Goal: Task Accomplishment & Management: Manage account settings

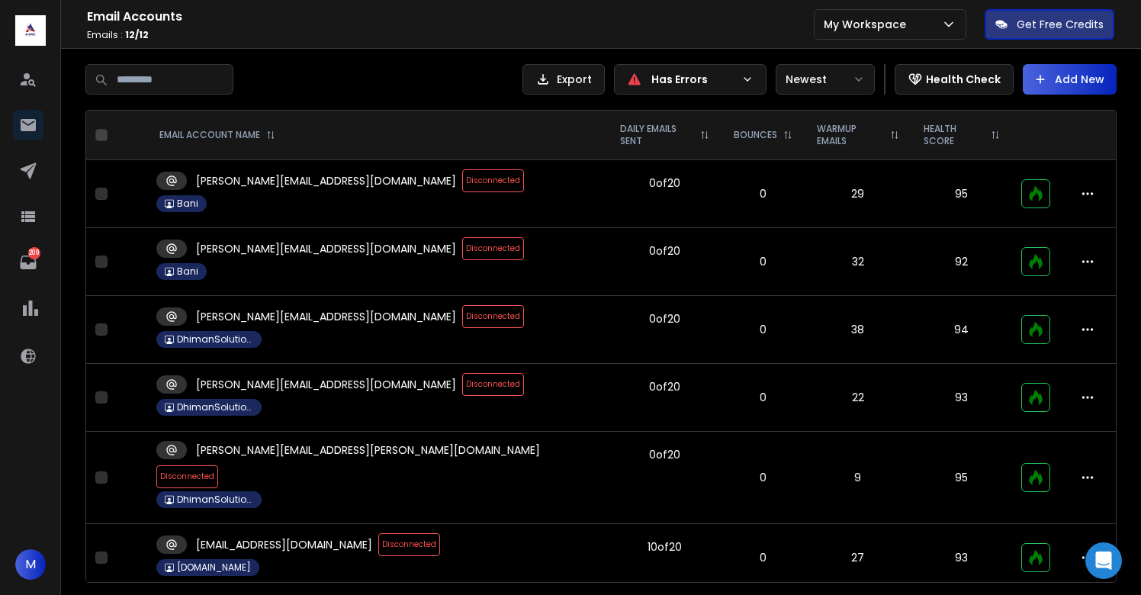
click at [462, 181] on span "Disconnected" at bounding box center [493, 180] width 62 height 23
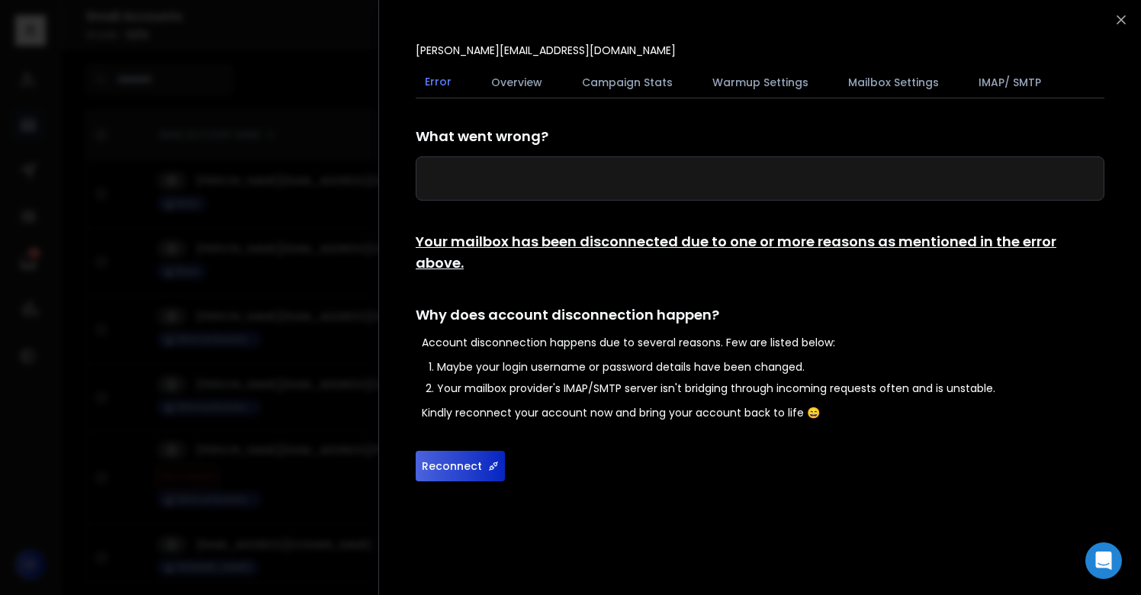
click at [454, 451] on button "Reconnect" at bounding box center [460, 466] width 89 height 31
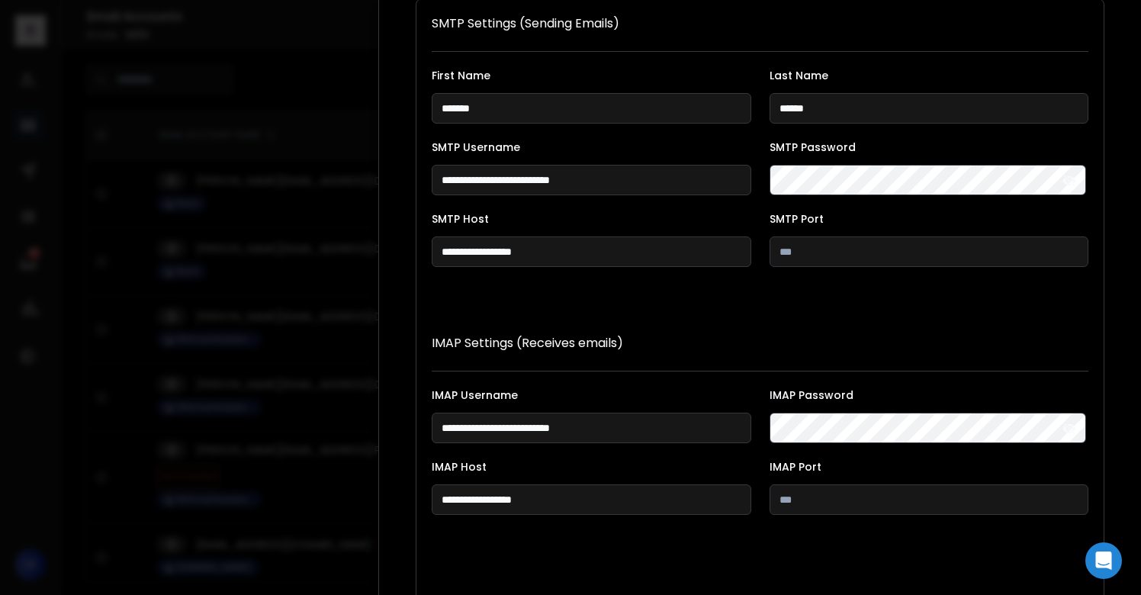
scroll to position [280, 0]
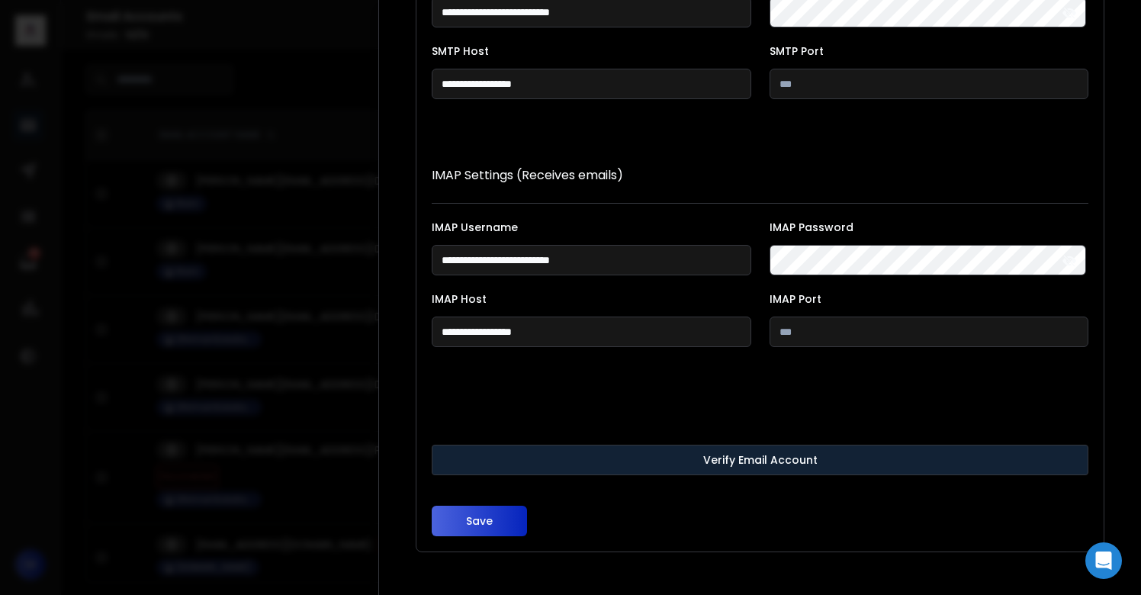
click at [631, 464] on button "Verify Email Account" at bounding box center [760, 460] width 657 height 31
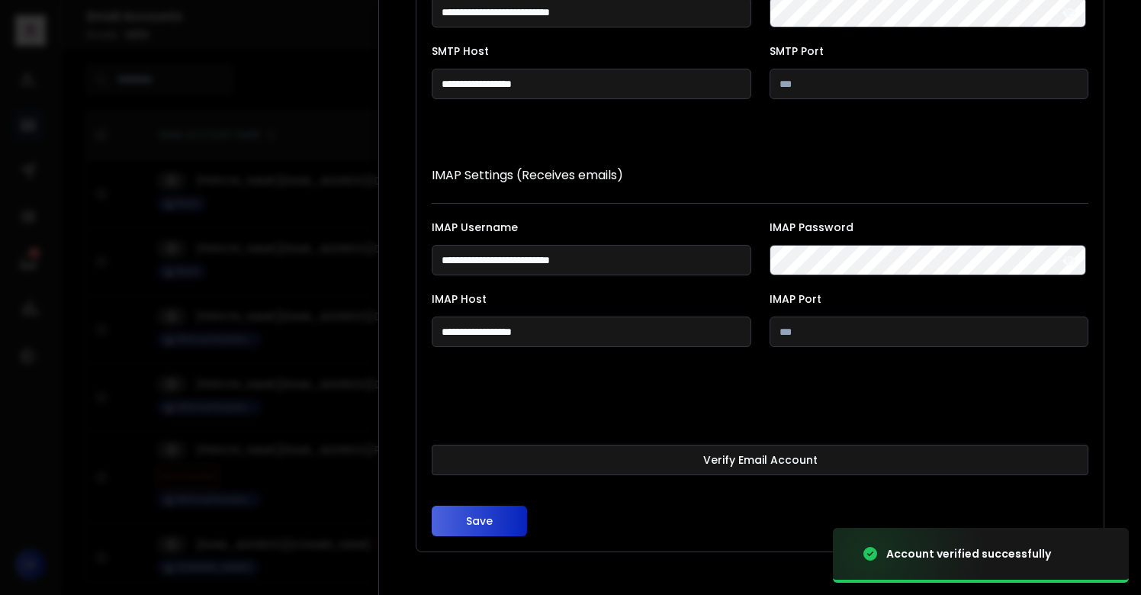
click at [499, 517] on button "Save" at bounding box center [479, 521] width 95 height 31
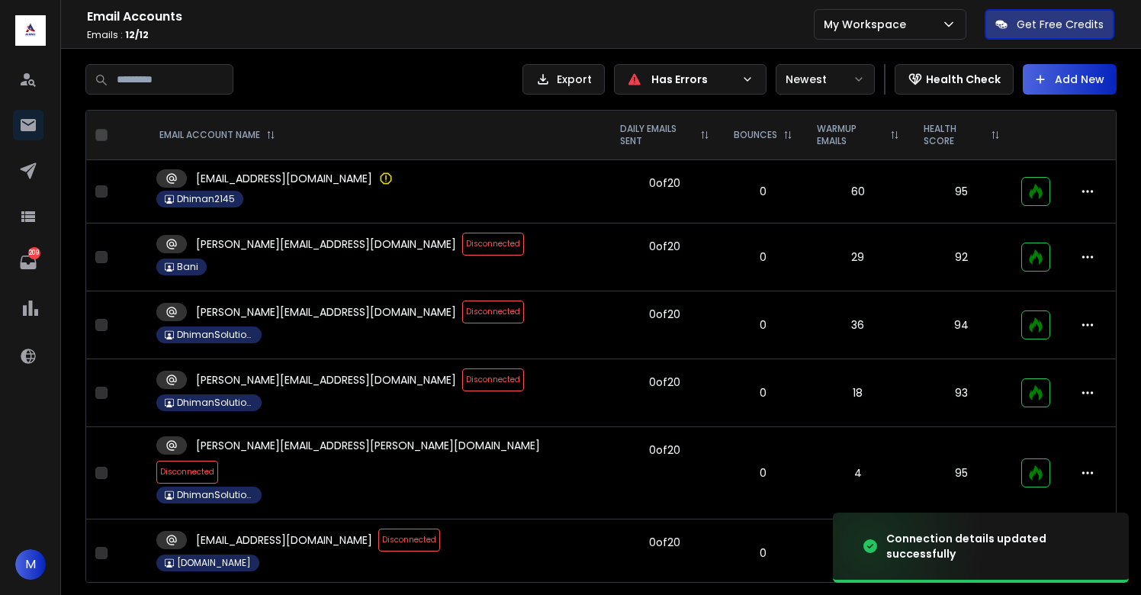
click at [462, 247] on span "Disconnected" at bounding box center [493, 244] width 62 height 23
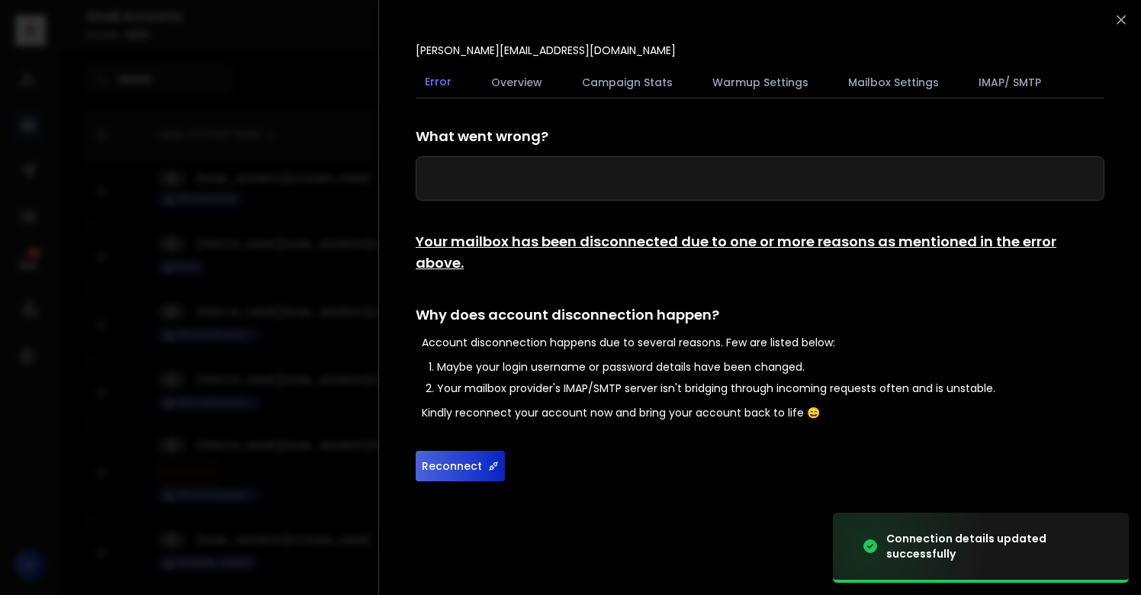
click at [454, 451] on button "Reconnect" at bounding box center [460, 466] width 89 height 31
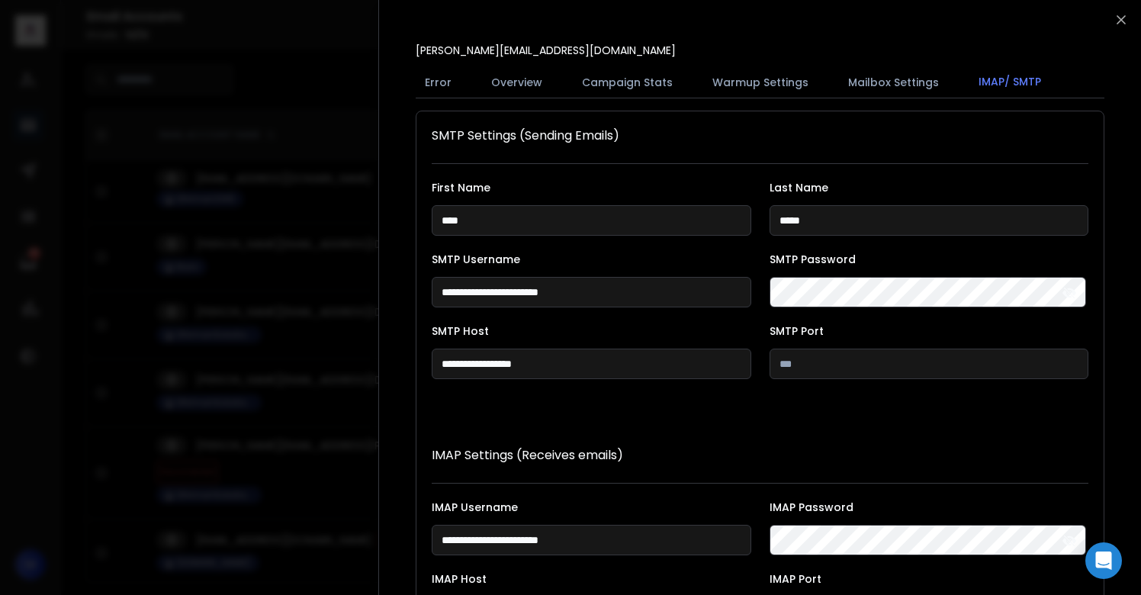
scroll to position [280, 0]
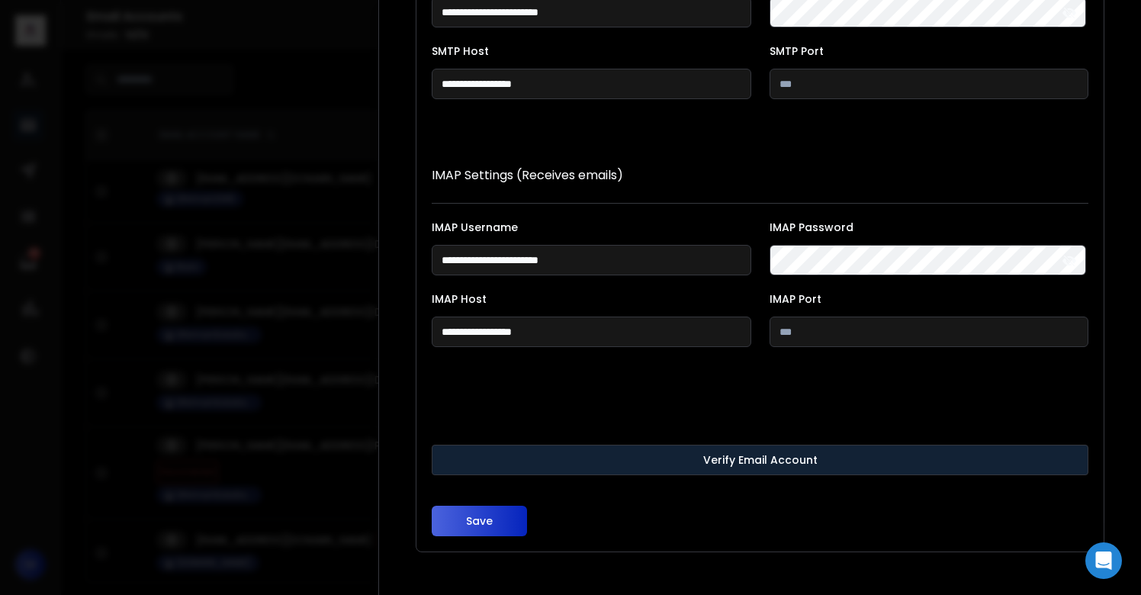
click at [595, 461] on button "Verify Email Account" at bounding box center [760, 460] width 657 height 31
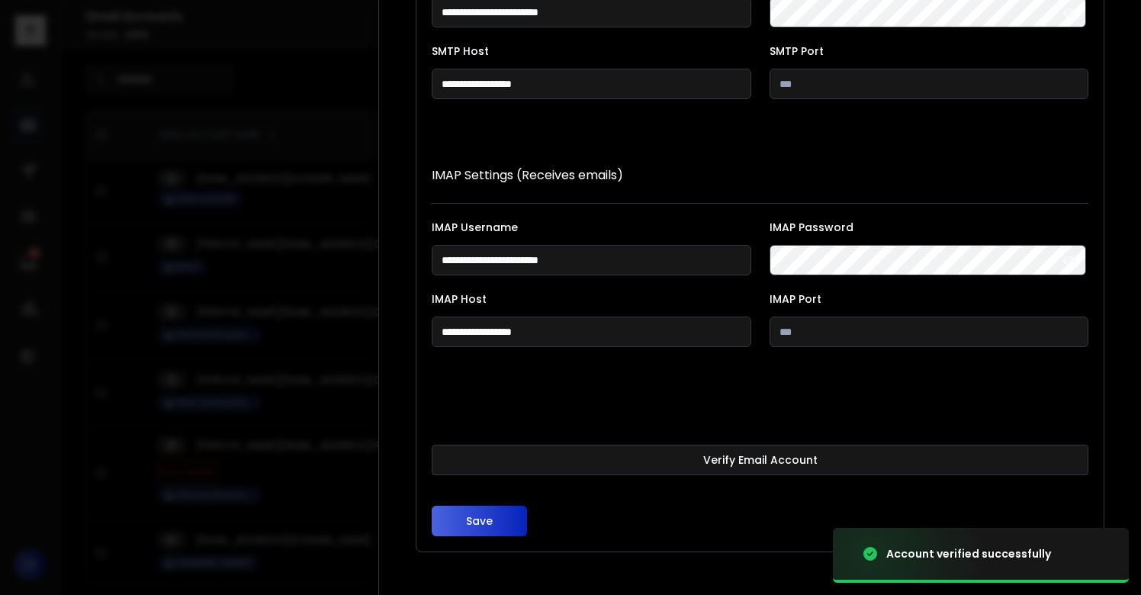
click at [488, 515] on button "Save" at bounding box center [479, 521] width 95 height 31
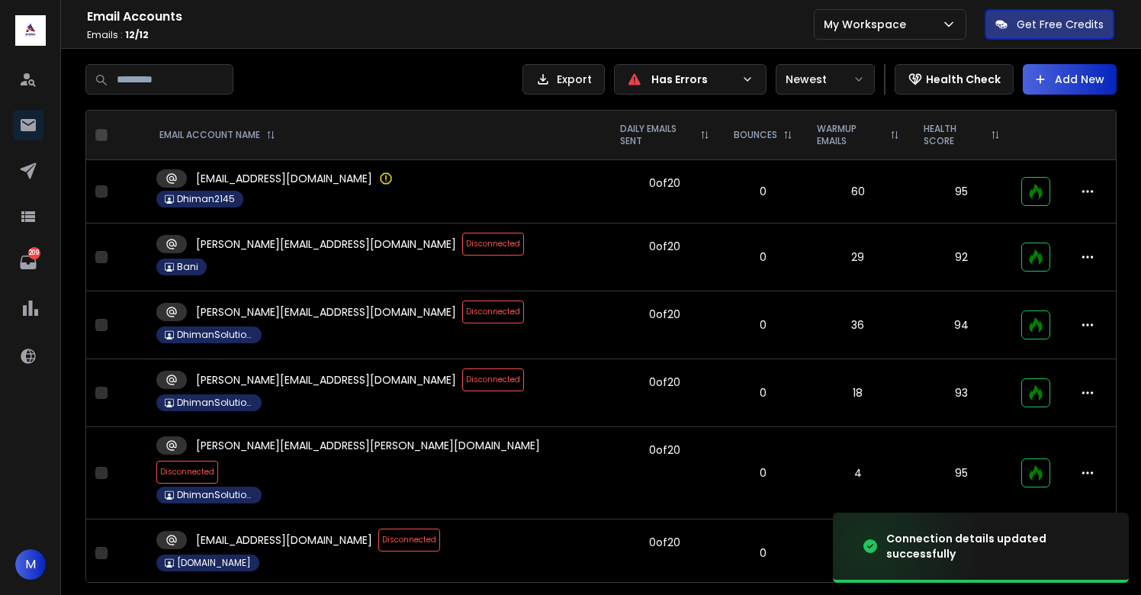
click at [462, 315] on span "Disconnected" at bounding box center [493, 311] width 62 height 23
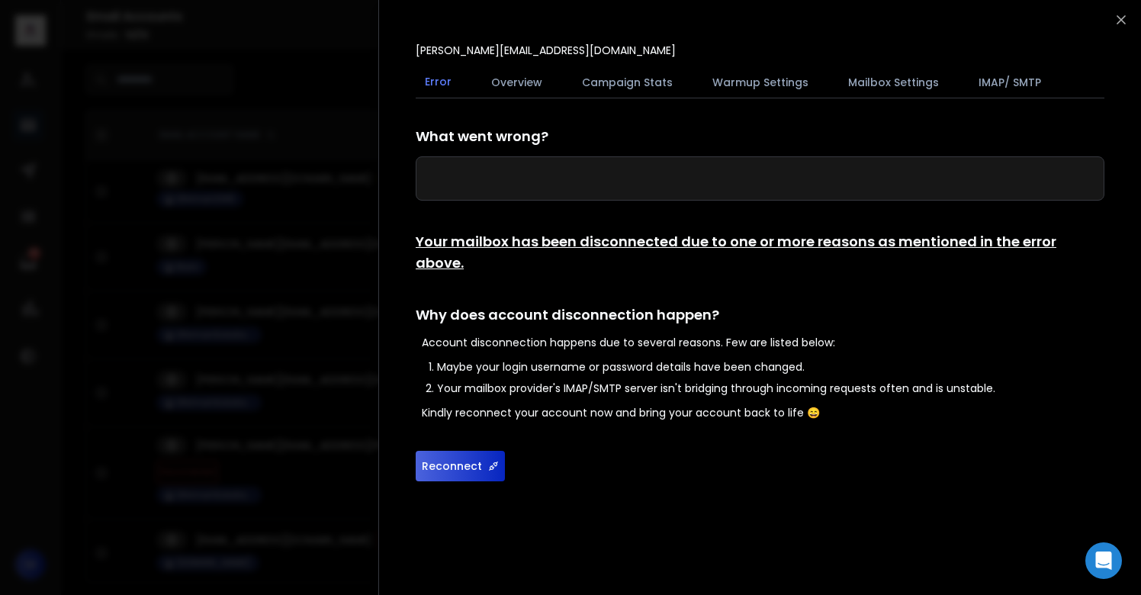
click at [453, 451] on button "Reconnect" at bounding box center [460, 466] width 89 height 31
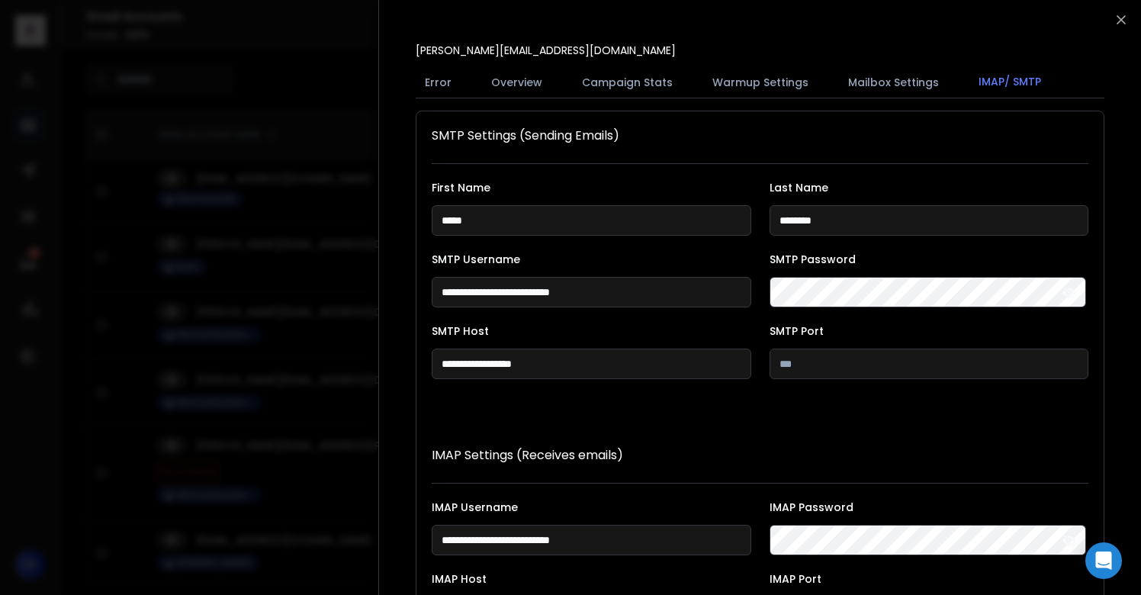
scroll to position [280, 0]
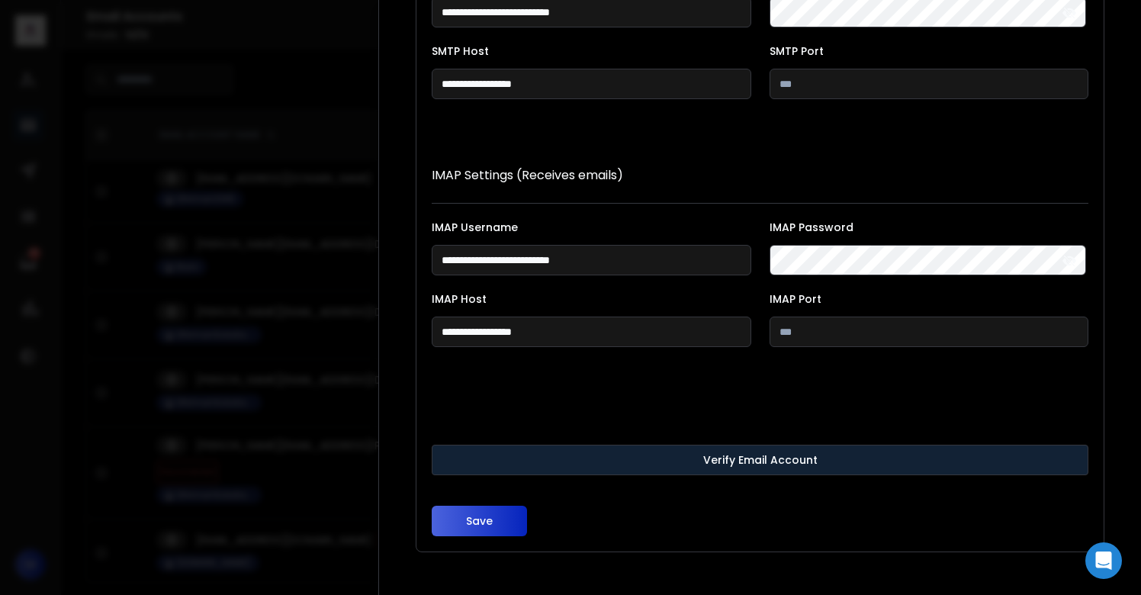
click at [680, 465] on button "Verify Email Account" at bounding box center [760, 460] width 657 height 31
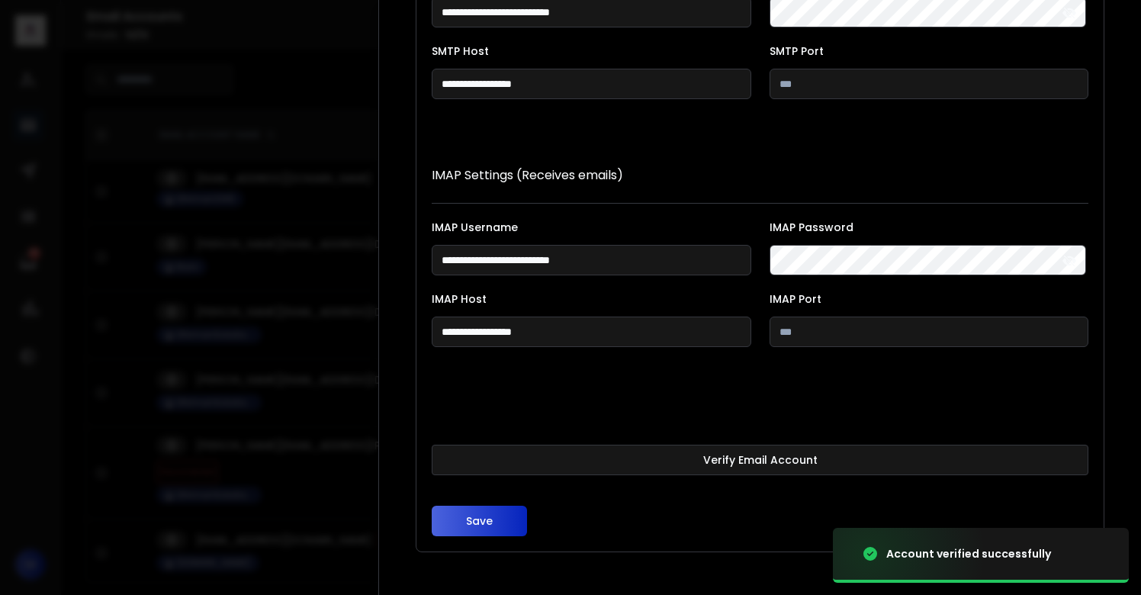
click at [472, 522] on button "Save" at bounding box center [479, 521] width 95 height 31
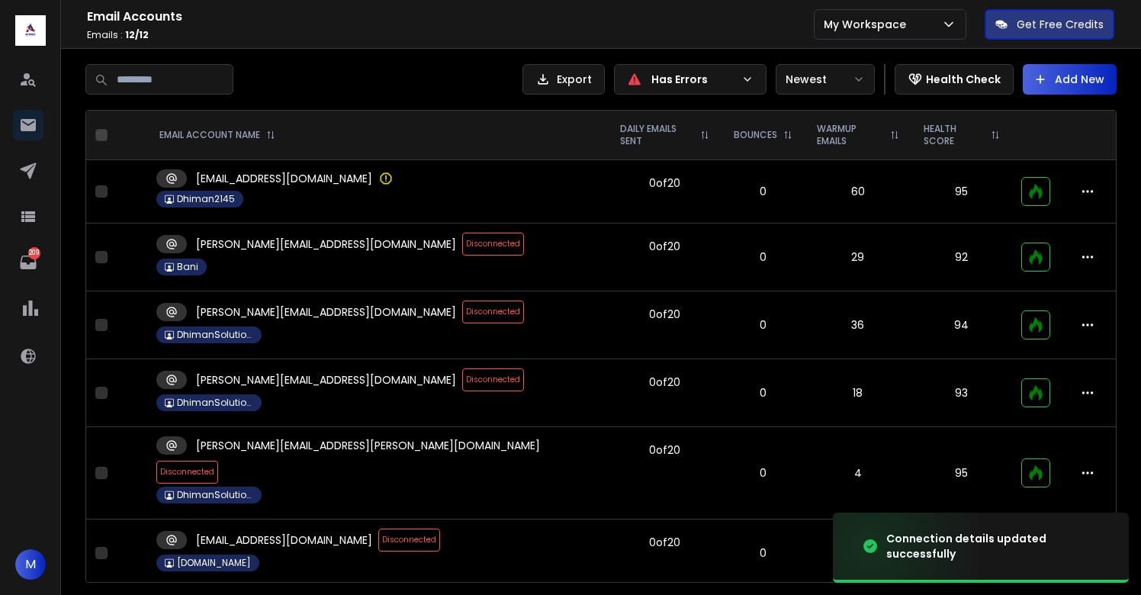
click at [462, 308] on span "Disconnected" at bounding box center [493, 311] width 62 height 23
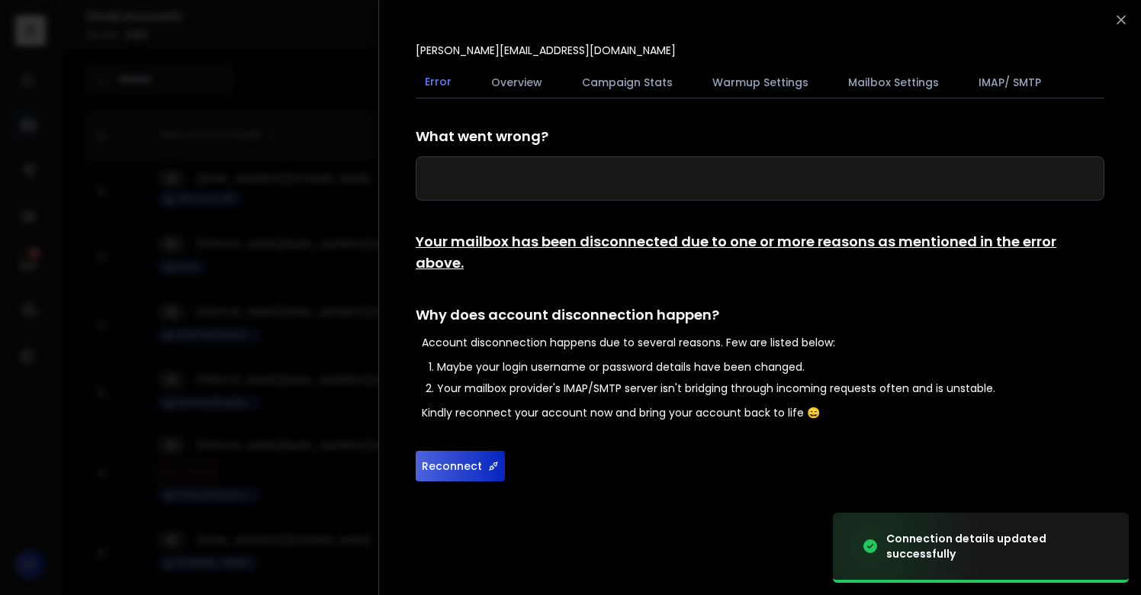
click at [454, 451] on button "Reconnect" at bounding box center [460, 466] width 89 height 31
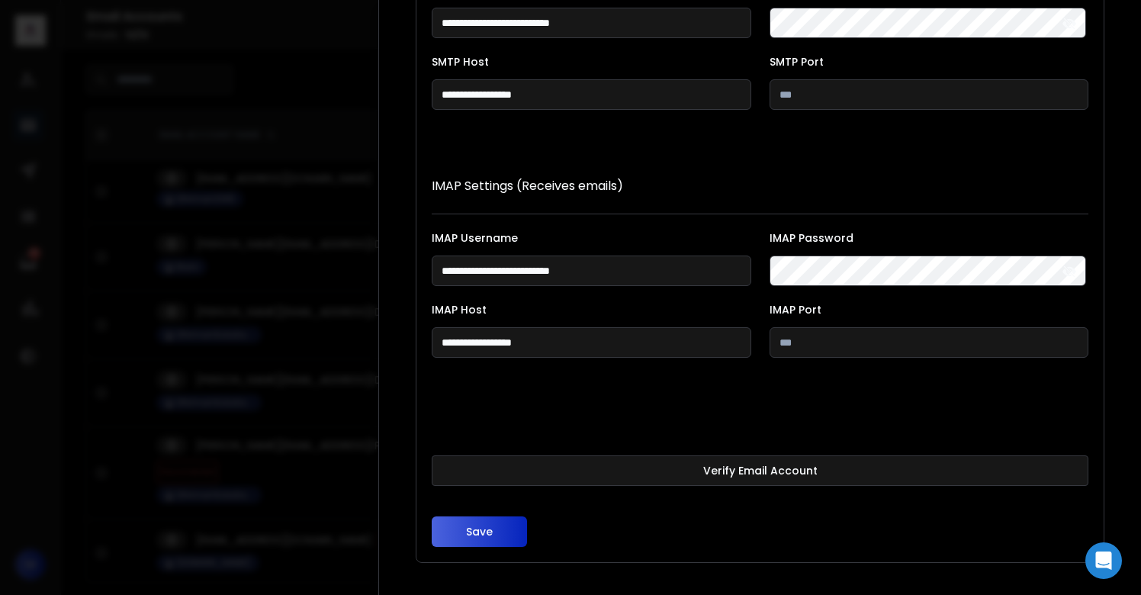
scroll to position [280, 0]
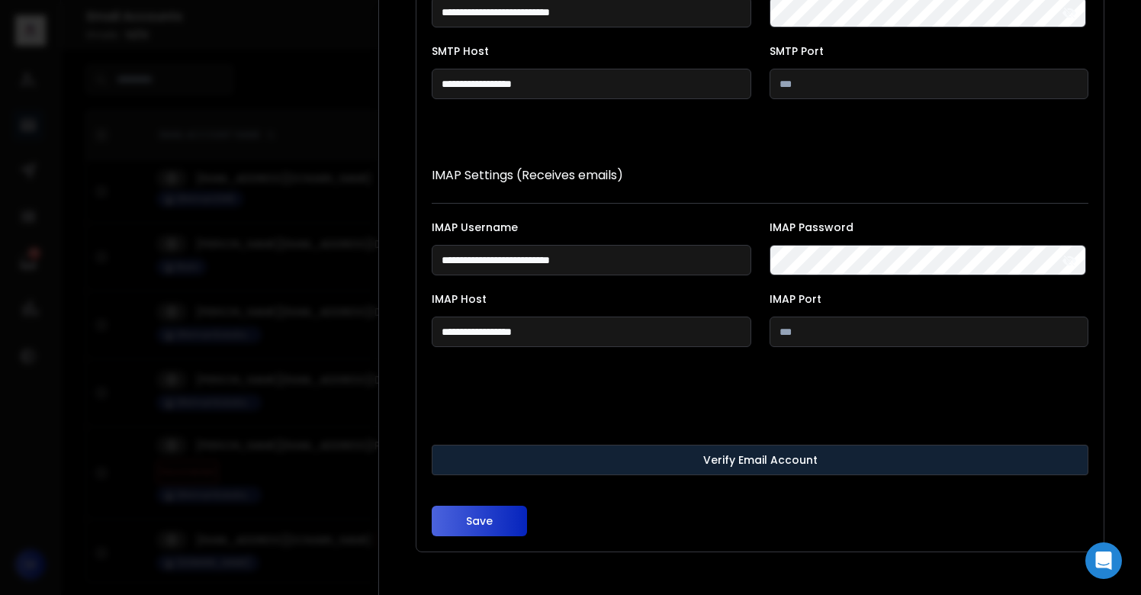
click at [597, 449] on button "Verify Email Account" at bounding box center [760, 460] width 657 height 31
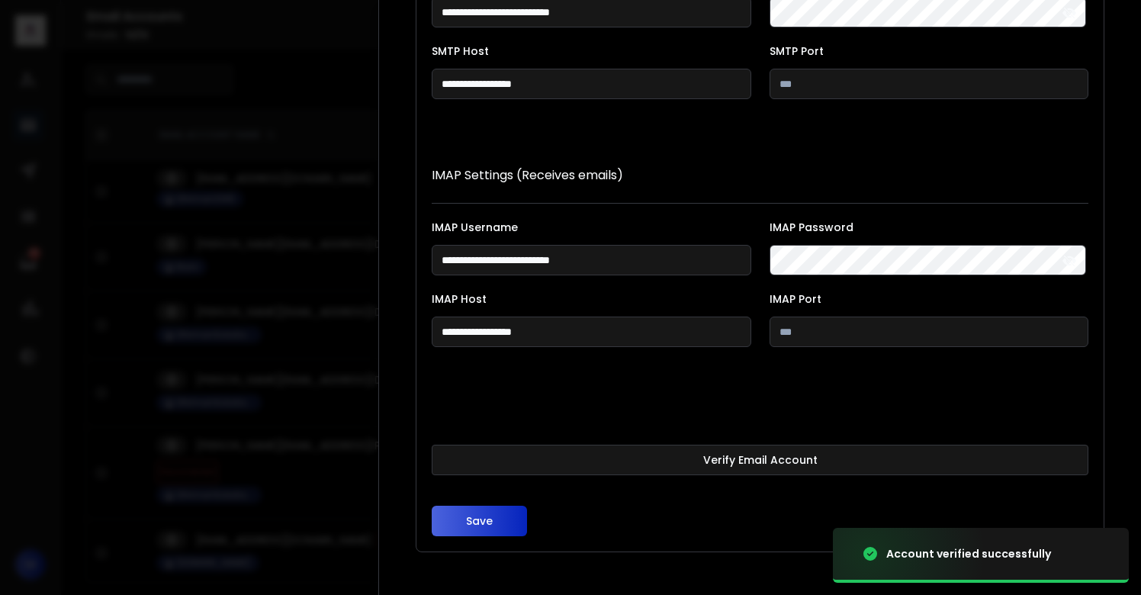
click at [467, 522] on button "Save" at bounding box center [479, 521] width 95 height 31
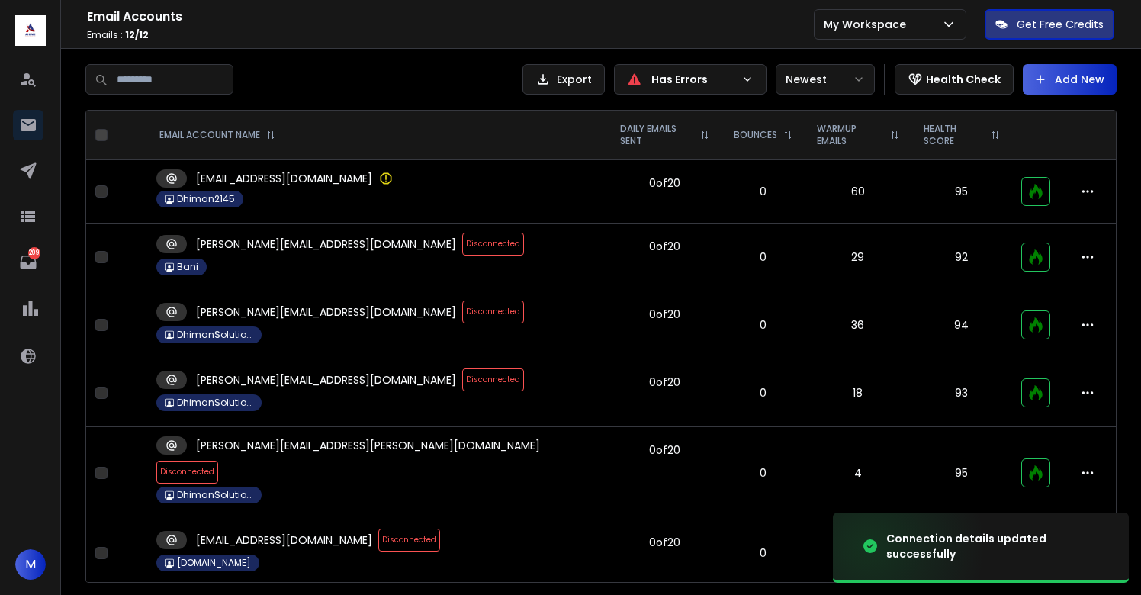
click at [462, 385] on span "Disconnected" at bounding box center [493, 379] width 62 height 23
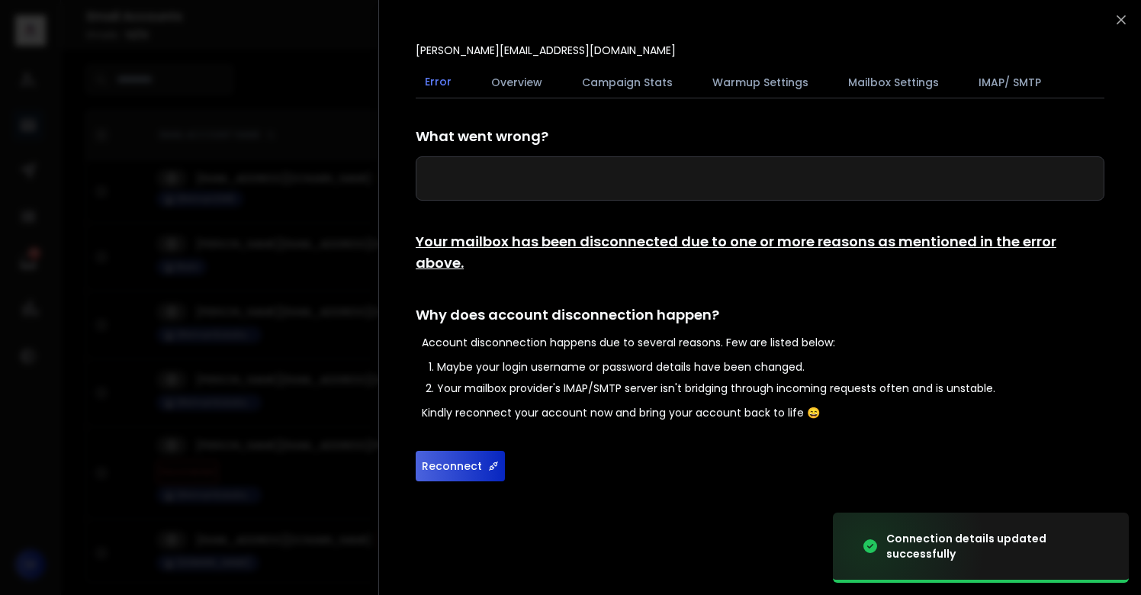
click at [470, 451] on button "Reconnect" at bounding box center [460, 466] width 89 height 31
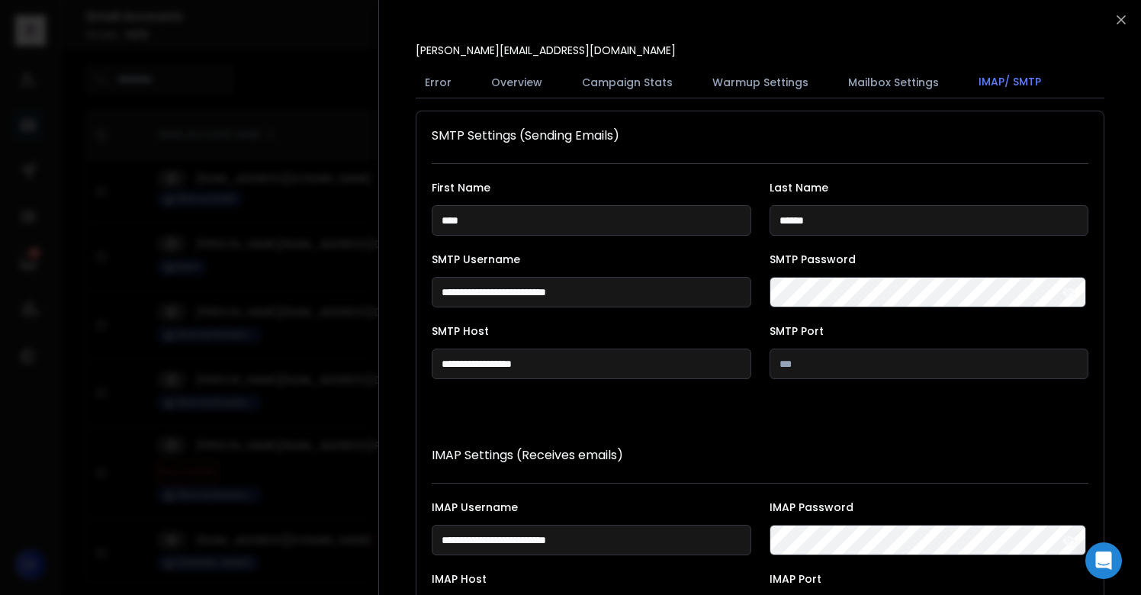
scroll to position [280, 0]
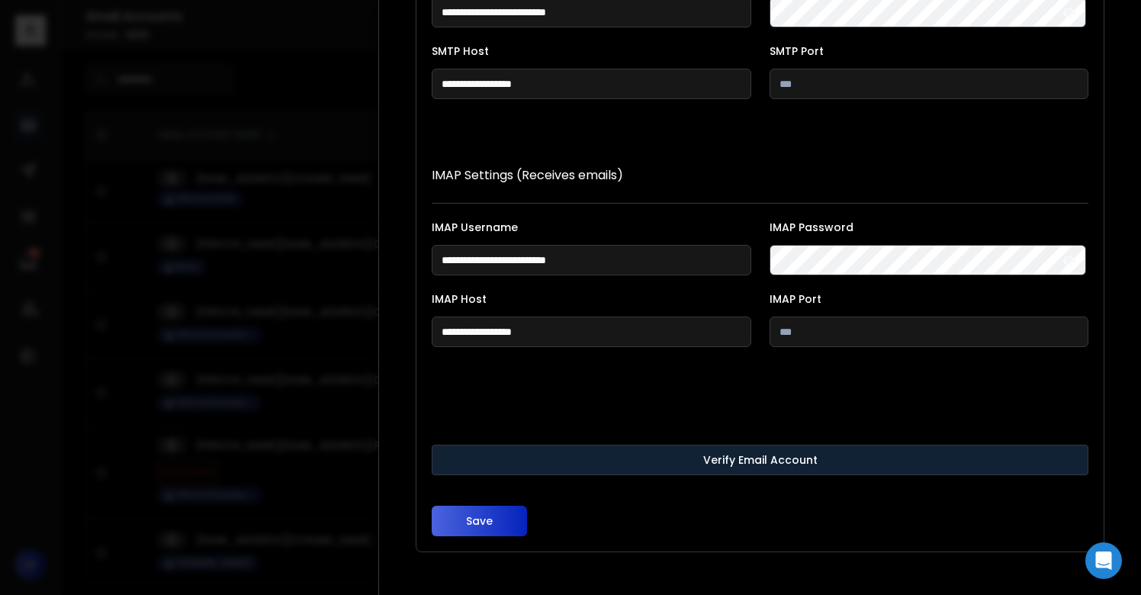
click at [596, 455] on button "Verify Email Account" at bounding box center [760, 460] width 657 height 31
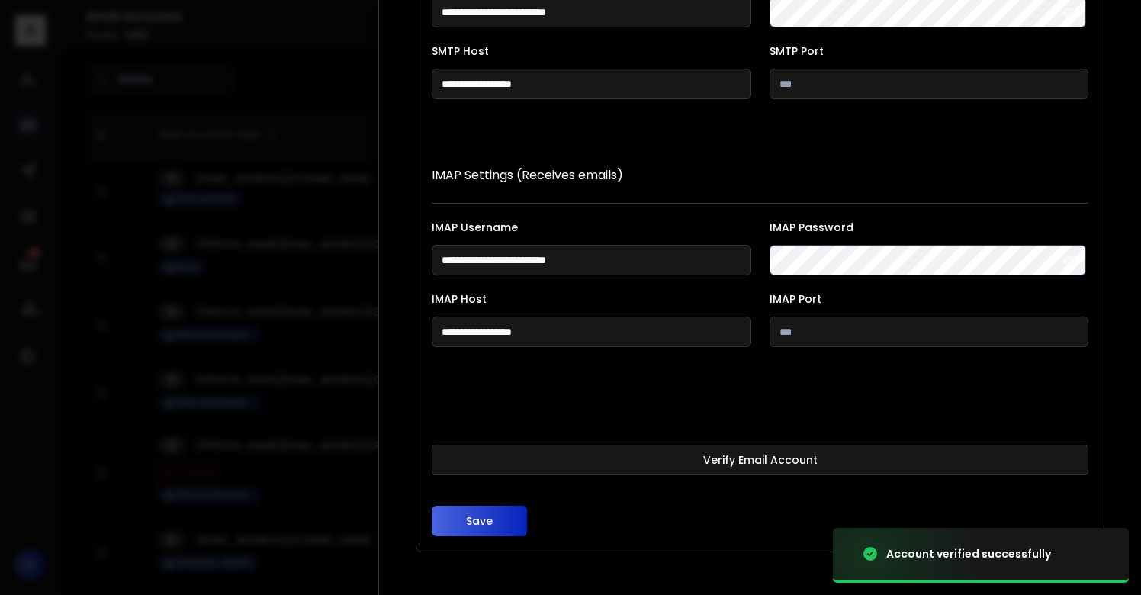
click at [483, 519] on button "Save" at bounding box center [479, 521] width 95 height 31
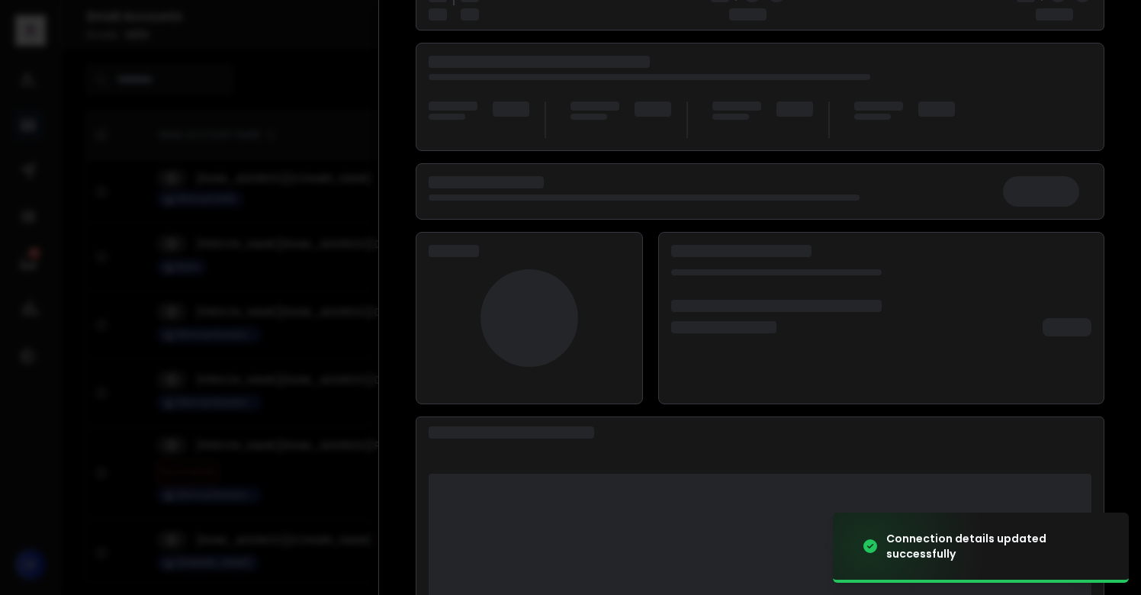
scroll to position [197, 0]
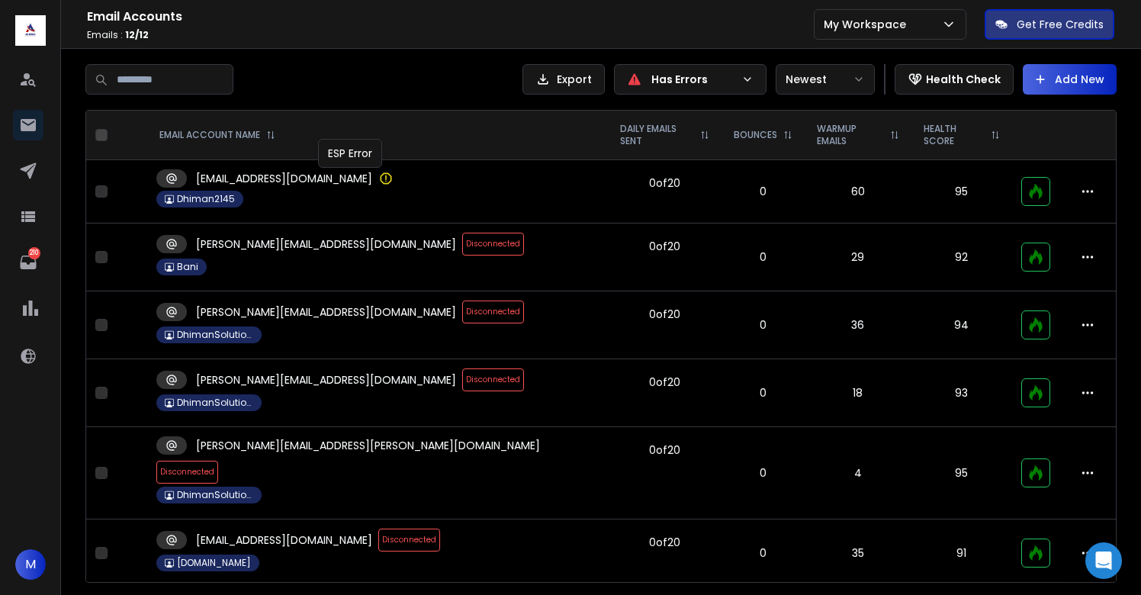
click at [378, 179] on icon at bounding box center [385, 178] width 15 height 15
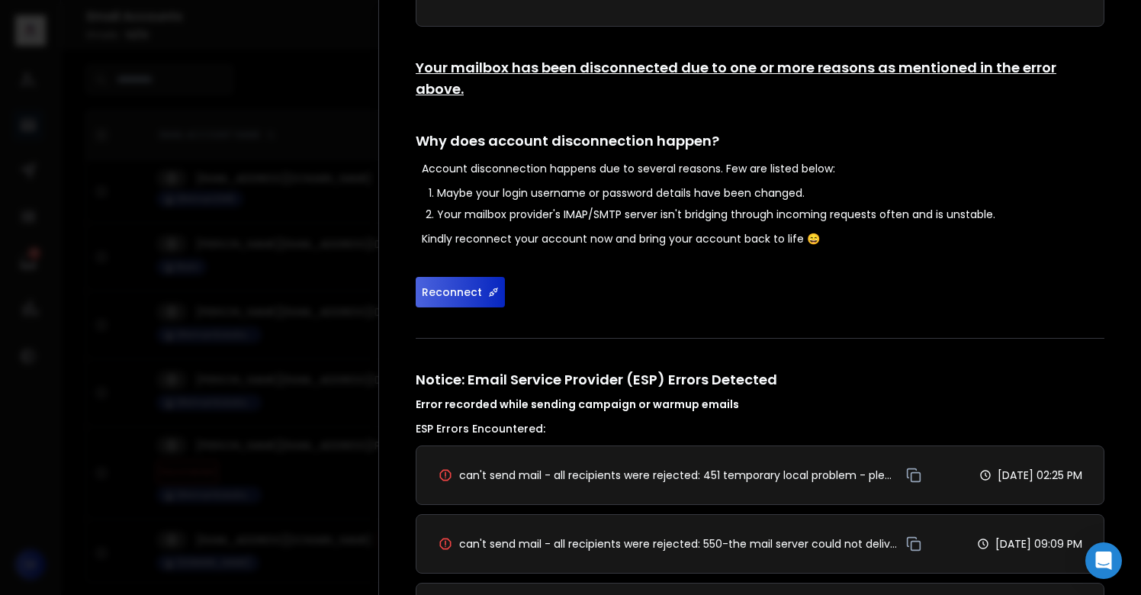
scroll to position [358, 0]
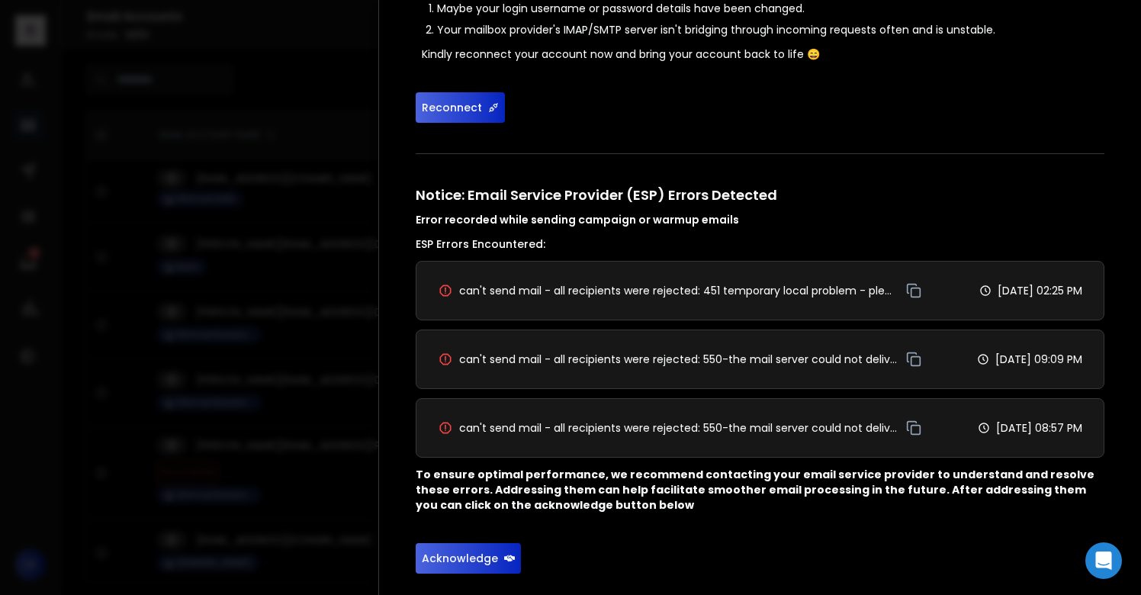
click at [467, 92] on button "Reconnect" at bounding box center [460, 107] width 89 height 31
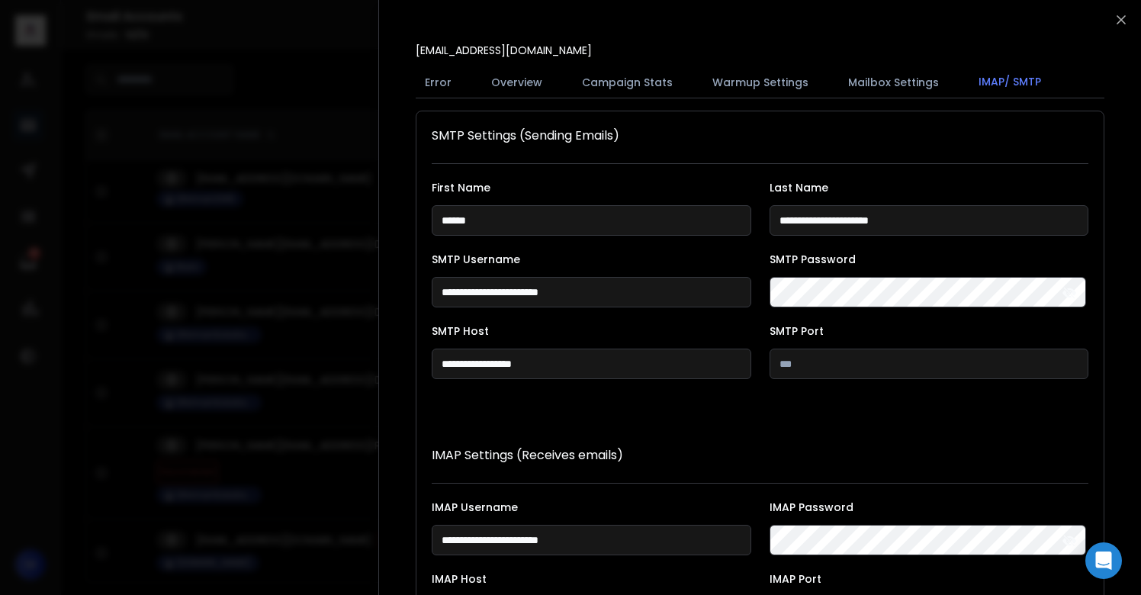
scroll to position [280, 0]
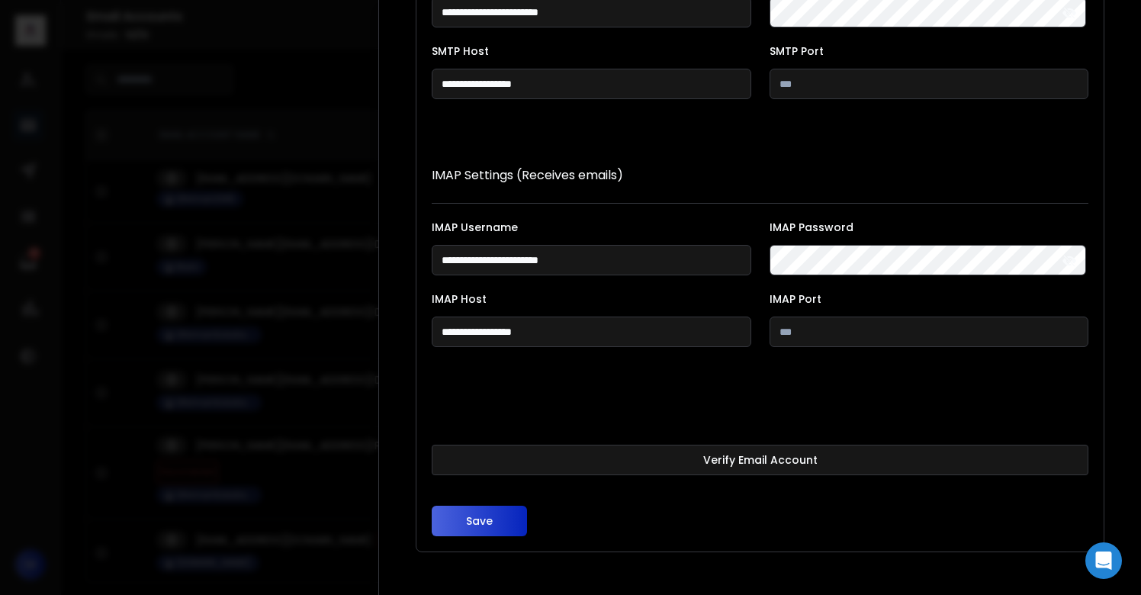
click at [671, 443] on form "**********" at bounding box center [760, 210] width 657 height 652
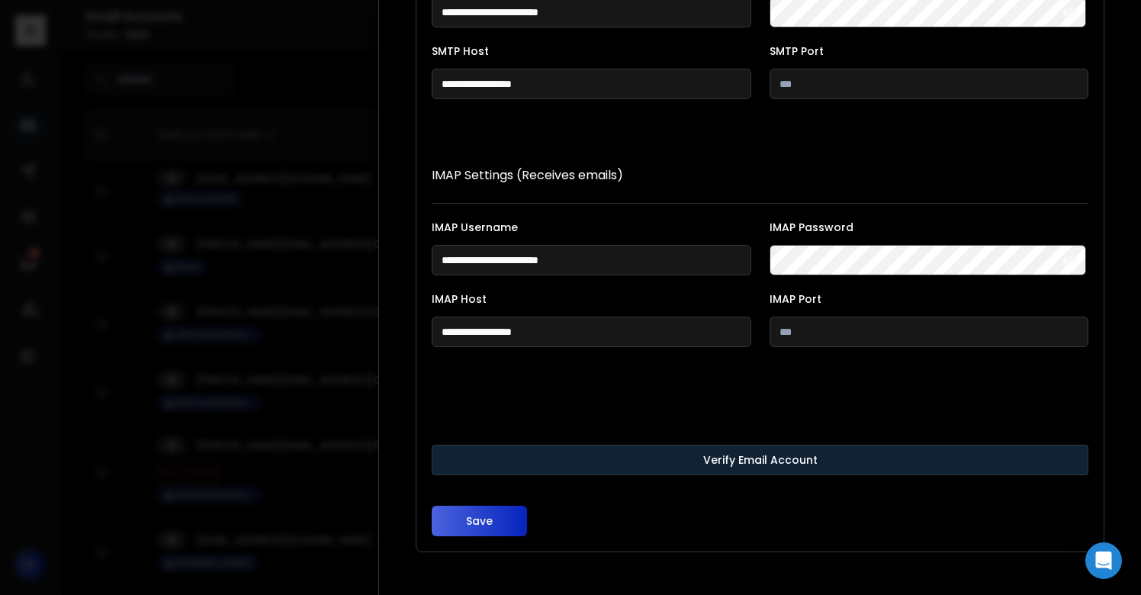
click at [665, 453] on button "Verify Email Account" at bounding box center [760, 460] width 657 height 31
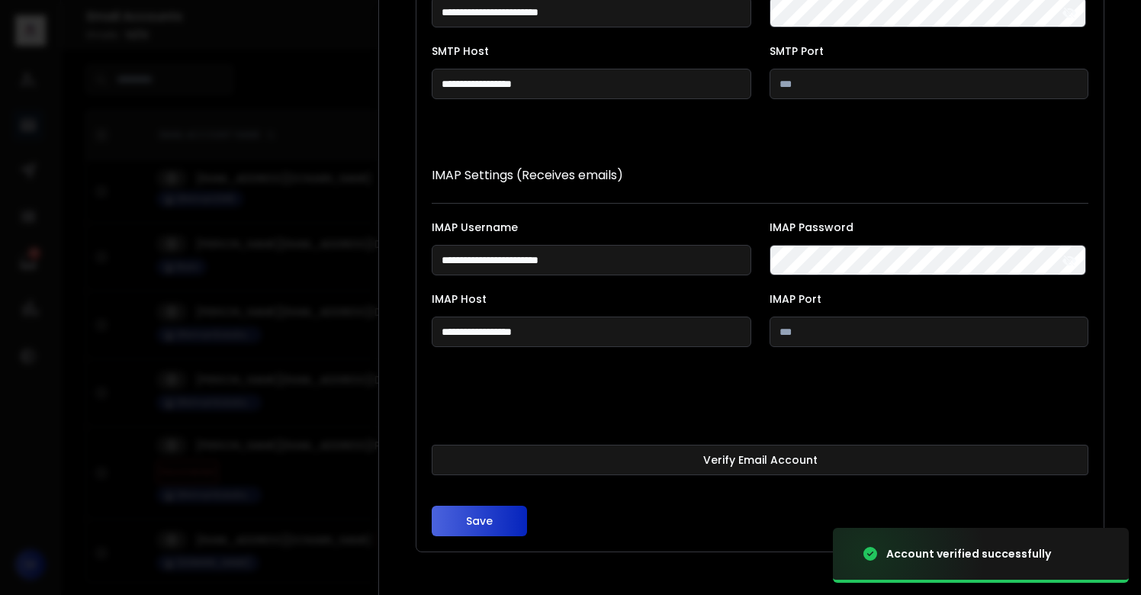
click at [478, 524] on button "Save" at bounding box center [479, 521] width 95 height 31
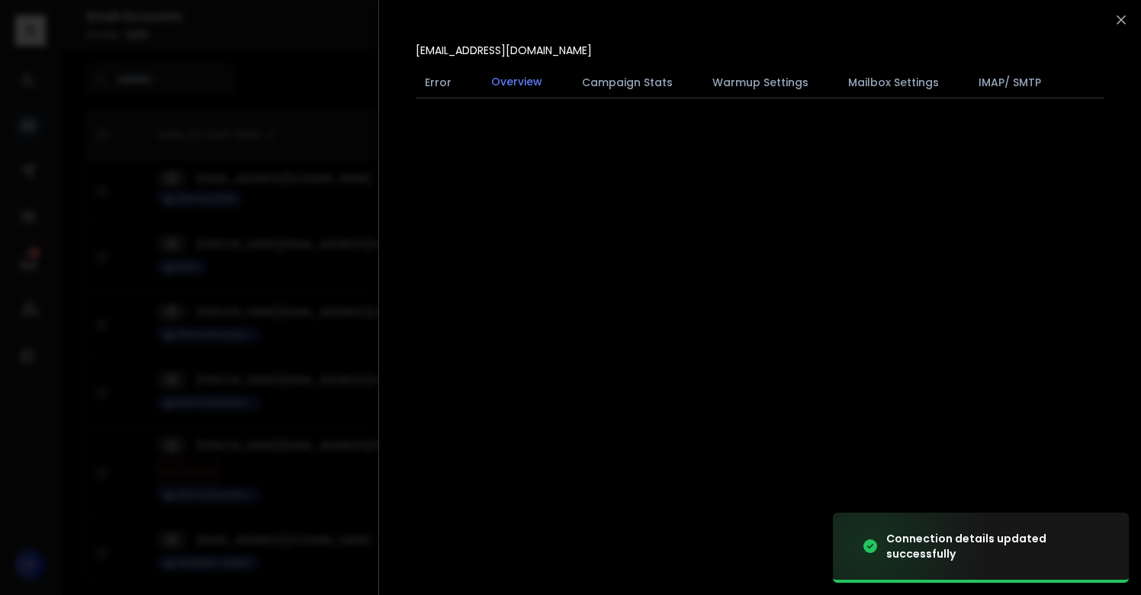
scroll to position [0, 0]
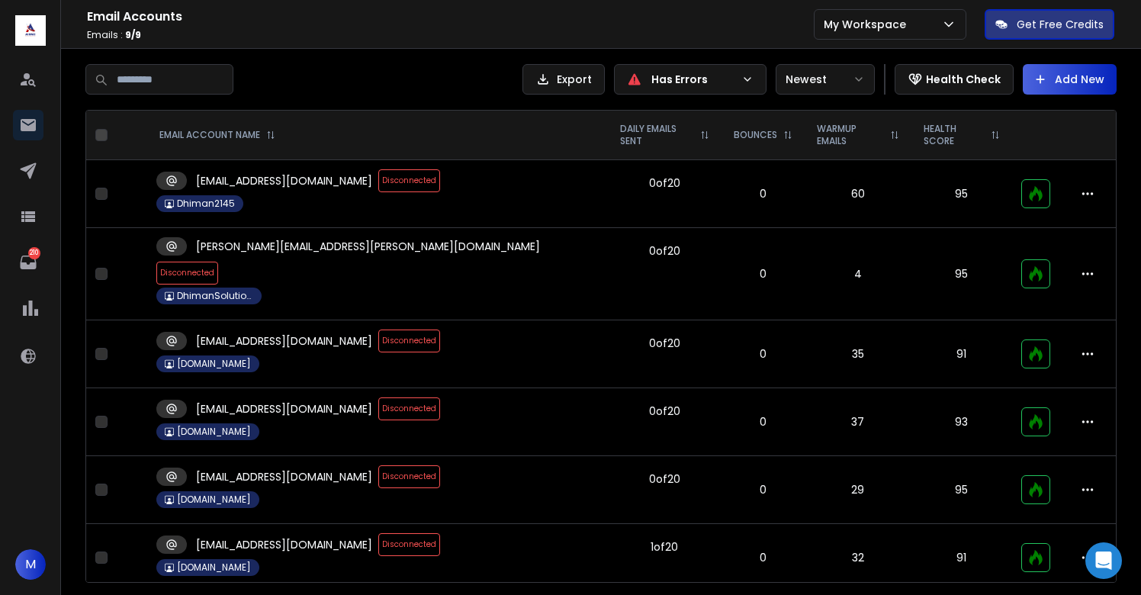
click at [391, 176] on span "Disconnected" at bounding box center [409, 180] width 62 height 23
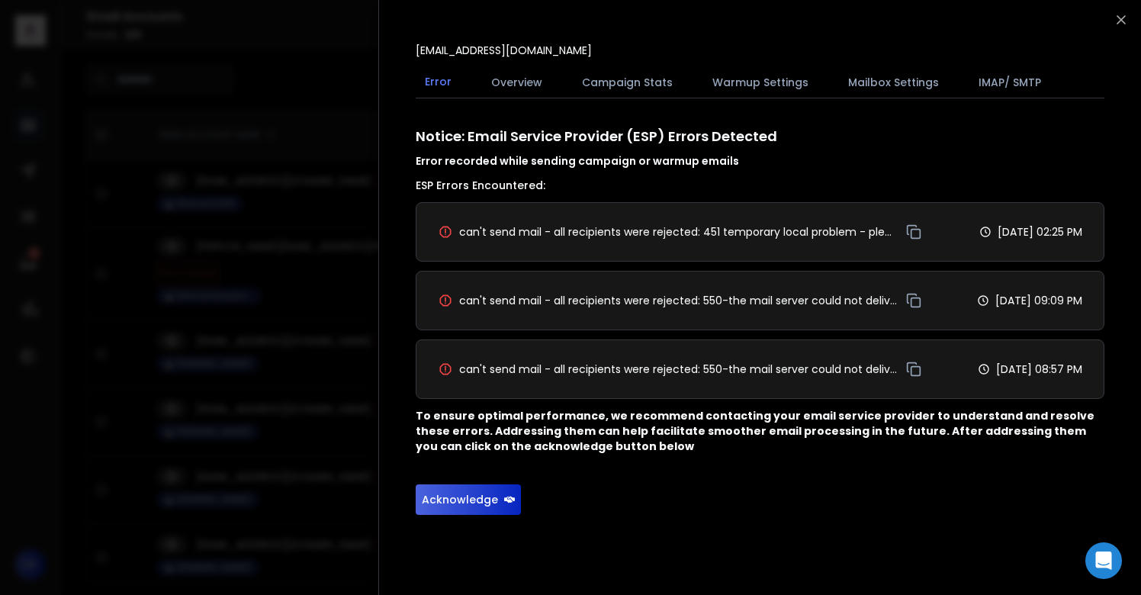
click at [467, 504] on button "Acknowledge" at bounding box center [468, 499] width 105 height 31
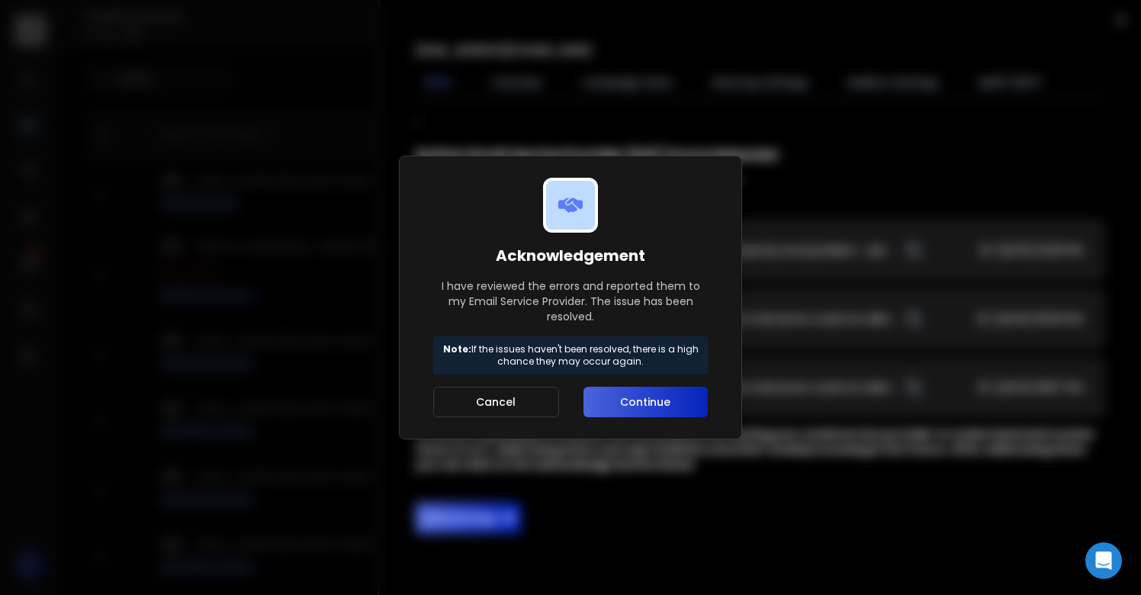
click at [664, 406] on button "Continue" at bounding box center [645, 402] width 124 height 31
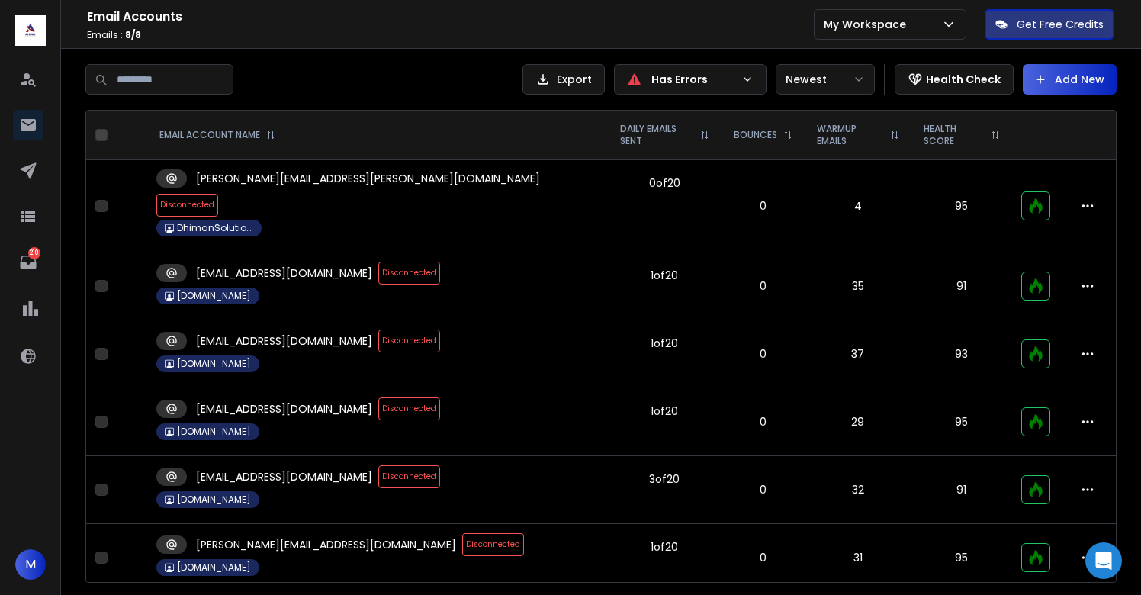
click at [378, 262] on span "Disconnected" at bounding box center [409, 273] width 62 height 23
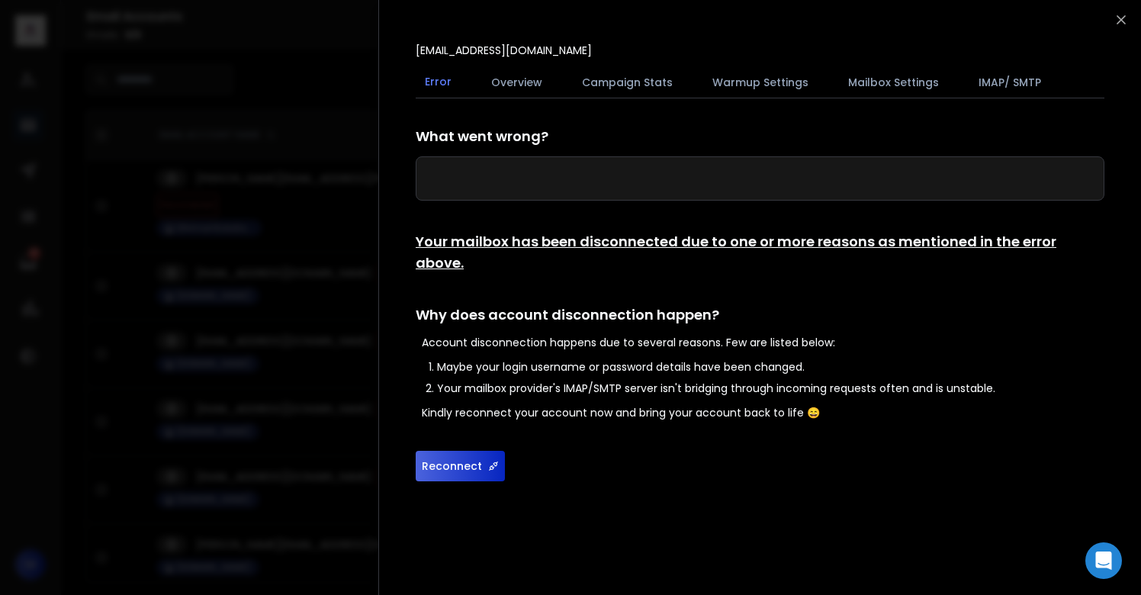
click at [444, 452] on button "Reconnect" at bounding box center [460, 466] width 89 height 31
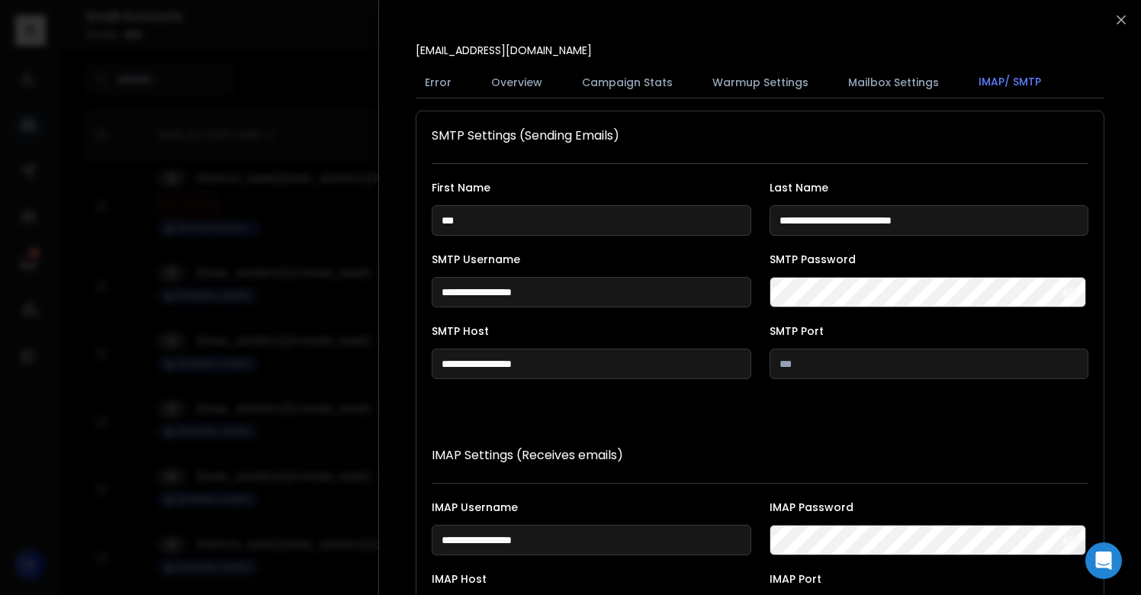
scroll to position [280, 0]
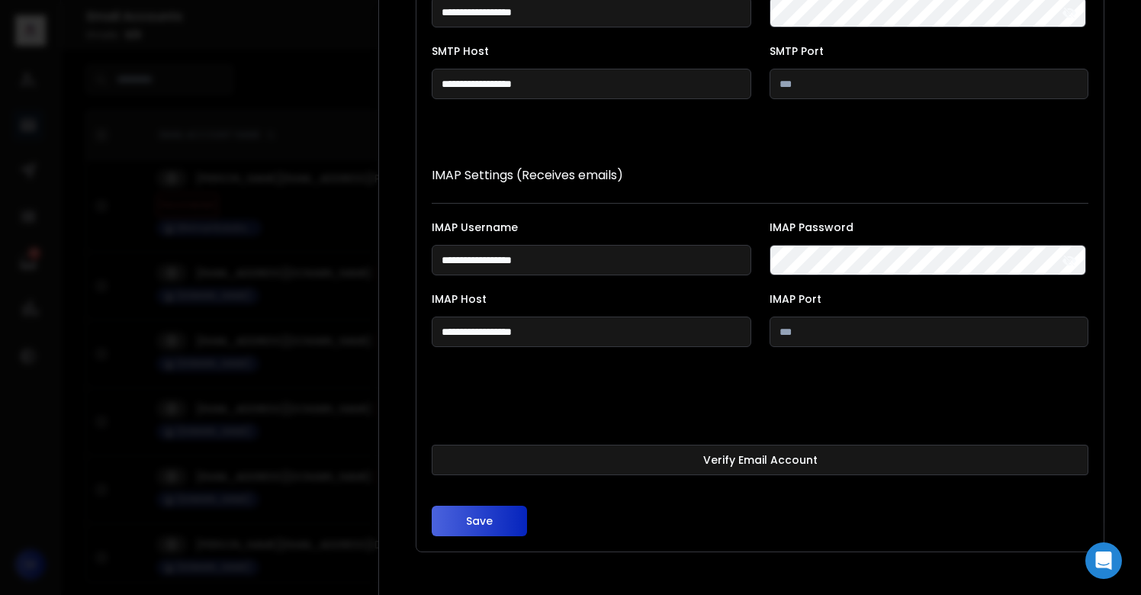
click at [617, 462] on button "Verify Email Account" at bounding box center [760, 460] width 657 height 31
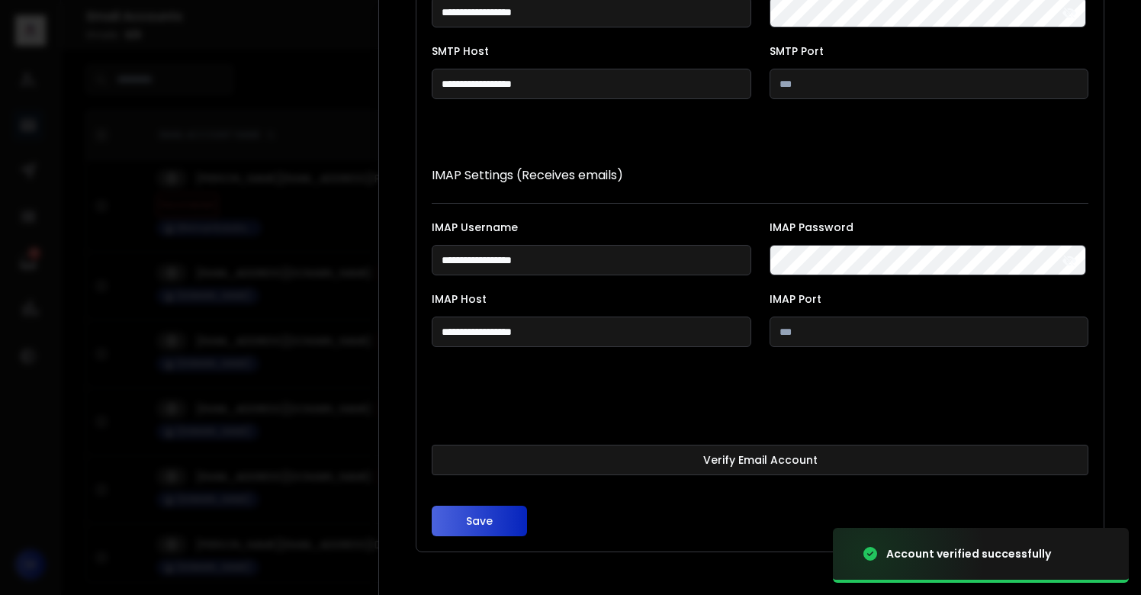
click at [454, 525] on button "Save" at bounding box center [479, 521] width 95 height 31
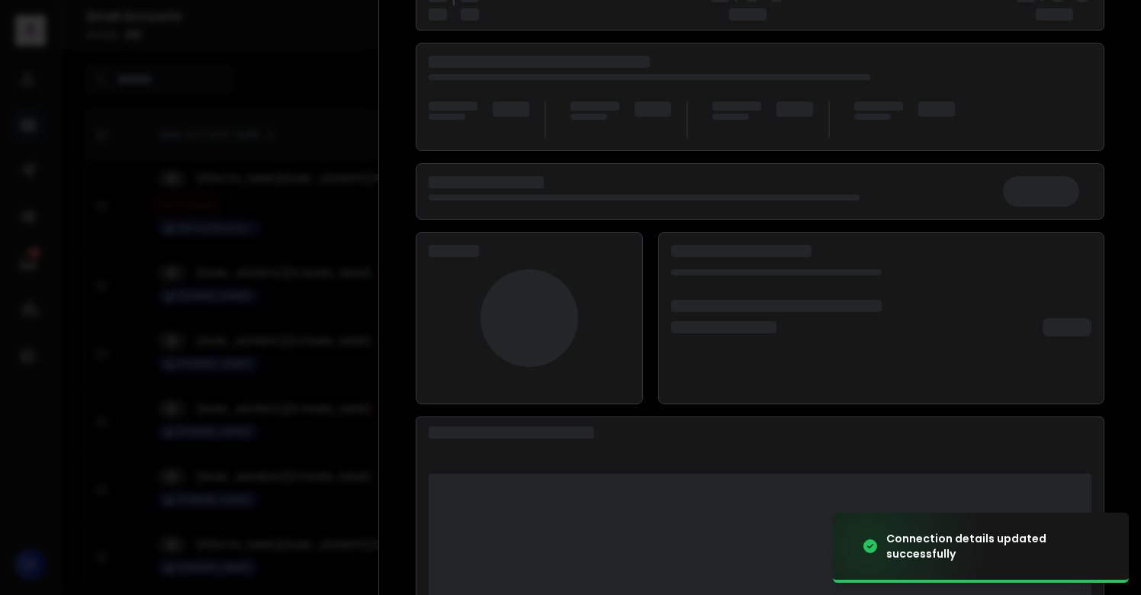
scroll to position [197, 0]
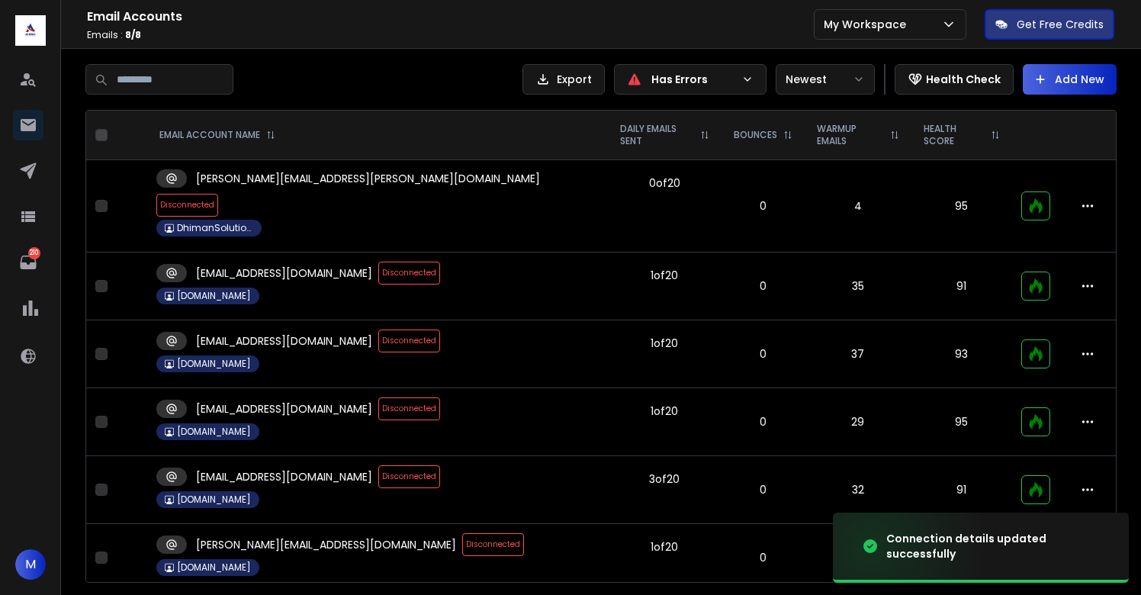
click at [378, 329] on span "Disconnected" at bounding box center [409, 340] width 62 height 23
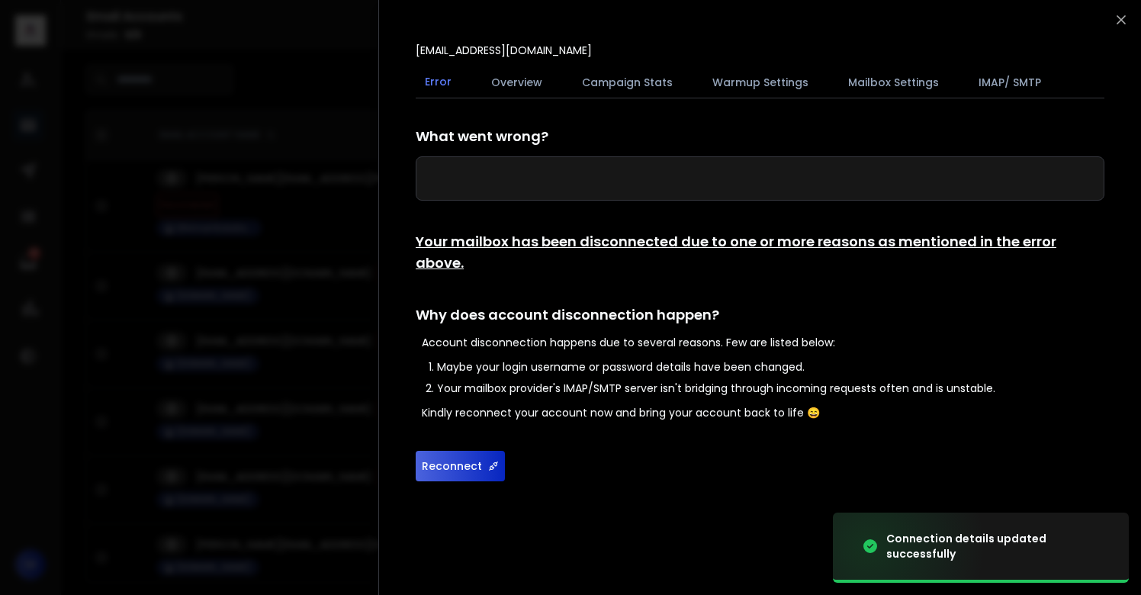
click at [470, 454] on button "Reconnect" at bounding box center [460, 466] width 89 height 31
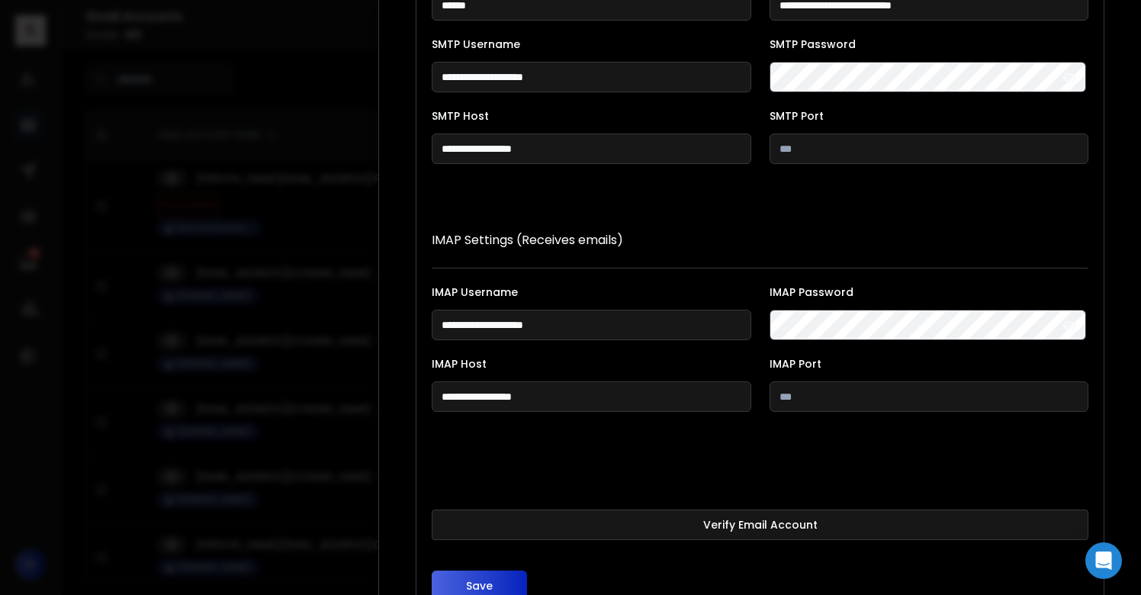
scroll to position [280, 0]
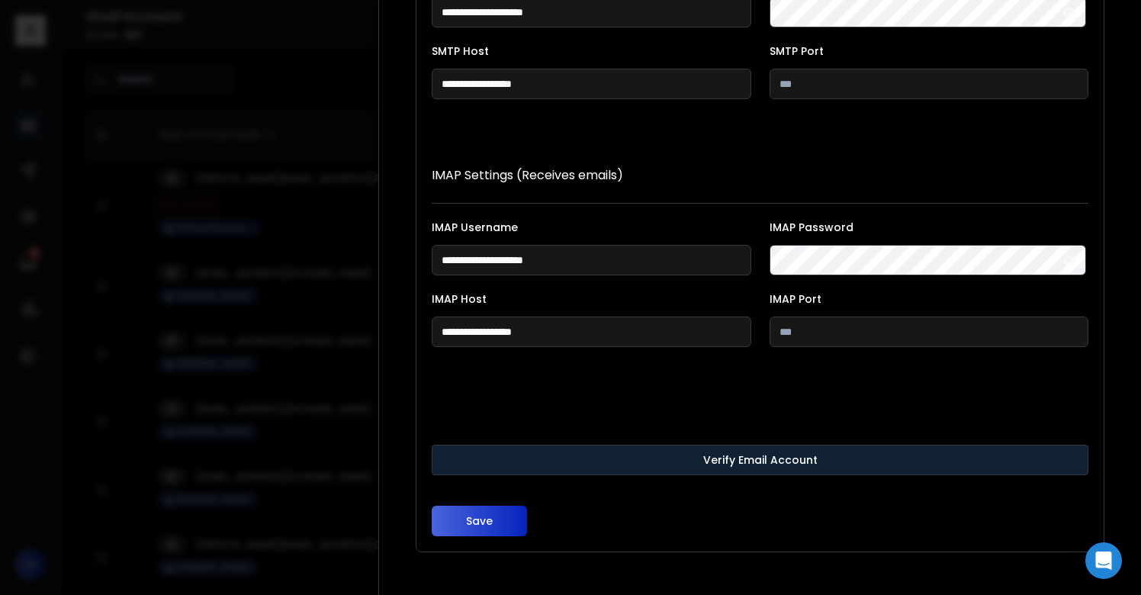
click at [721, 471] on button "Verify Email Account" at bounding box center [760, 460] width 657 height 31
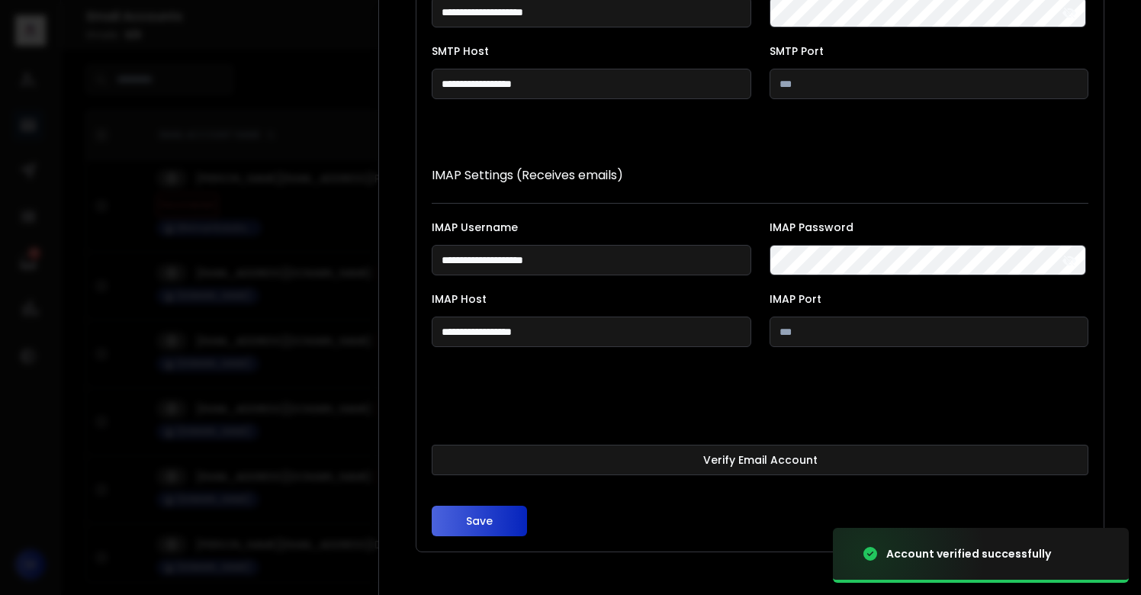
click at [483, 522] on button "Save" at bounding box center [479, 521] width 95 height 31
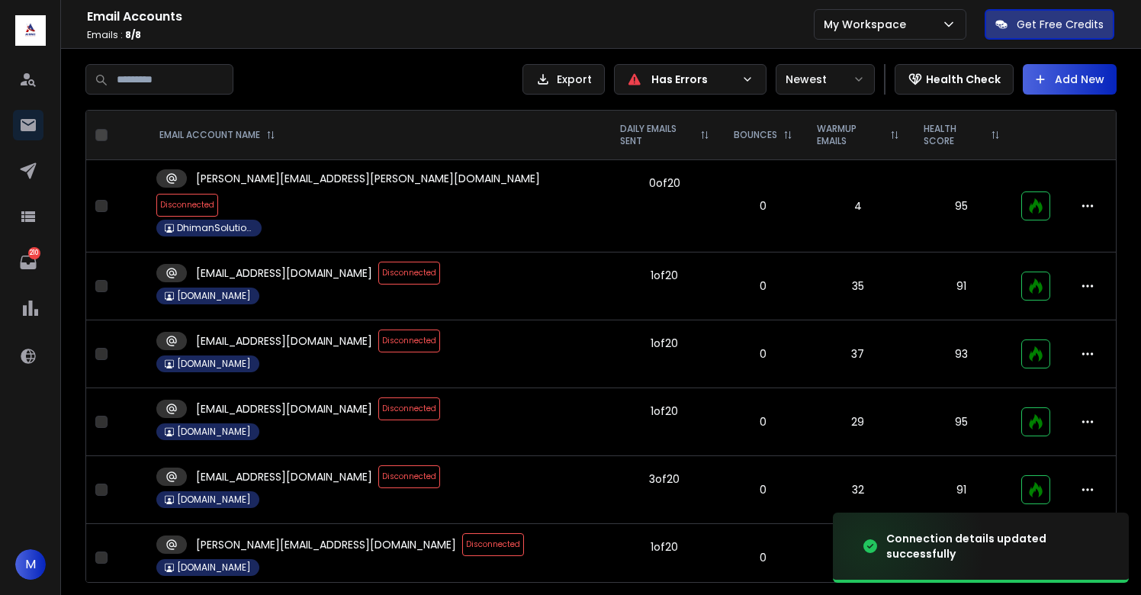
click at [378, 329] on span "Disconnected" at bounding box center [409, 340] width 62 height 23
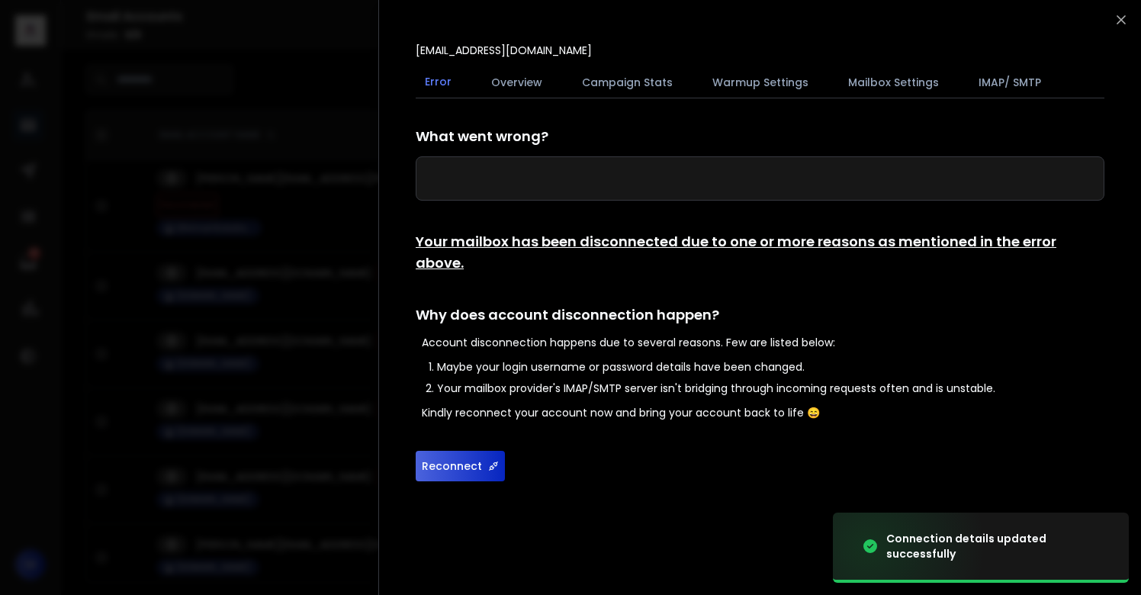
click at [443, 451] on button "Reconnect" at bounding box center [460, 466] width 89 height 31
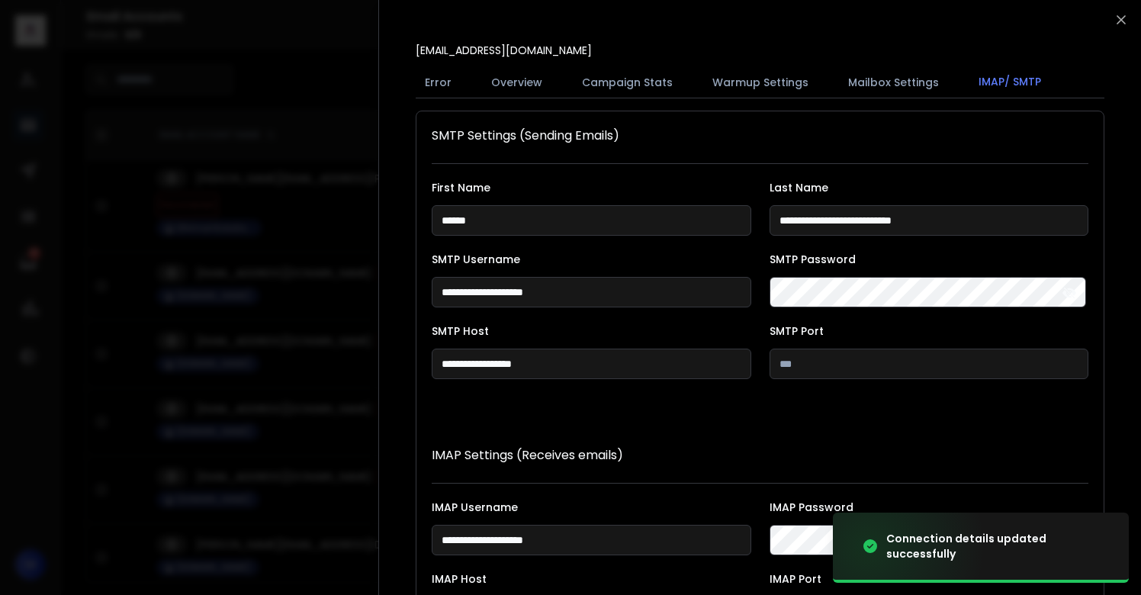
scroll to position [280, 0]
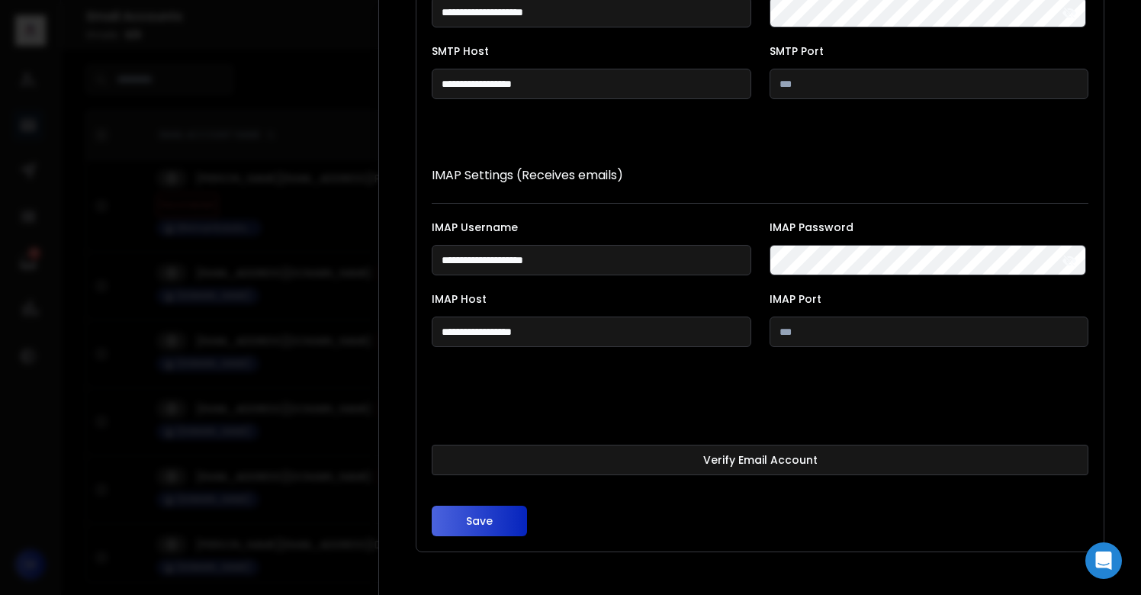
click at [627, 470] on button "Verify Email Account" at bounding box center [760, 460] width 657 height 31
click at [468, 516] on button "Save" at bounding box center [479, 521] width 95 height 31
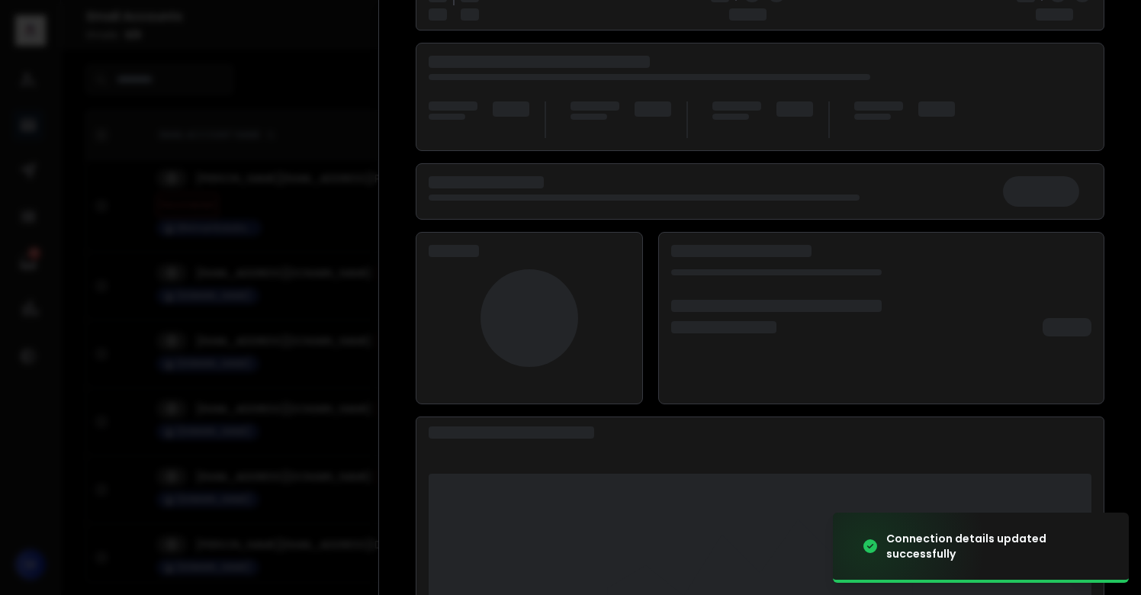
scroll to position [197, 0]
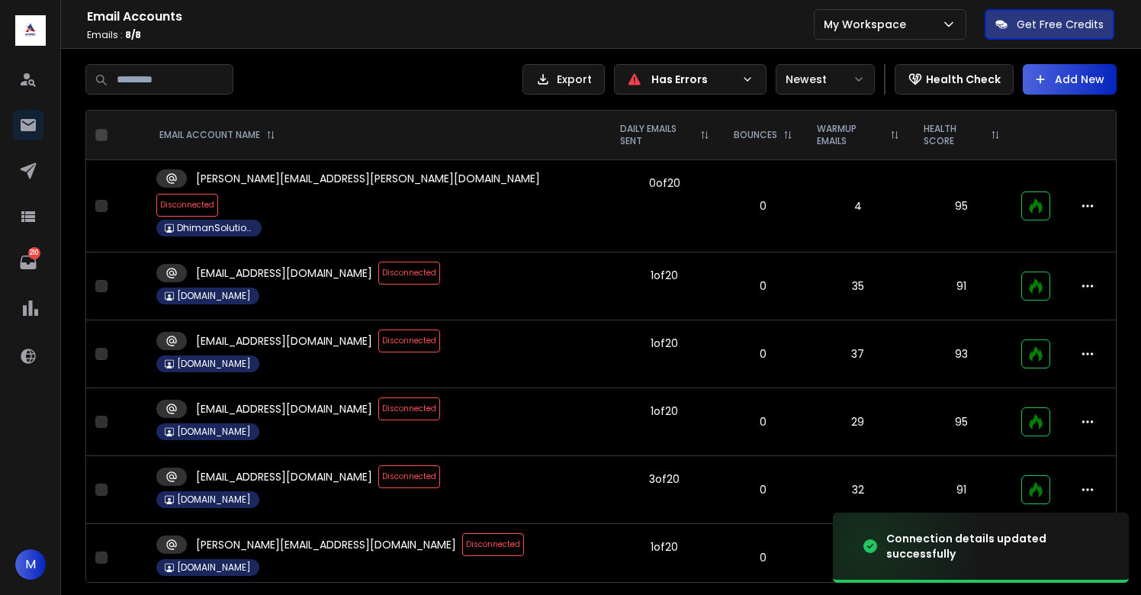
click at [378, 465] on span "Disconnected" at bounding box center [409, 476] width 62 height 23
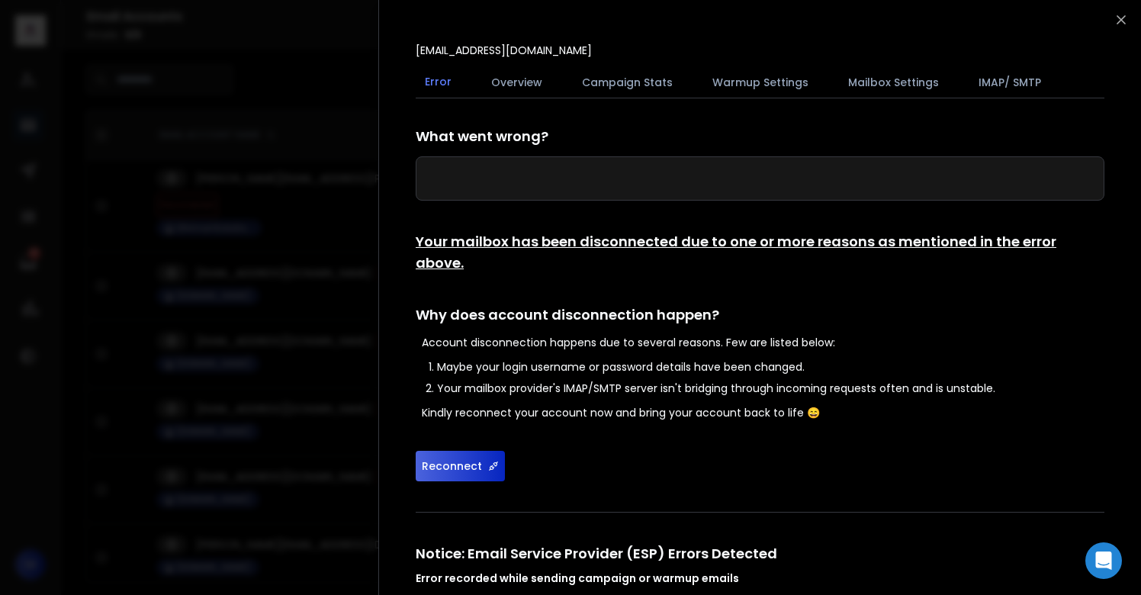
click at [480, 451] on button "Reconnect" at bounding box center [460, 466] width 89 height 31
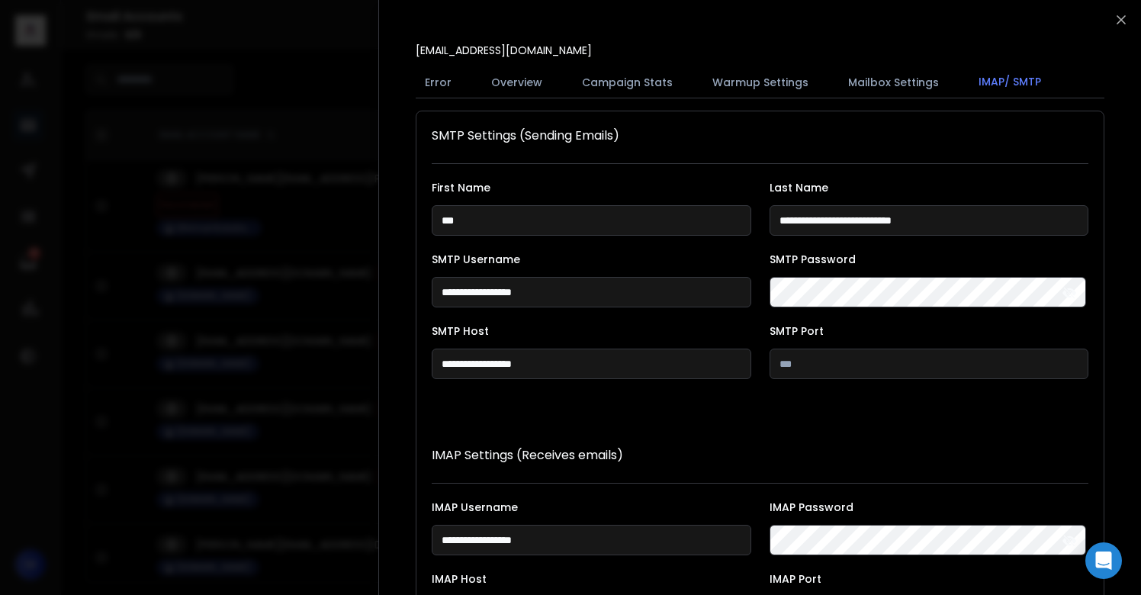
scroll to position [280, 0]
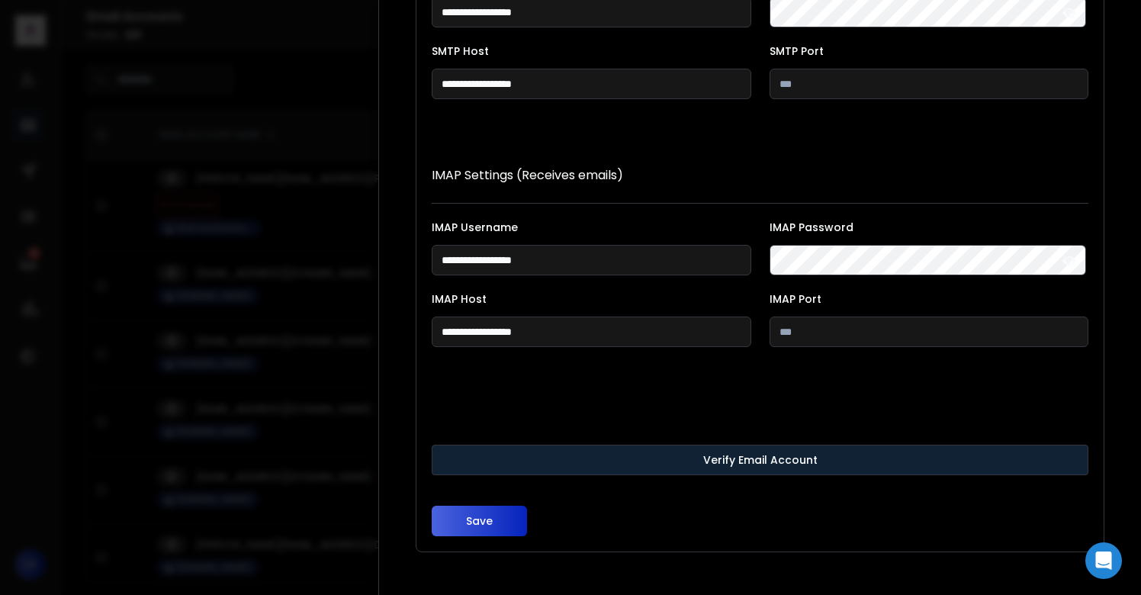
click at [589, 460] on button "Verify Email Account" at bounding box center [760, 460] width 657 height 31
click at [572, 461] on button "Verify Email Account" at bounding box center [760, 460] width 657 height 31
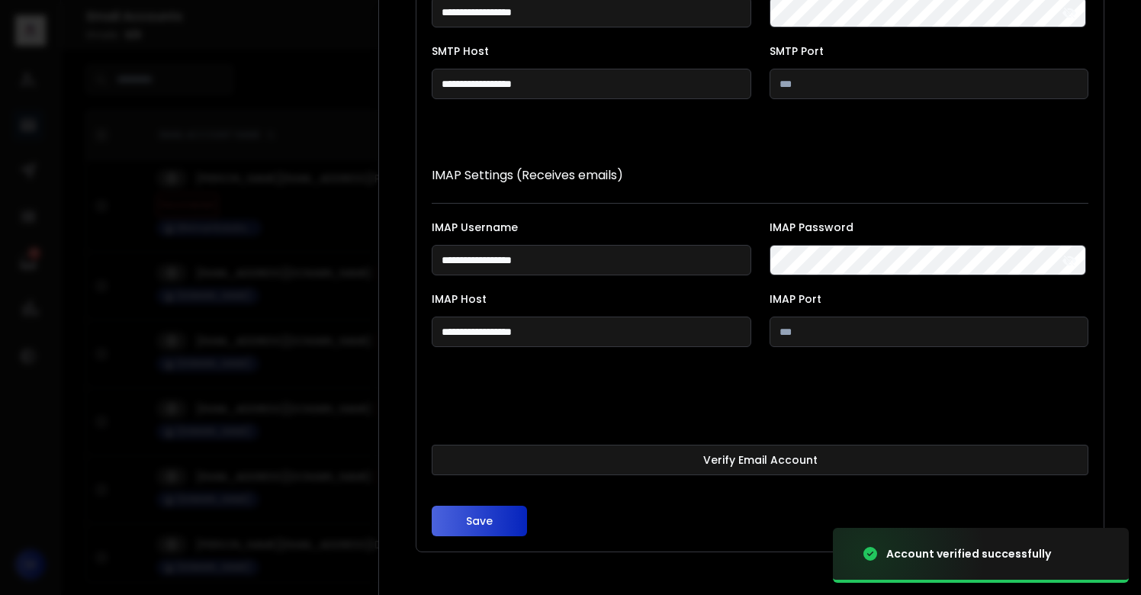
click at [475, 524] on button "Save" at bounding box center [479, 521] width 95 height 31
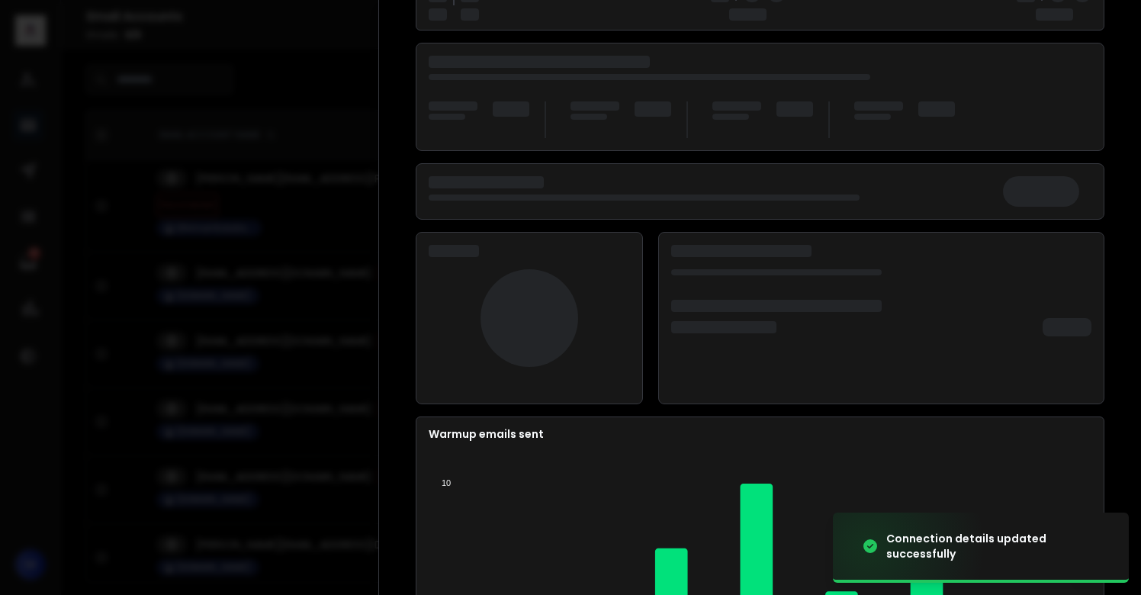
scroll to position [197, 0]
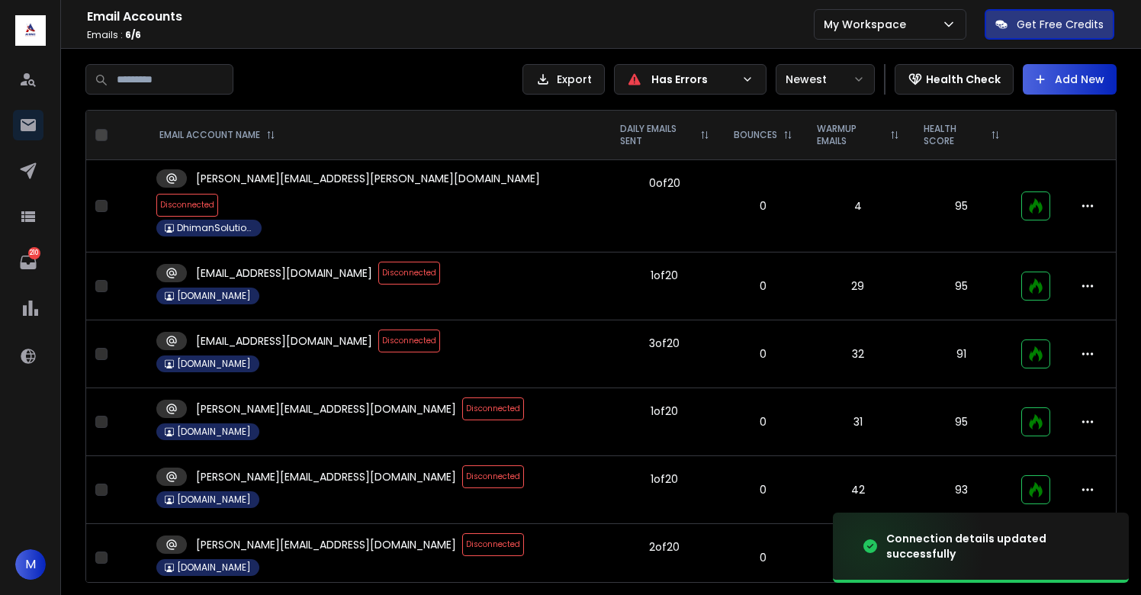
click at [462, 533] on span "Disconnected" at bounding box center [493, 544] width 62 height 23
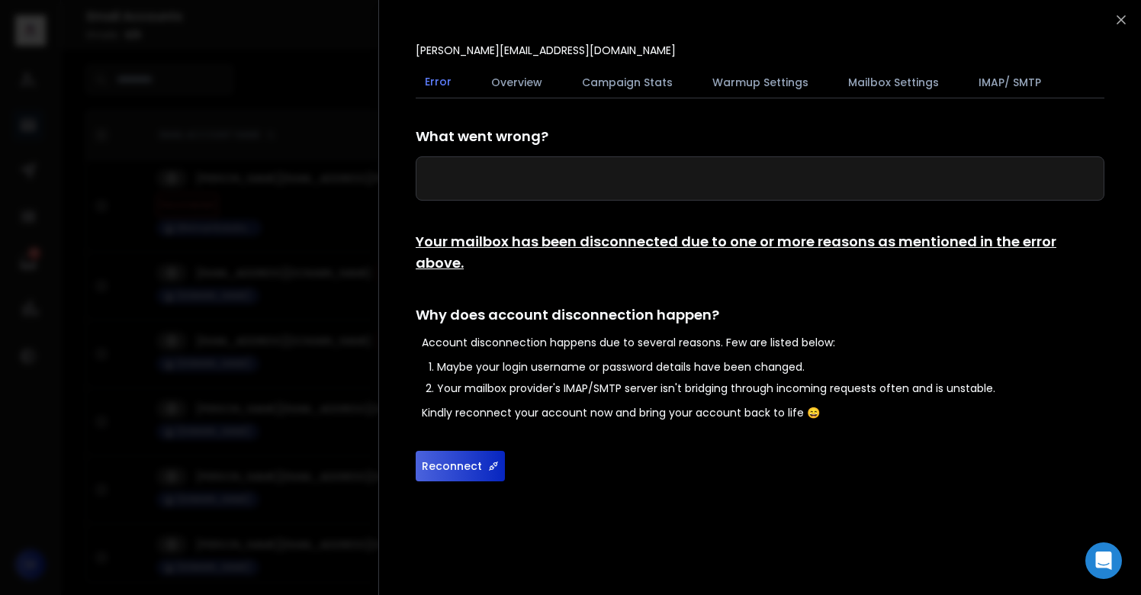
click at [455, 451] on button "Reconnect" at bounding box center [460, 466] width 89 height 31
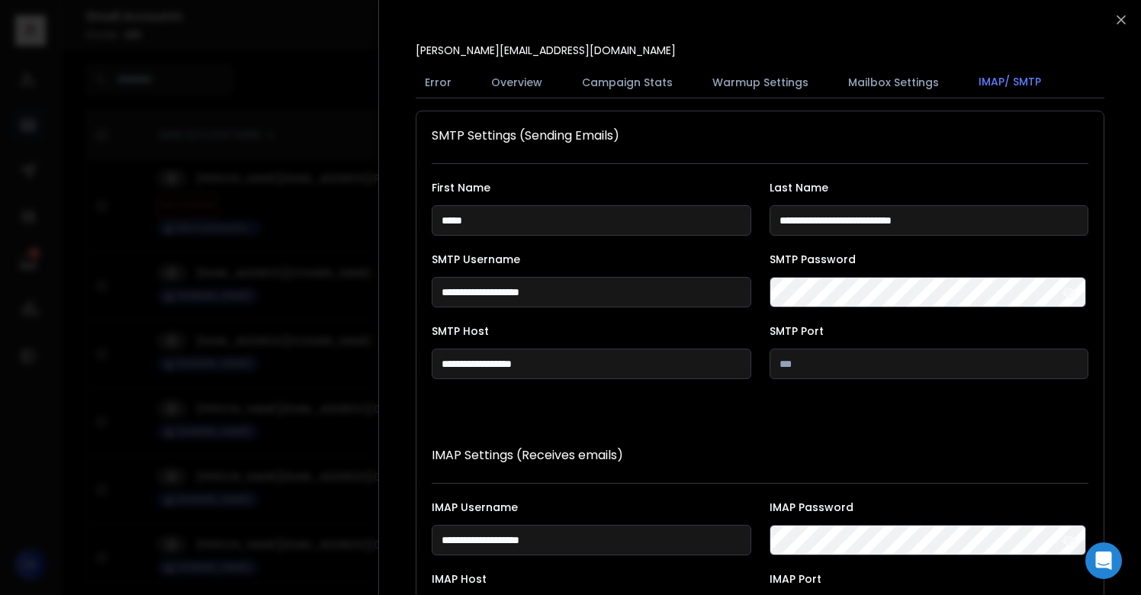
scroll to position [280, 0]
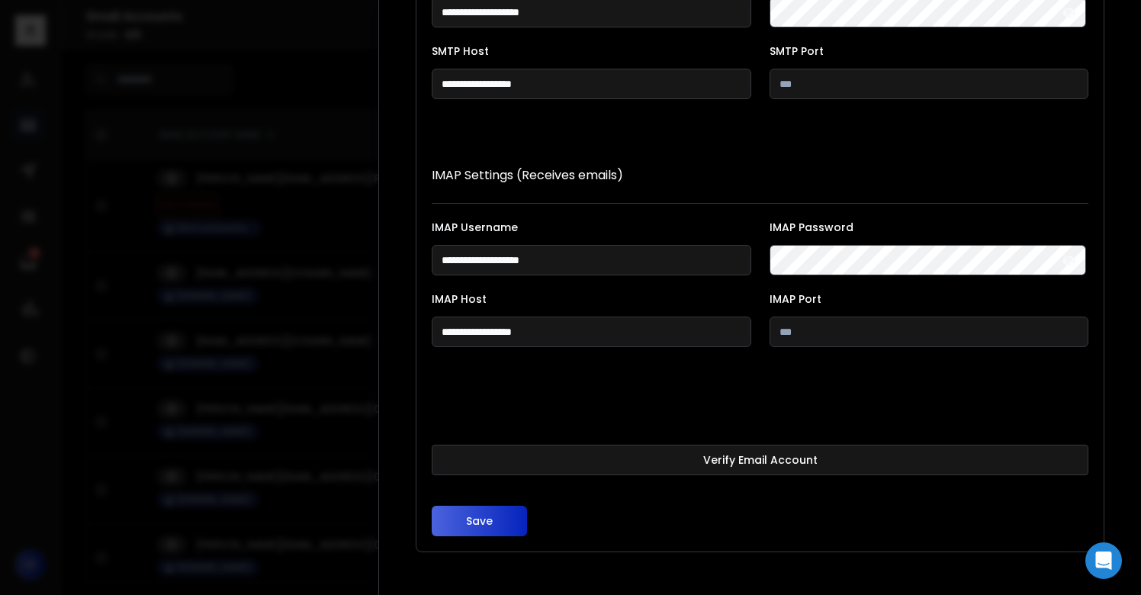
click at [603, 452] on button "Verify Email Account" at bounding box center [760, 460] width 657 height 31
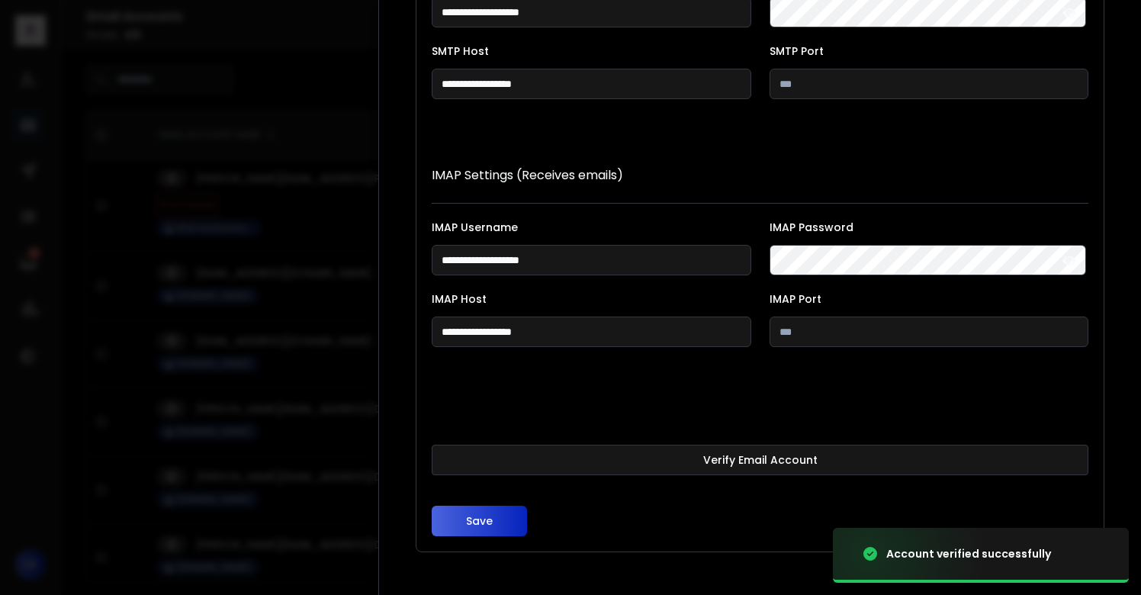
click at [470, 522] on button "Save" at bounding box center [479, 521] width 95 height 31
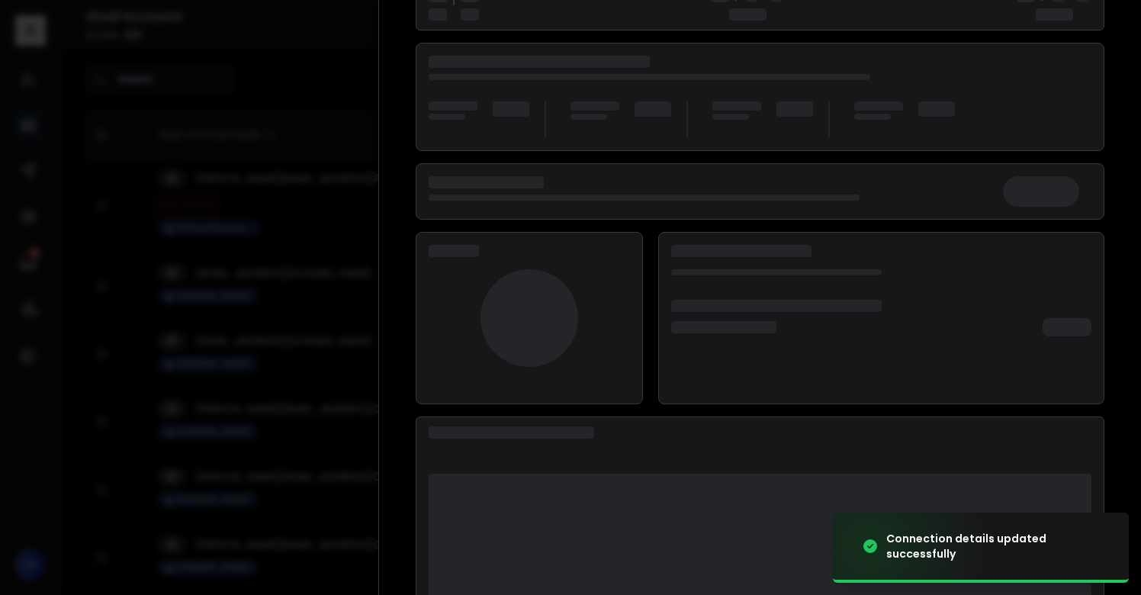
scroll to position [197, 0]
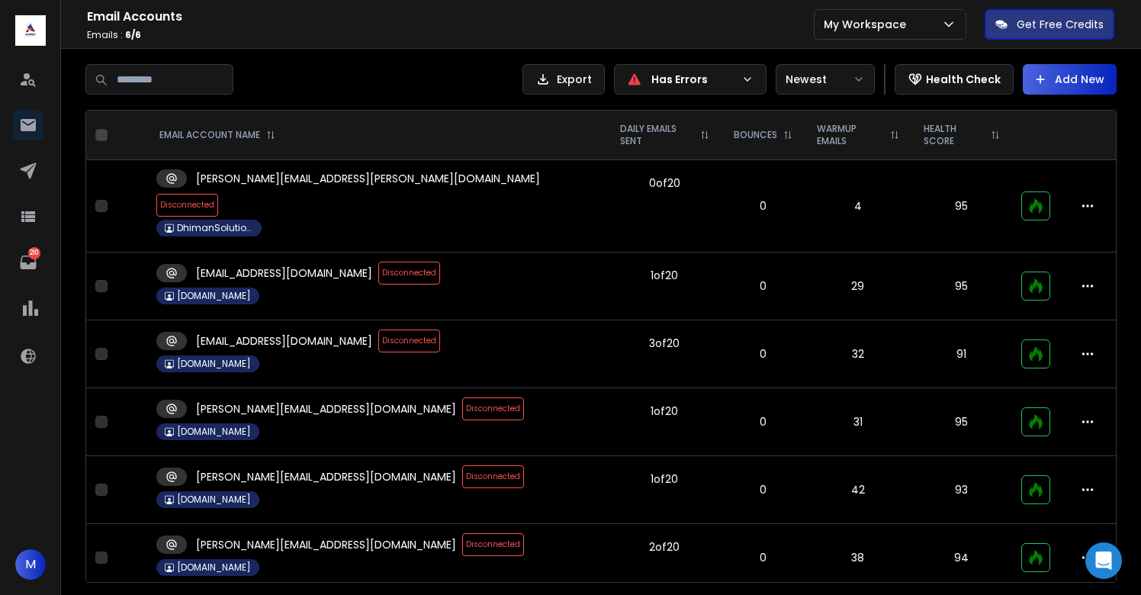
click at [462, 397] on span "Disconnected" at bounding box center [493, 408] width 62 height 23
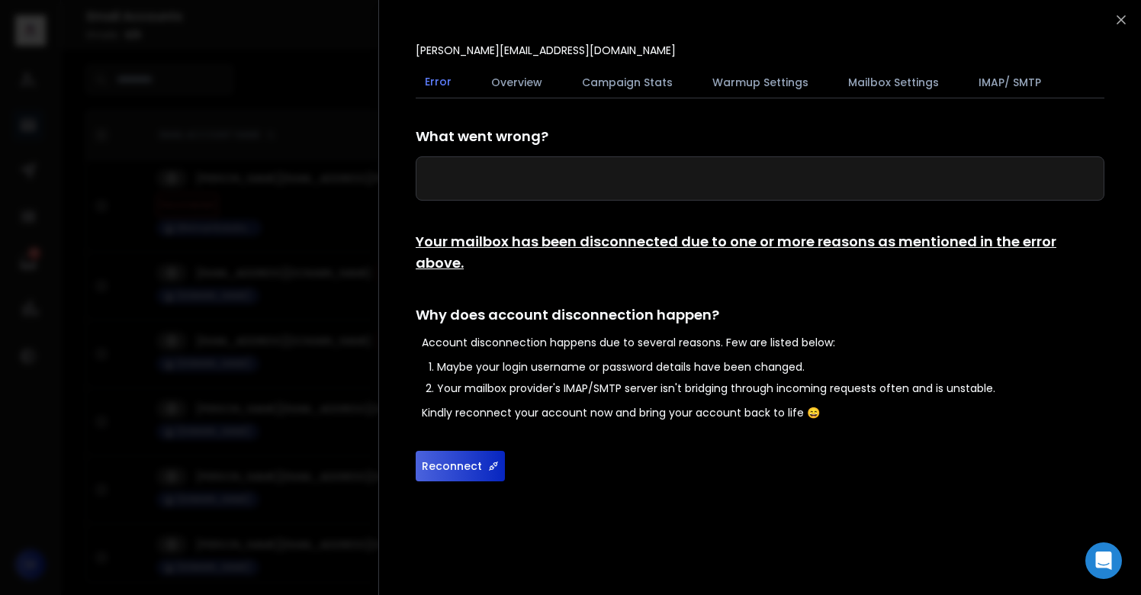
click at [474, 451] on button "Reconnect" at bounding box center [460, 466] width 89 height 31
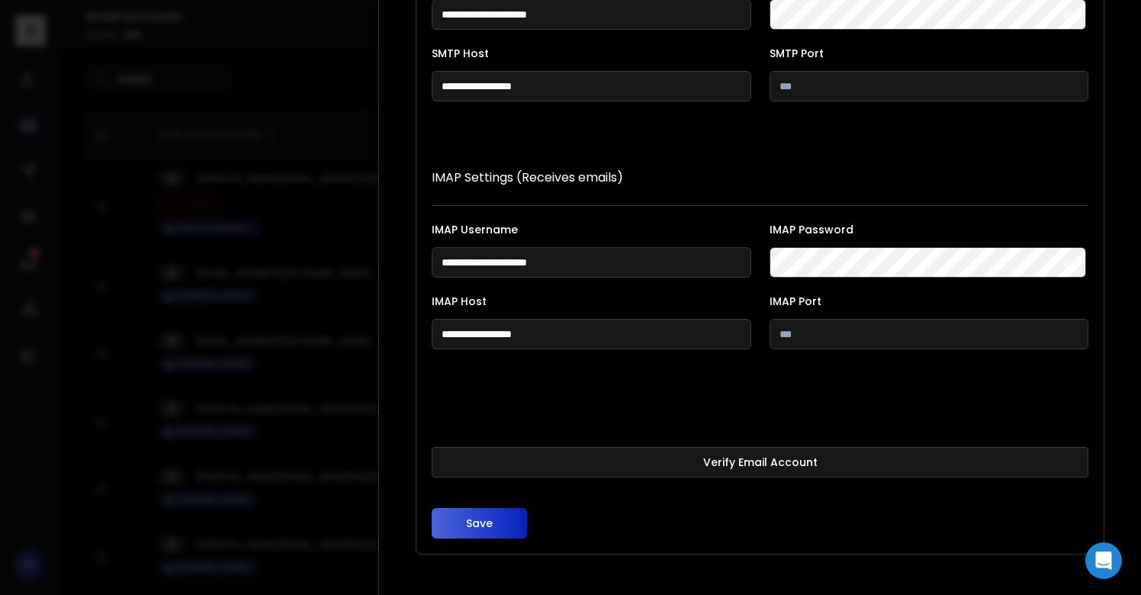
scroll to position [280, 0]
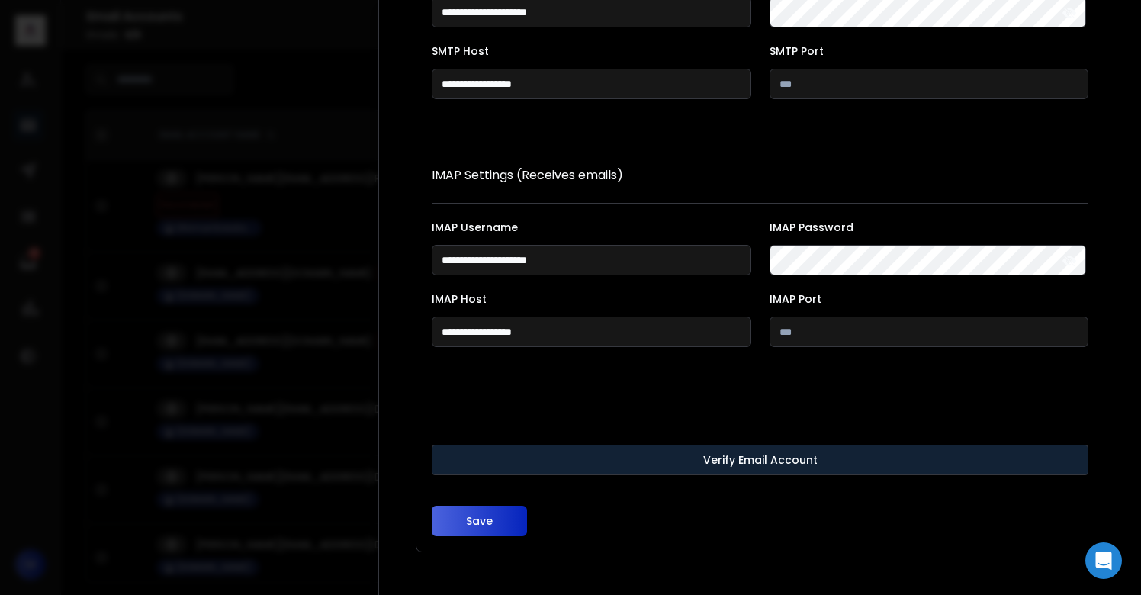
click at [539, 464] on button "Verify Email Account" at bounding box center [760, 460] width 657 height 31
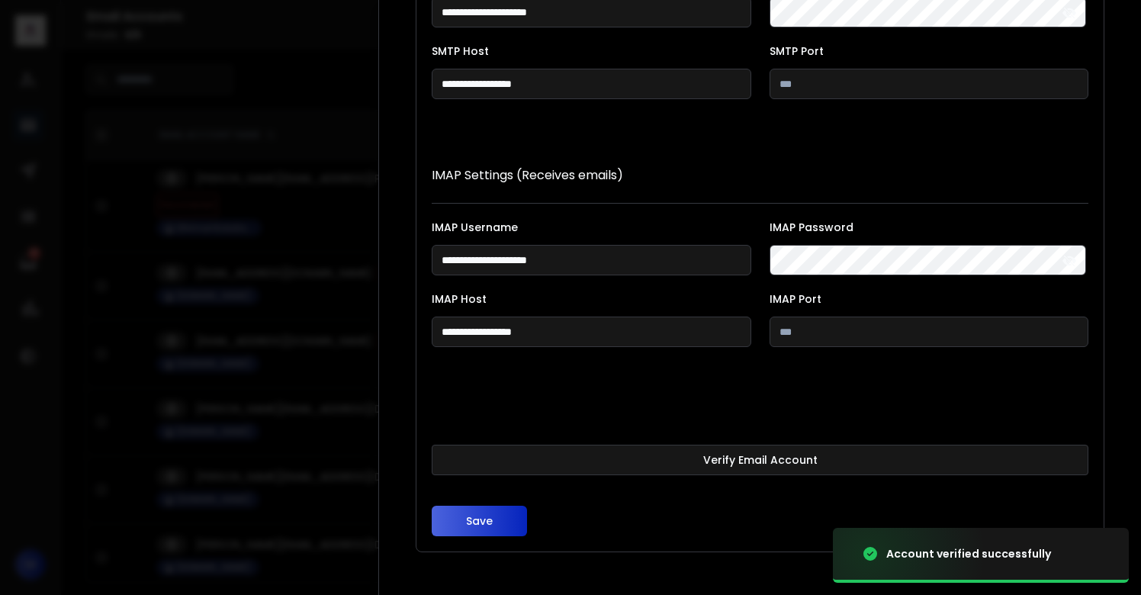
click at [477, 520] on button "Save" at bounding box center [479, 521] width 95 height 31
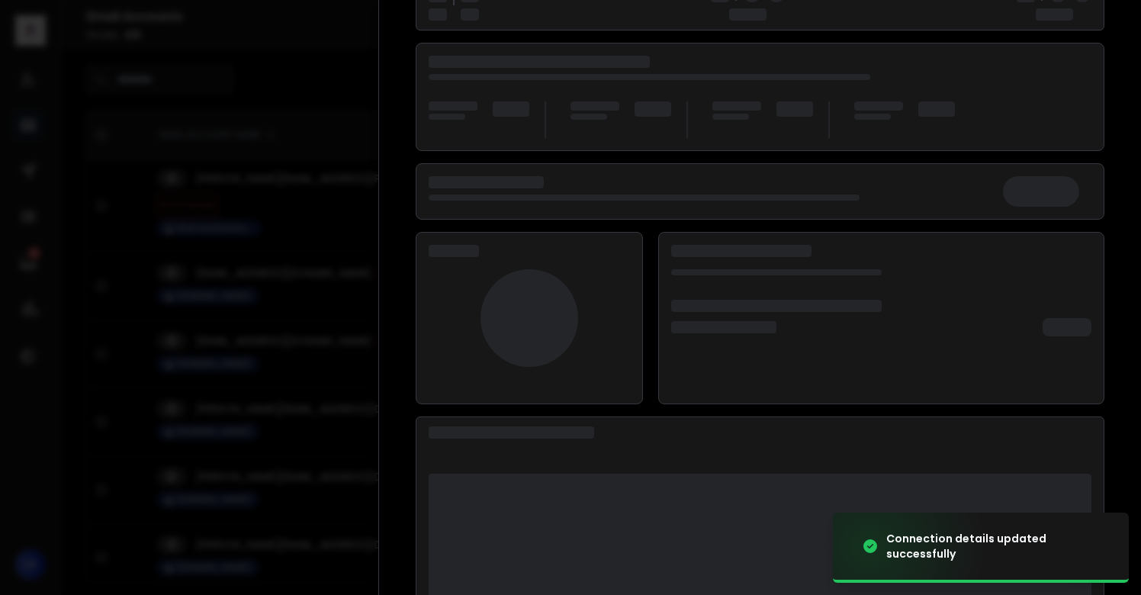
scroll to position [197, 0]
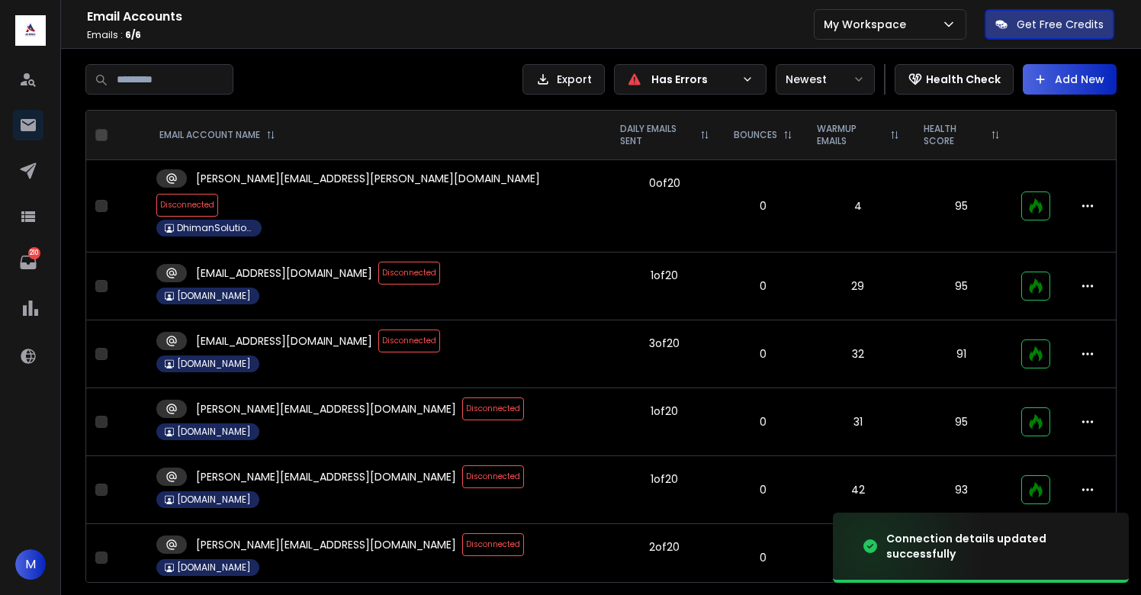
click at [462, 397] on span "Disconnected" at bounding box center [493, 408] width 62 height 23
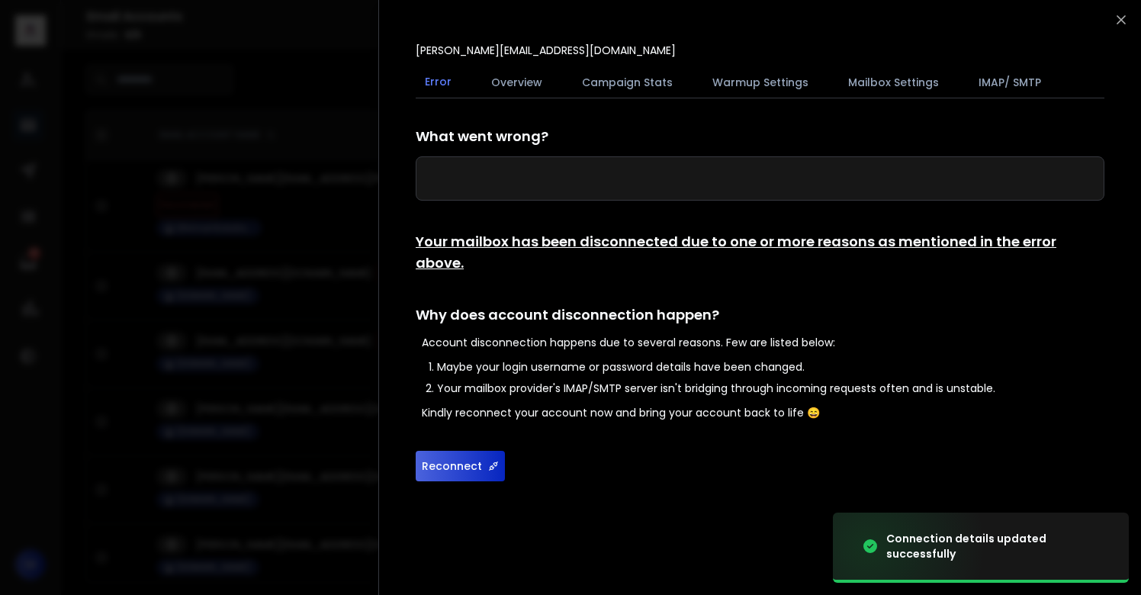
click at [456, 451] on button "Reconnect" at bounding box center [460, 466] width 89 height 31
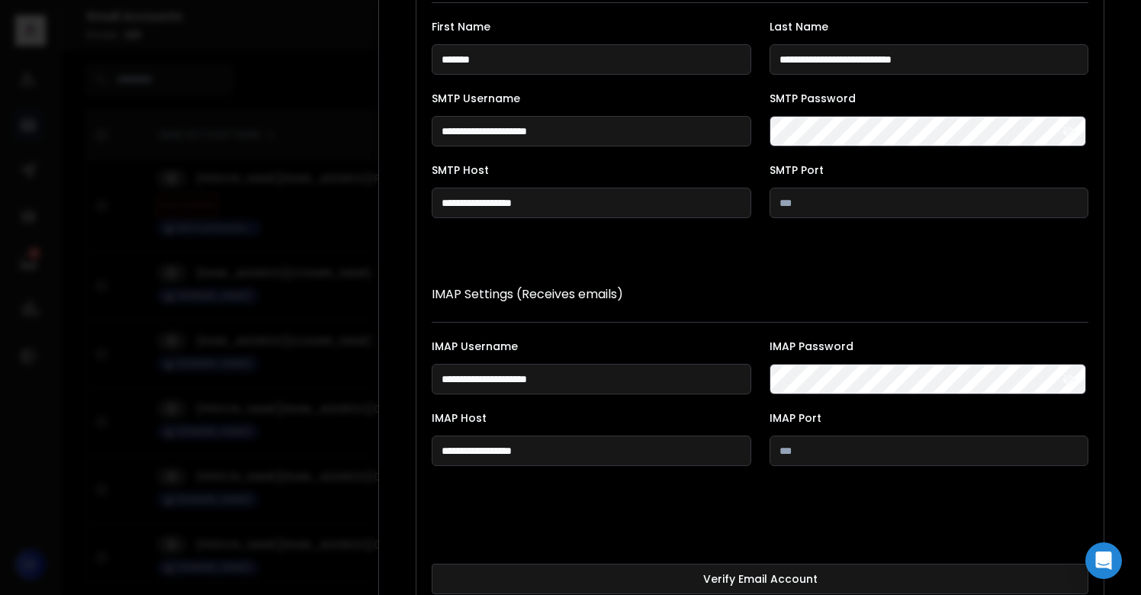
scroll to position [280, 0]
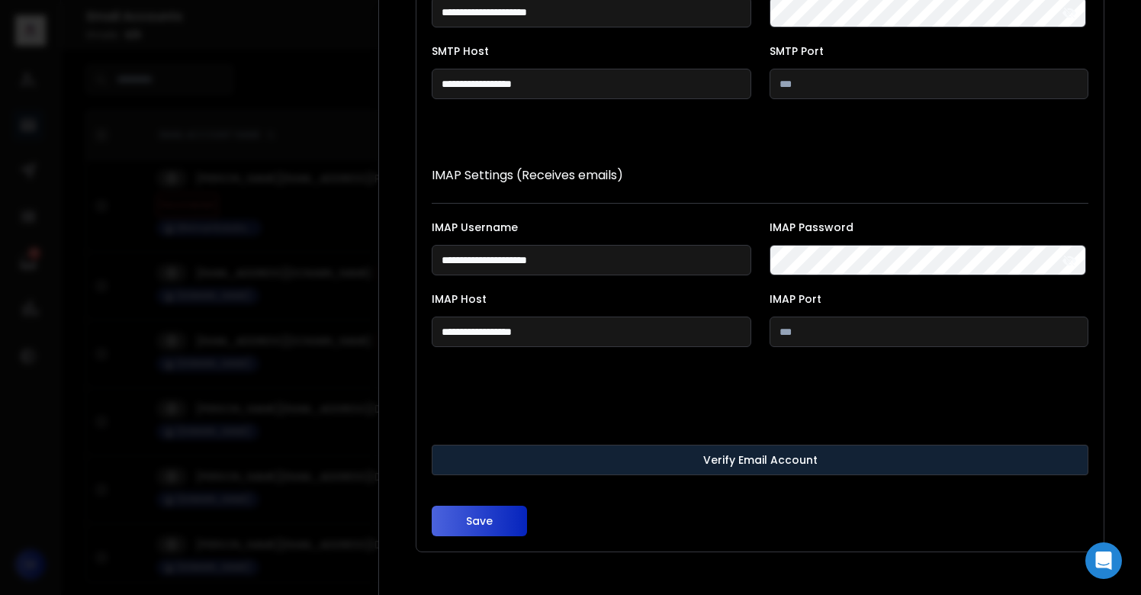
click at [478, 470] on button "Verify Email Account" at bounding box center [760, 460] width 657 height 31
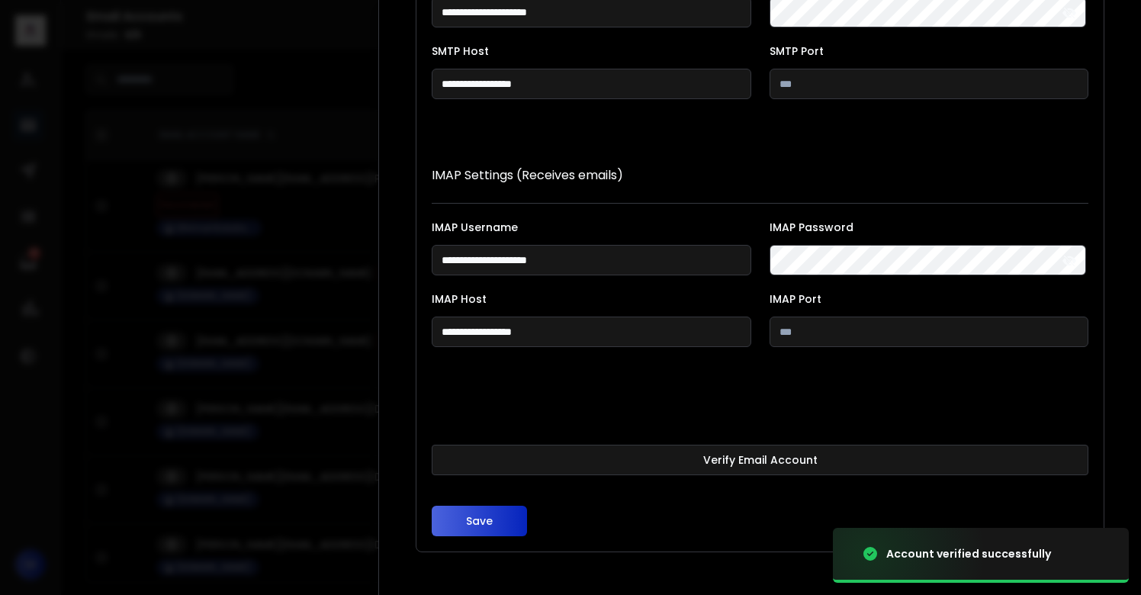
click at [485, 528] on button "Save" at bounding box center [479, 521] width 95 height 31
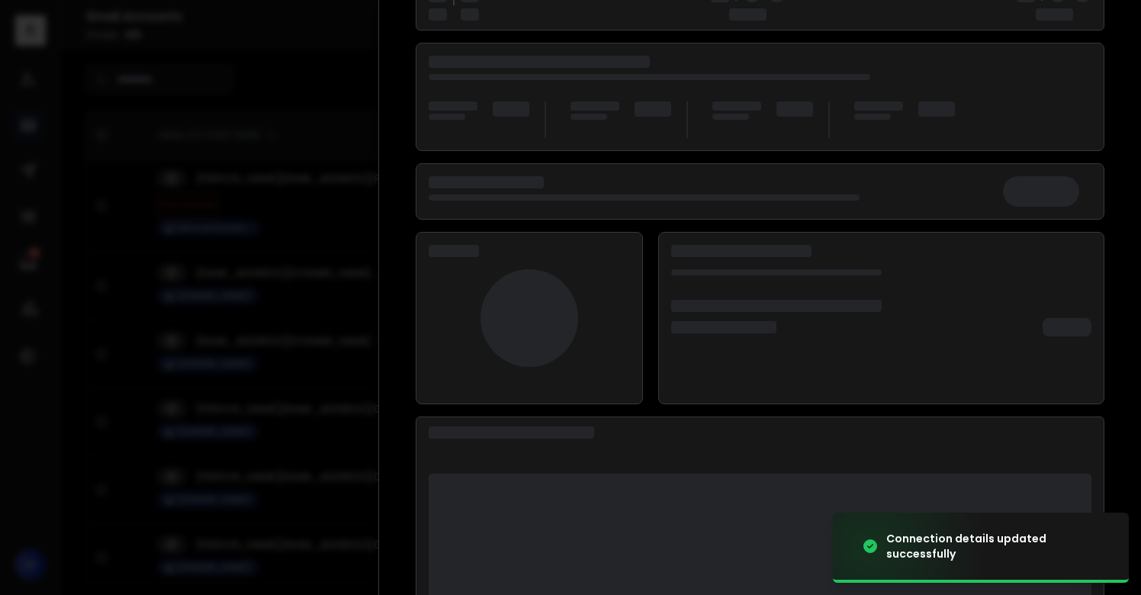
scroll to position [197, 0]
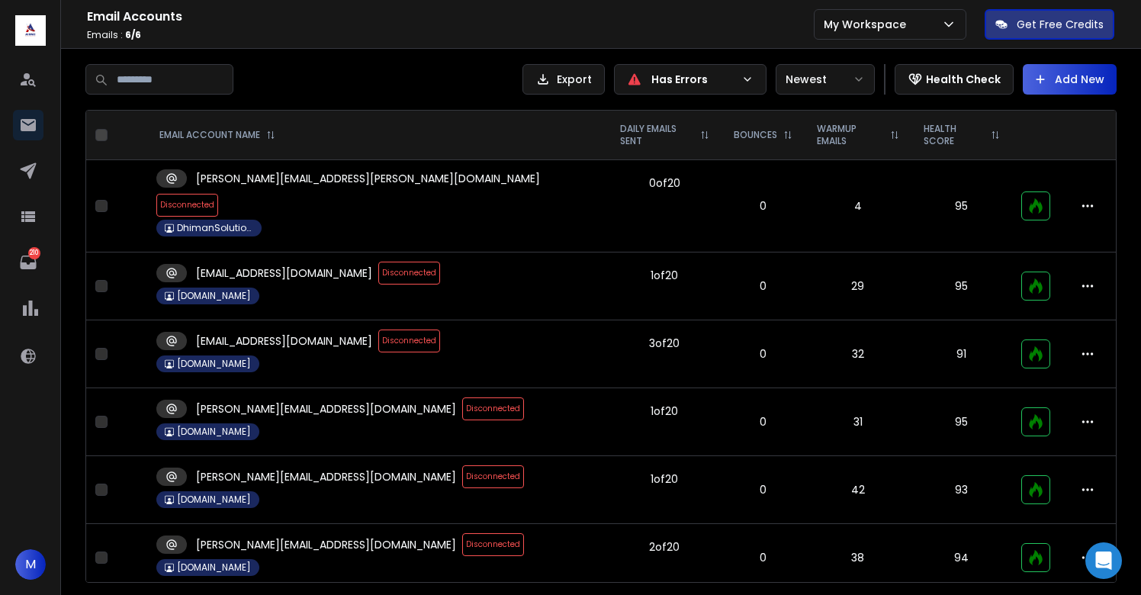
click at [462, 397] on span "Disconnected" at bounding box center [493, 408] width 62 height 23
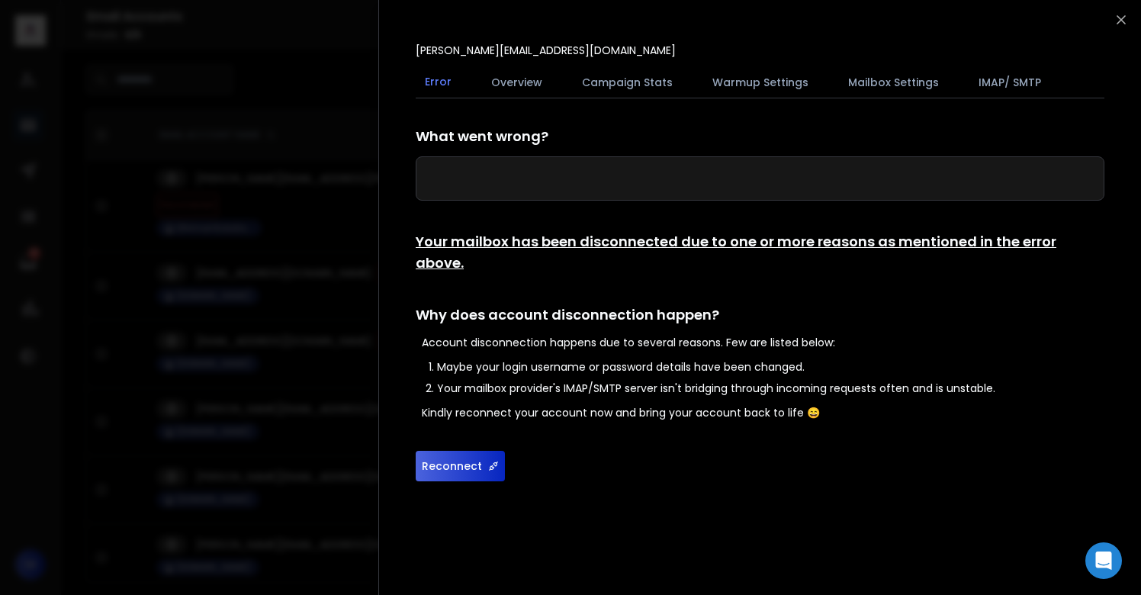
click at [441, 451] on button "Reconnect" at bounding box center [460, 466] width 89 height 31
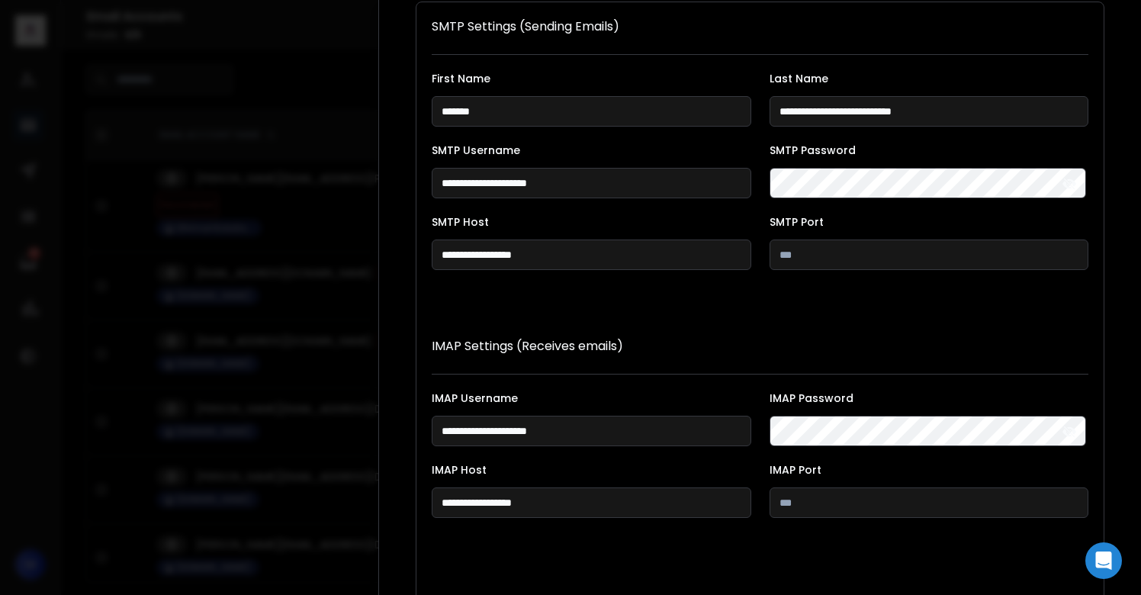
scroll to position [280, 0]
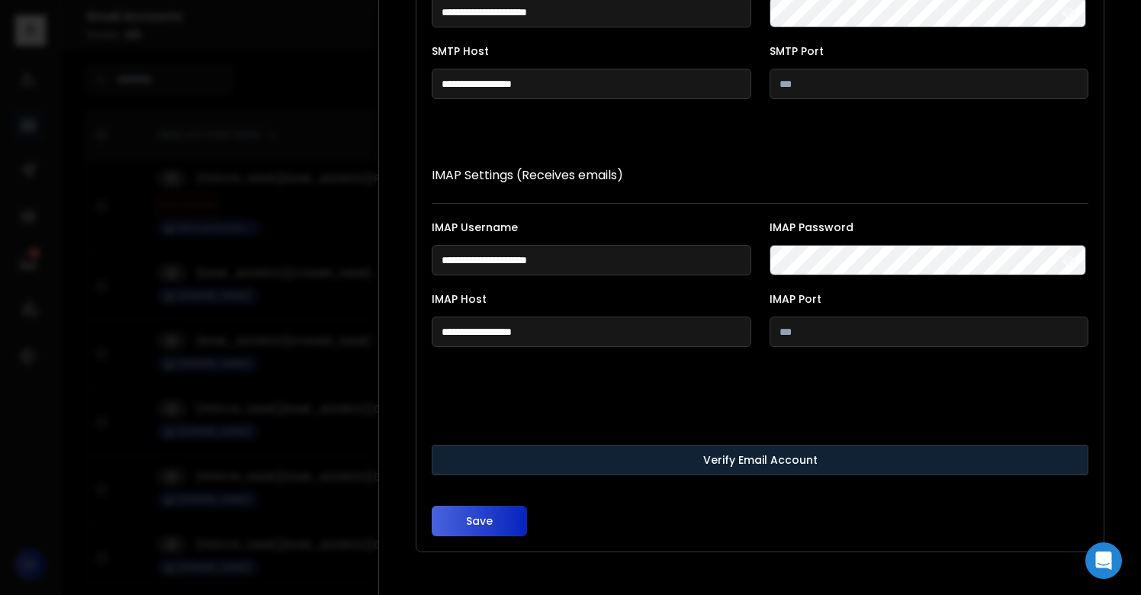
click at [499, 464] on button "Verify Email Account" at bounding box center [760, 460] width 657 height 31
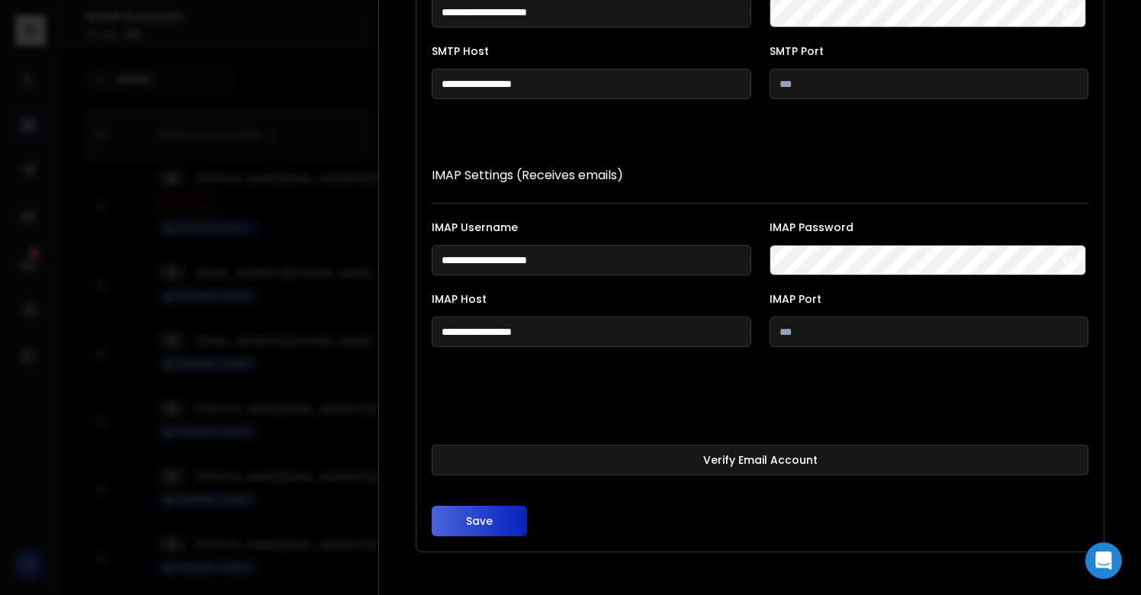
click at [492, 509] on button "Save" at bounding box center [479, 521] width 95 height 31
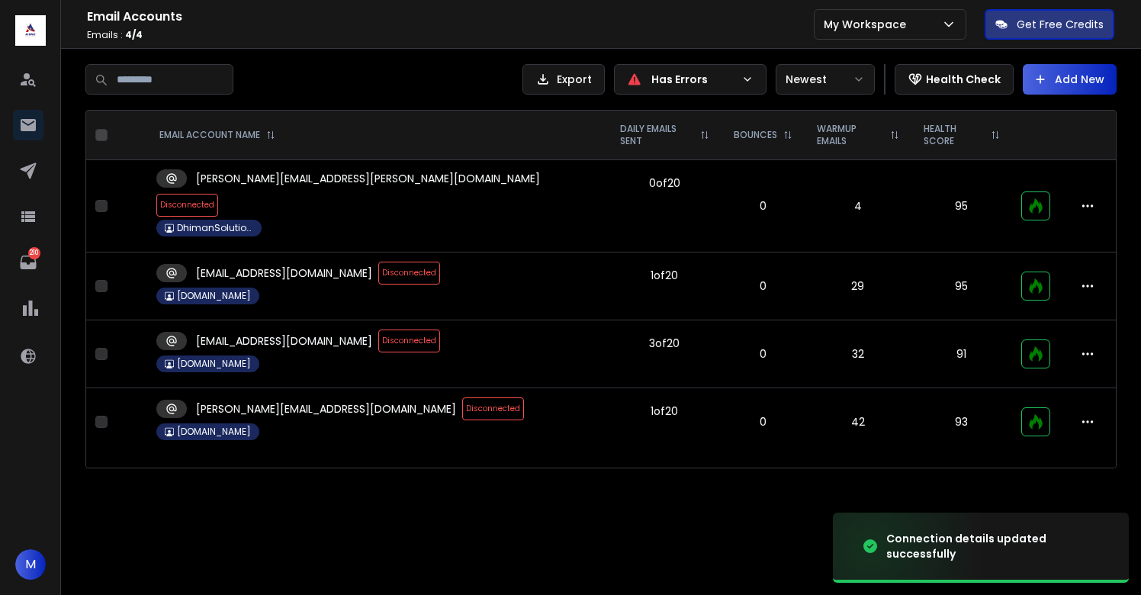
click at [462, 397] on span "Disconnected" at bounding box center [493, 408] width 62 height 23
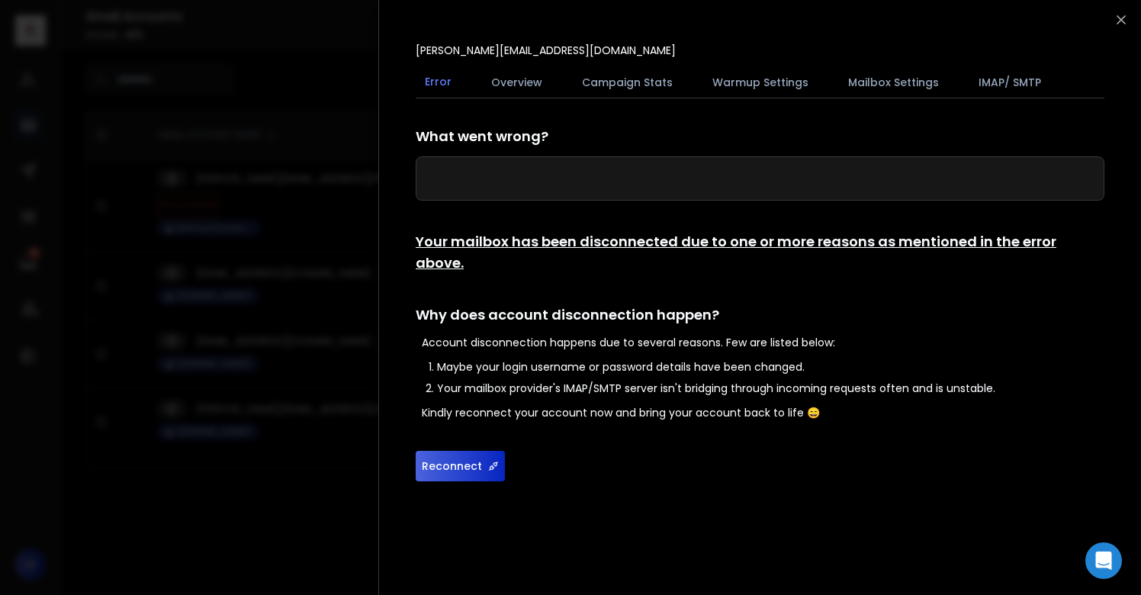
click at [450, 451] on button "Reconnect" at bounding box center [460, 466] width 89 height 31
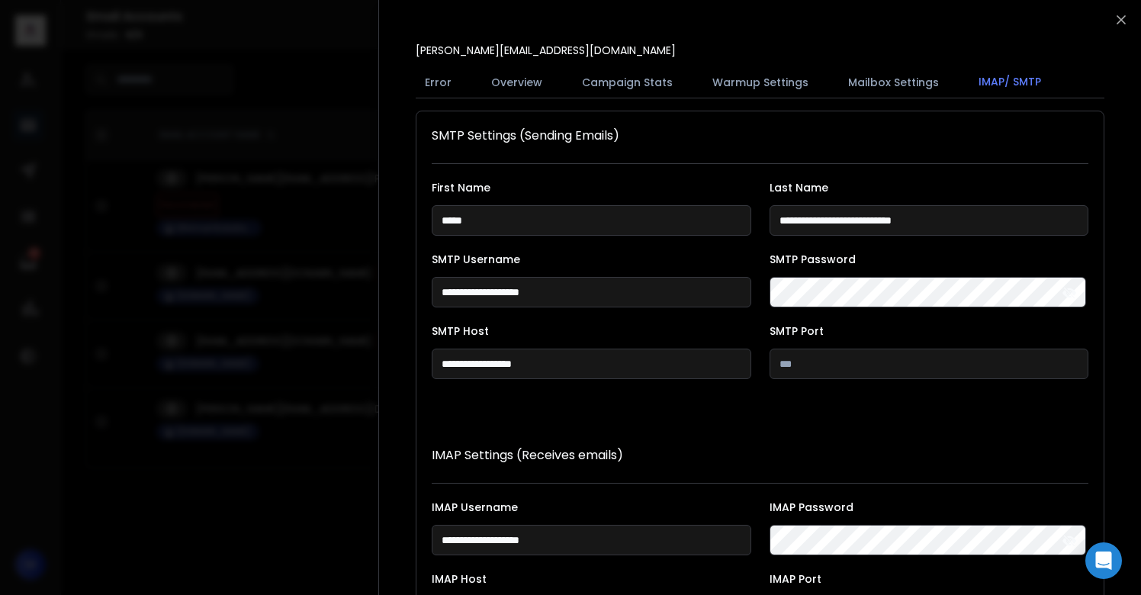
scroll to position [280, 0]
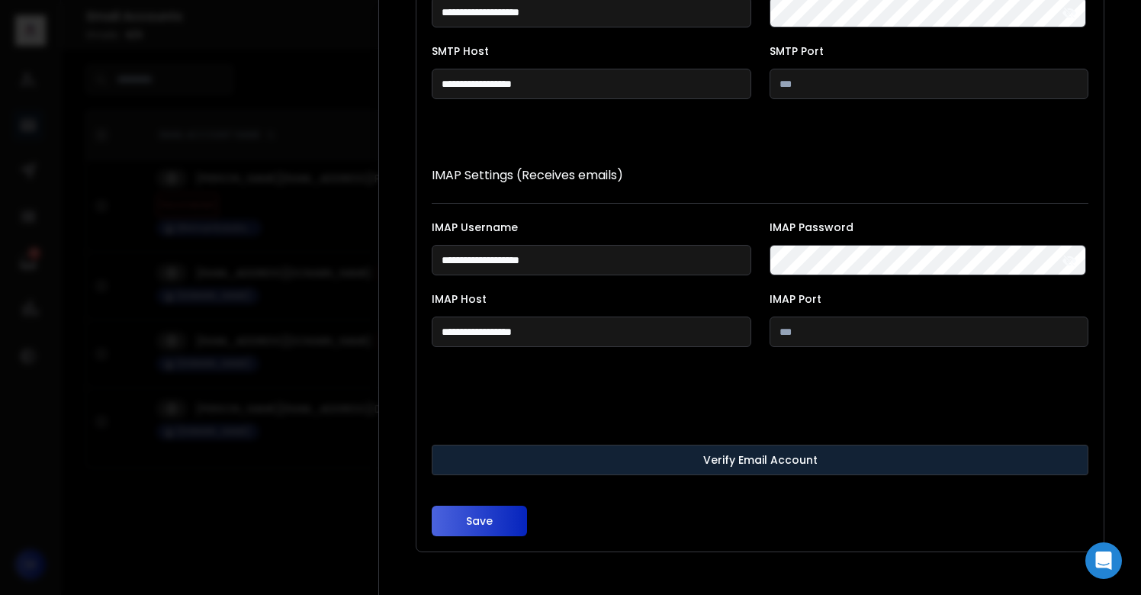
click at [509, 470] on button "Verify Email Account" at bounding box center [760, 460] width 657 height 31
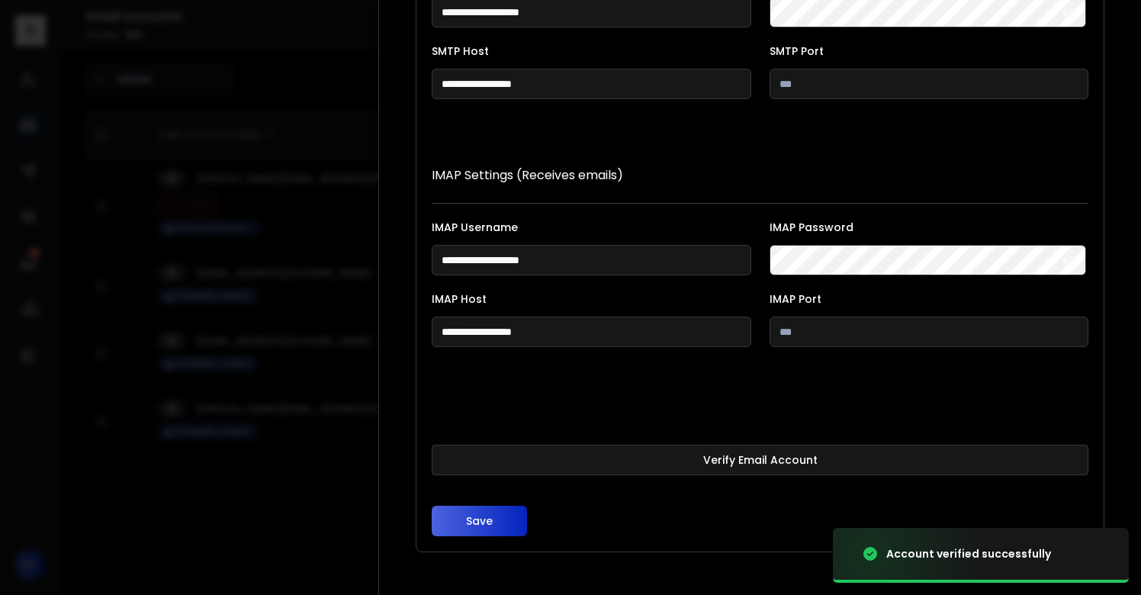
click at [468, 509] on button "Save" at bounding box center [479, 521] width 95 height 31
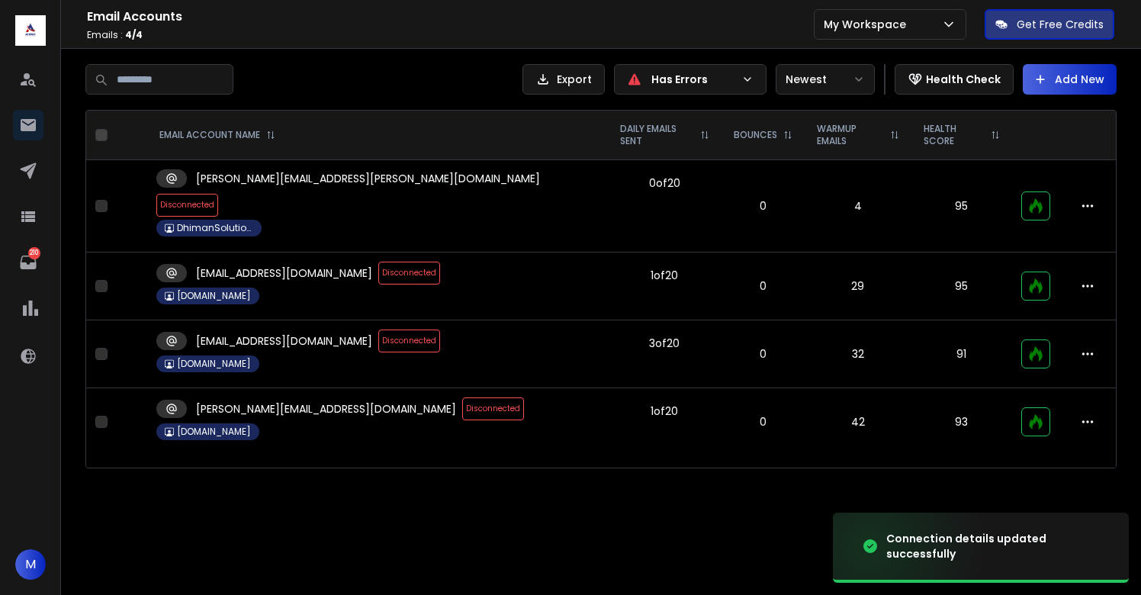
click at [462, 397] on span "Disconnected" at bounding box center [493, 408] width 62 height 23
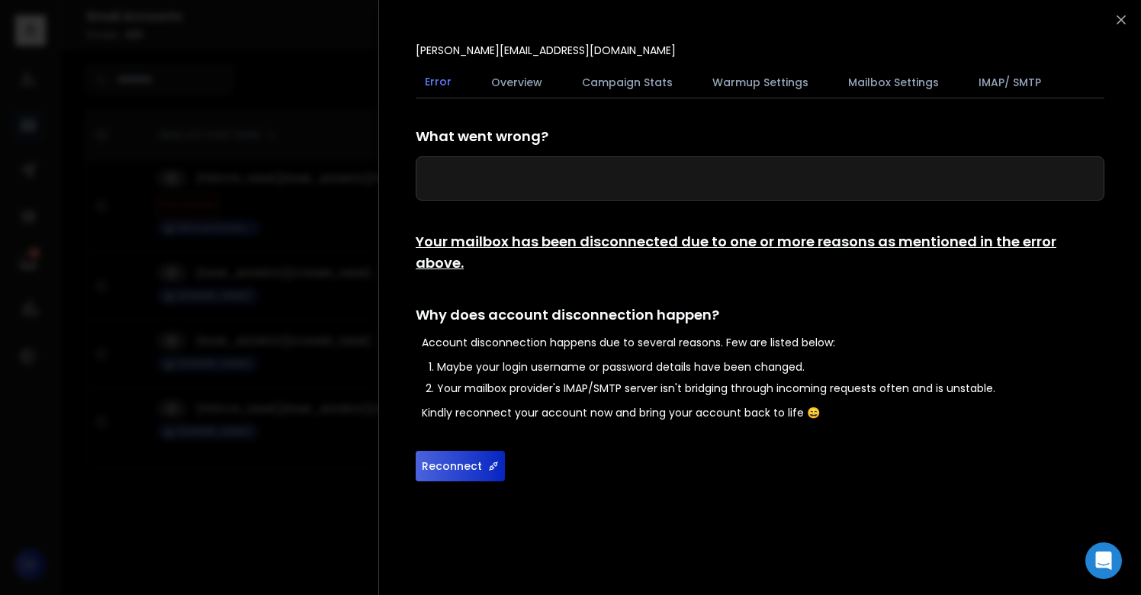
click at [465, 451] on button "Reconnect" at bounding box center [460, 466] width 89 height 31
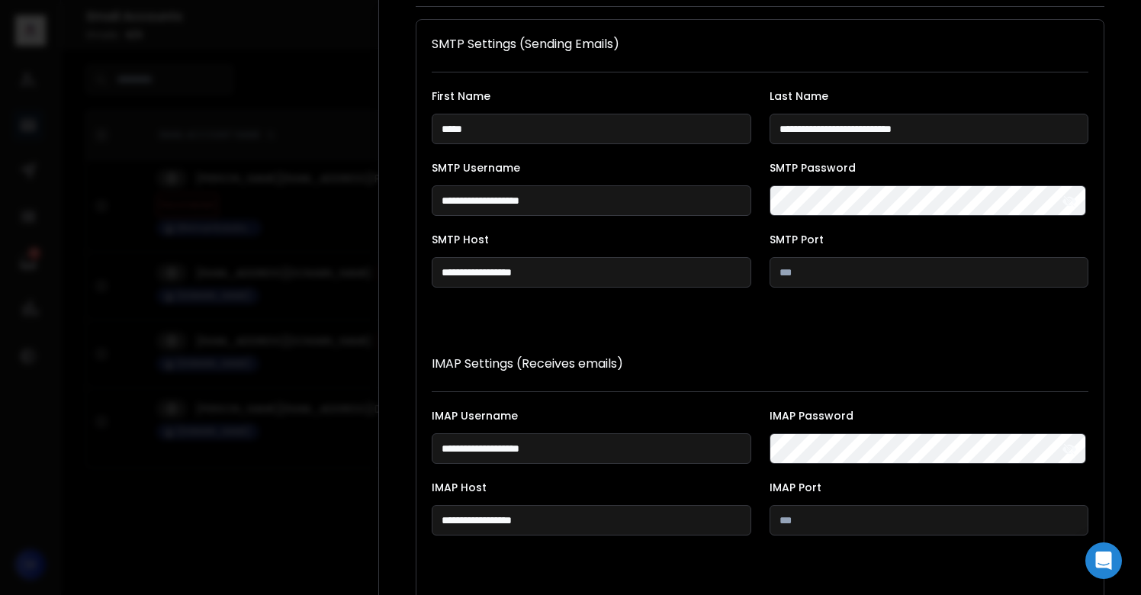
scroll to position [280, 0]
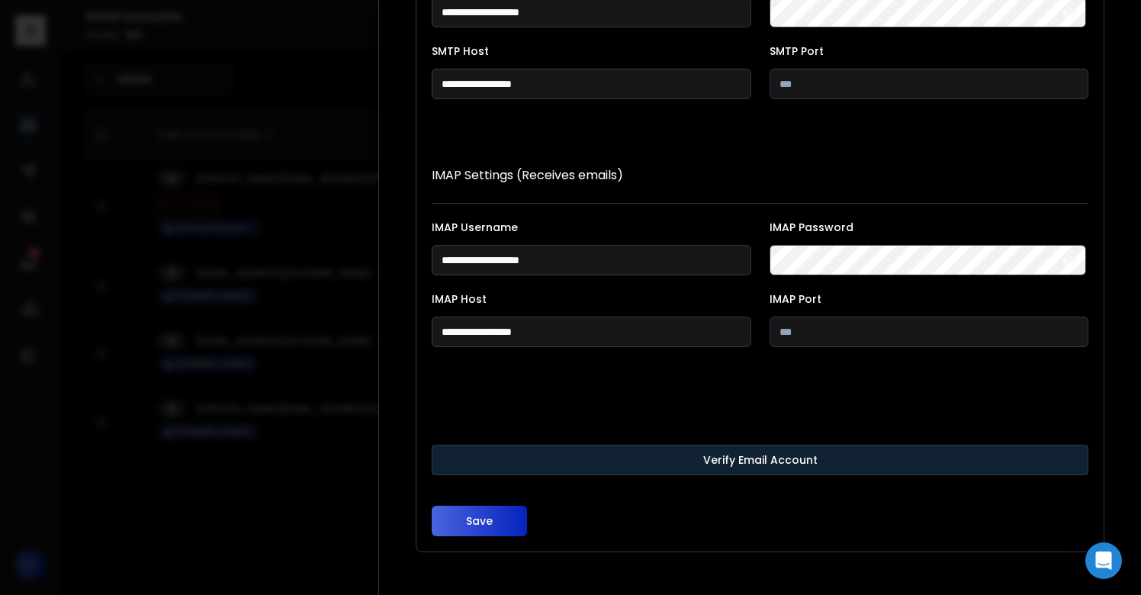
click at [473, 453] on button "Verify Email Account" at bounding box center [760, 460] width 657 height 31
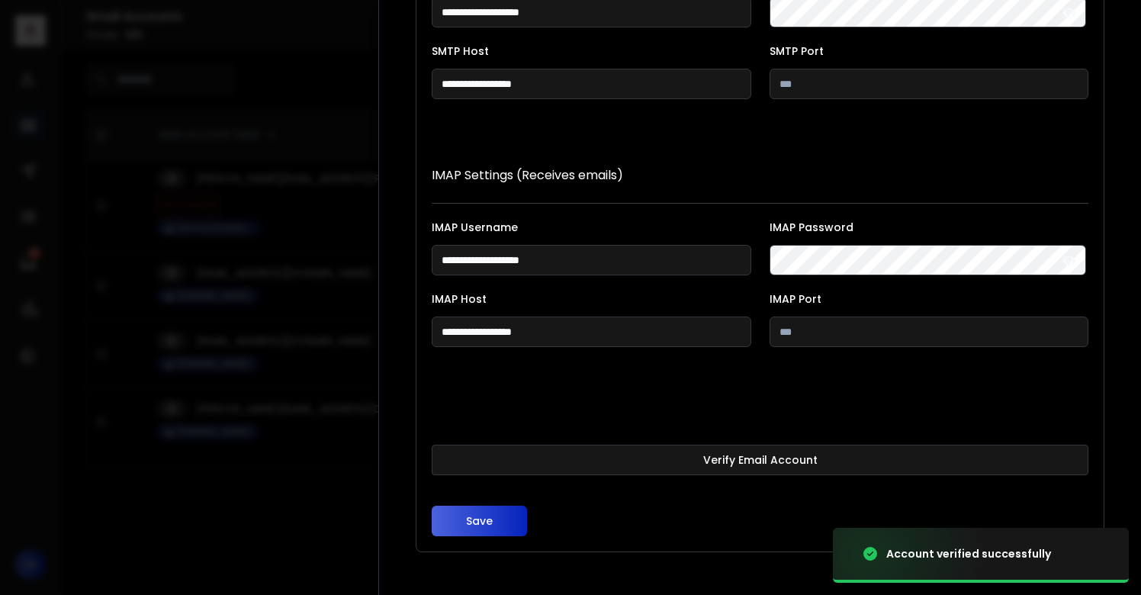
click at [478, 512] on button "Save" at bounding box center [479, 521] width 95 height 31
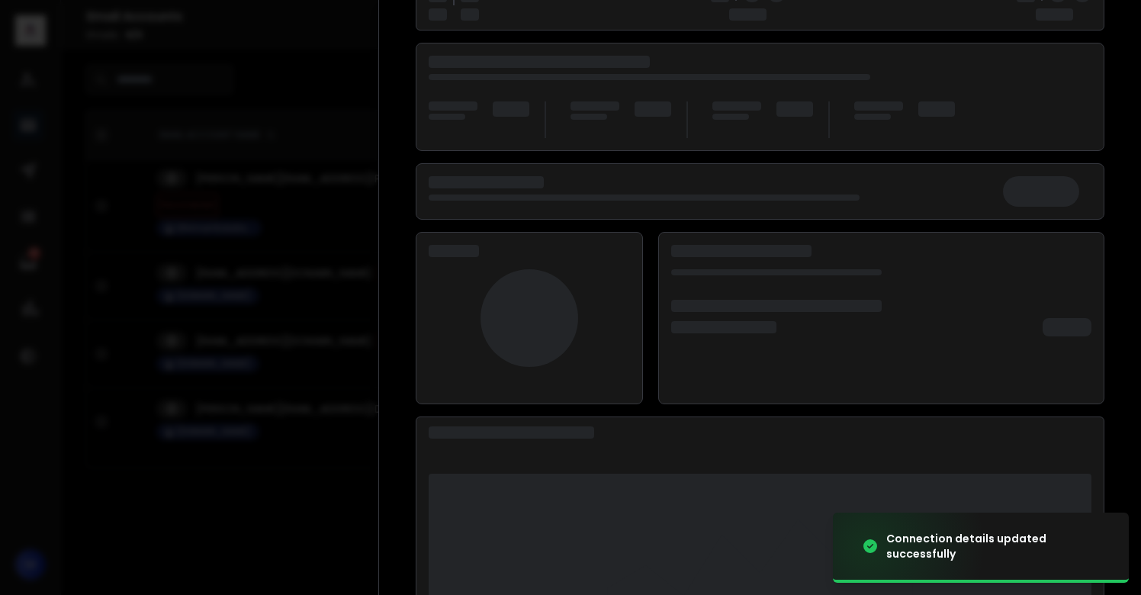
scroll to position [197, 0]
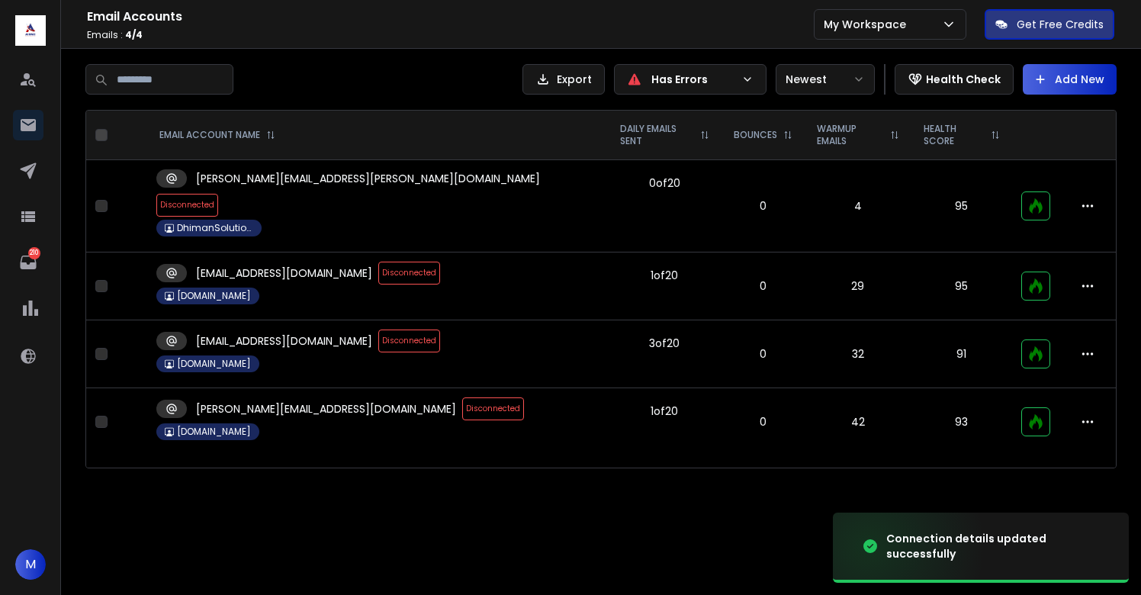
click at [378, 262] on span "Disconnected" at bounding box center [409, 273] width 62 height 23
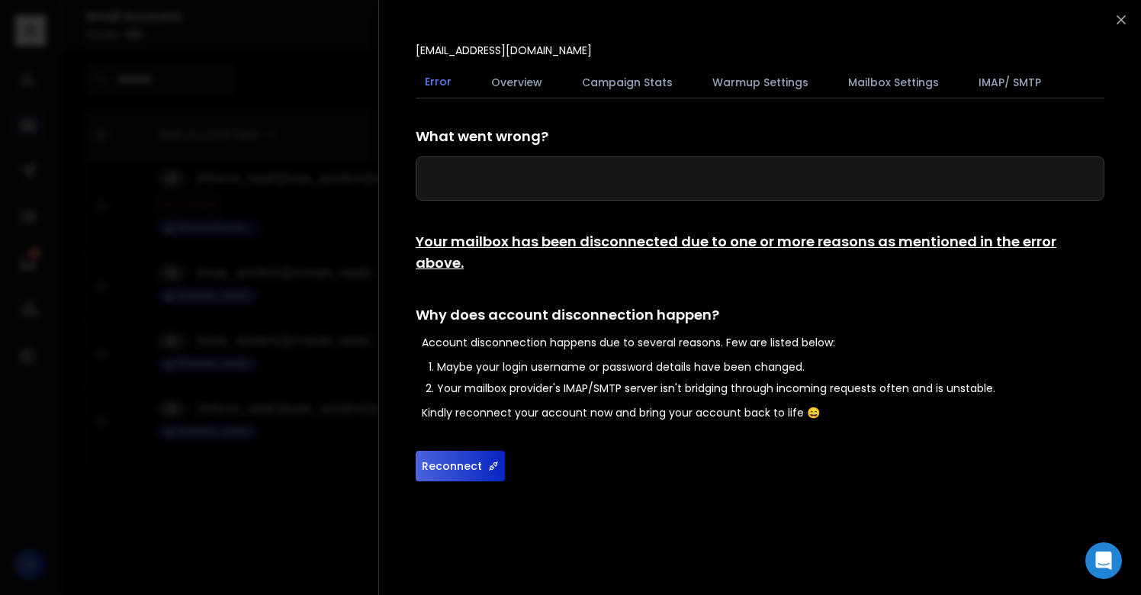
click at [449, 451] on button "Reconnect" at bounding box center [460, 466] width 89 height 31
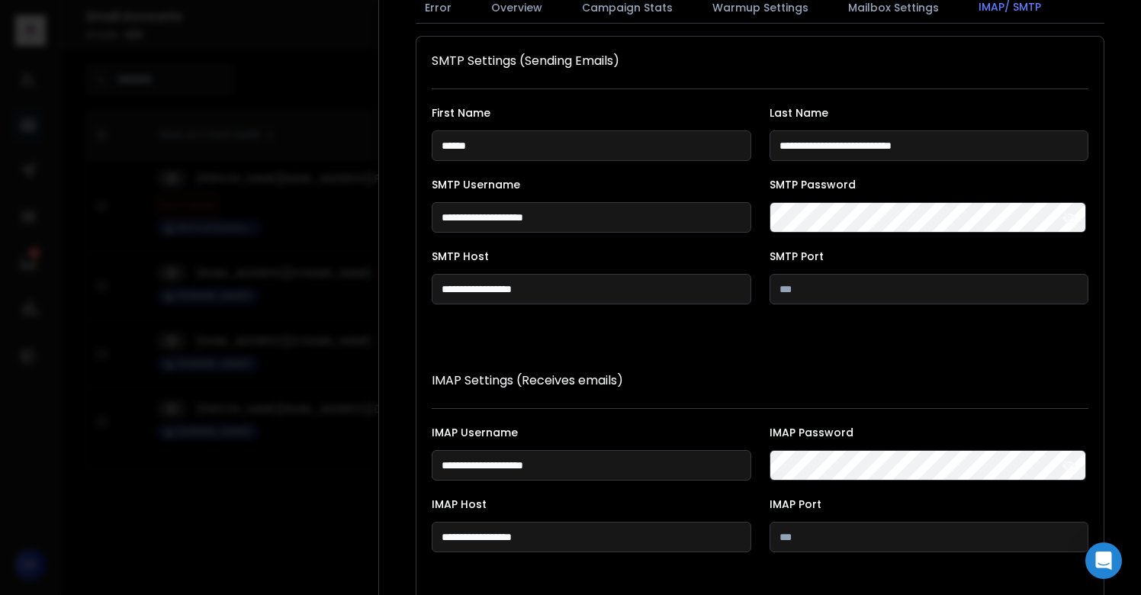
scroll to position [280, 0]
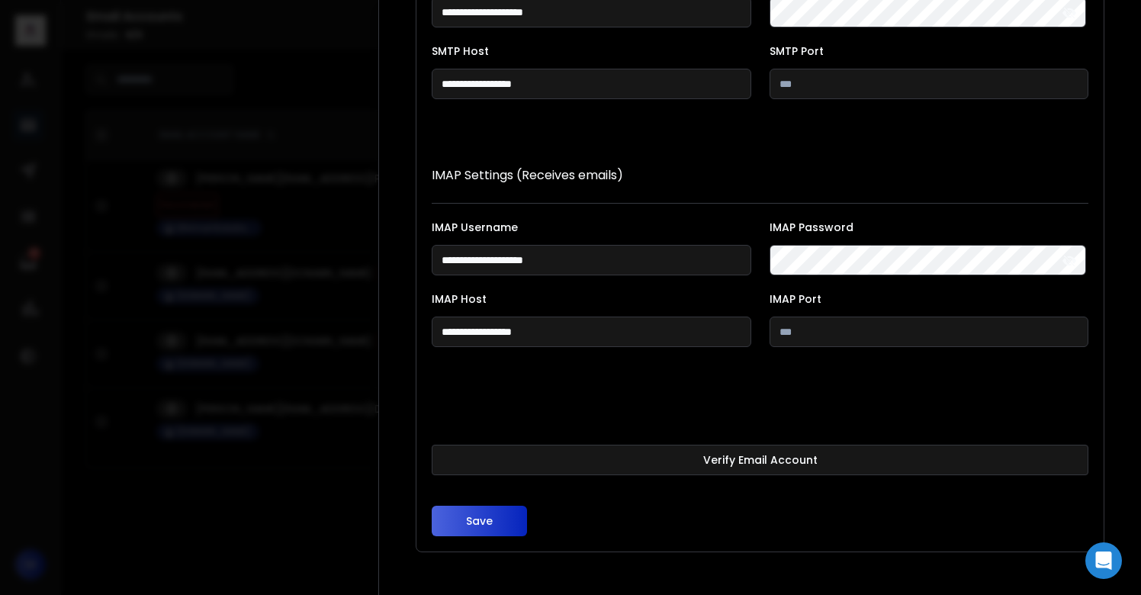
click at [612, 480] on form "**********" at bounding box center [760, 210] width 657 height 652
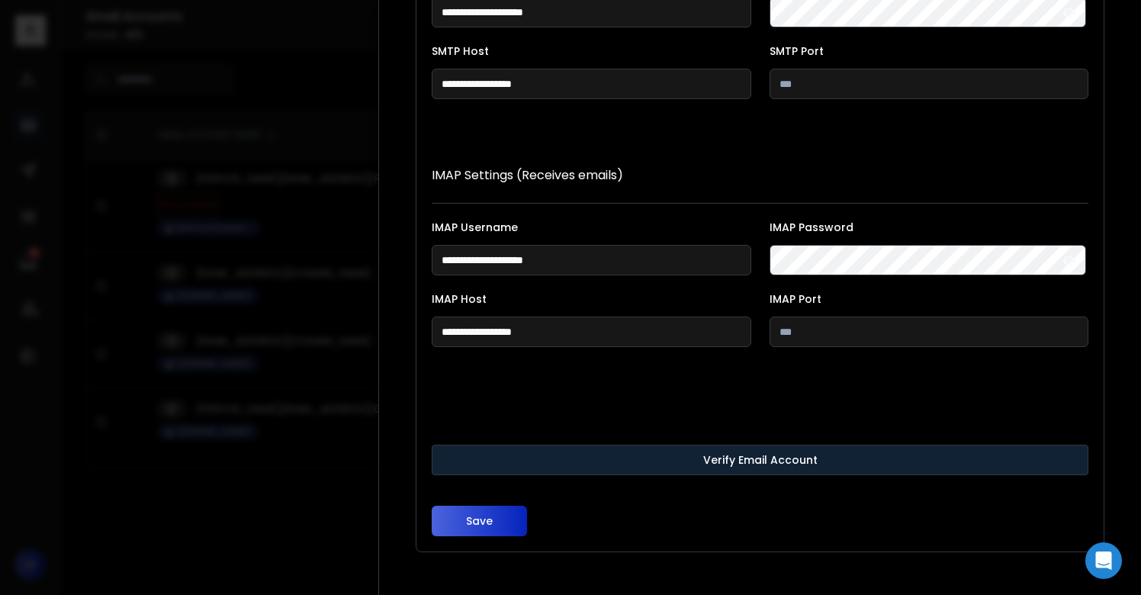
click at [606, 464] on button "Verify Email Account" at bounding box center [760, 460] width 657 height 31
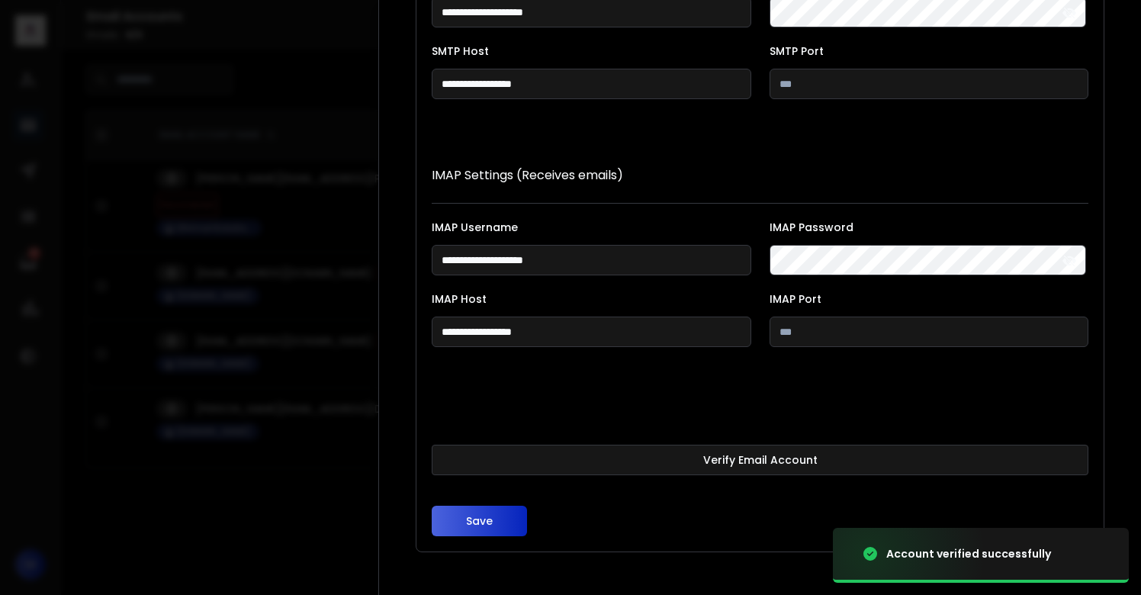
click at [474, 525] on button "Save" at bounding box center [479, 521] width 95 height 31
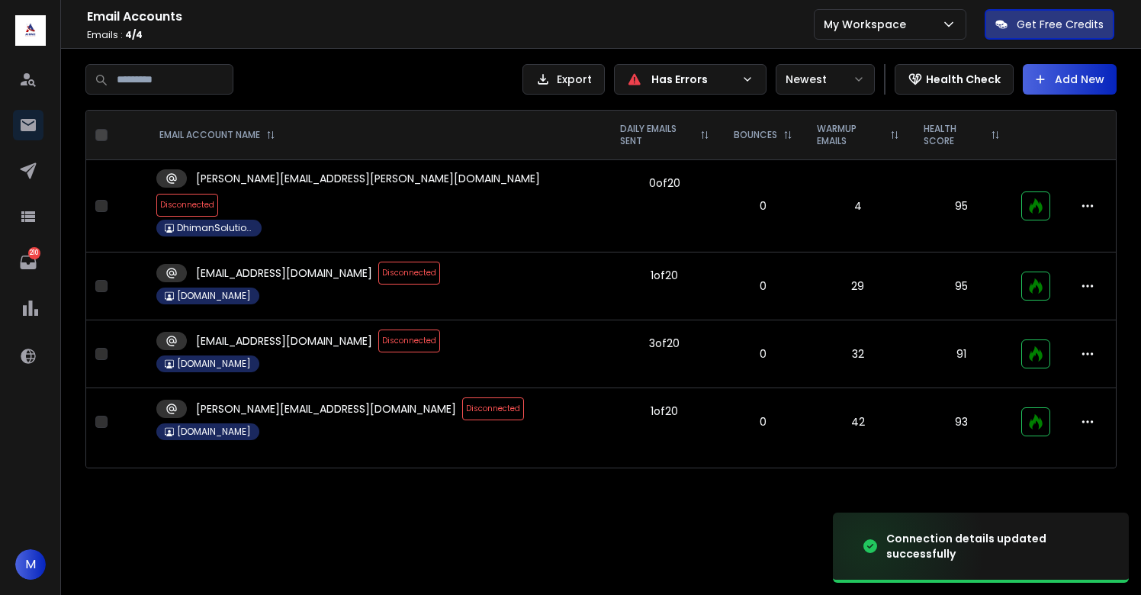
click at [218, 194] on span "Disconnected" at bounding box center [187, 205] width 62 height 23
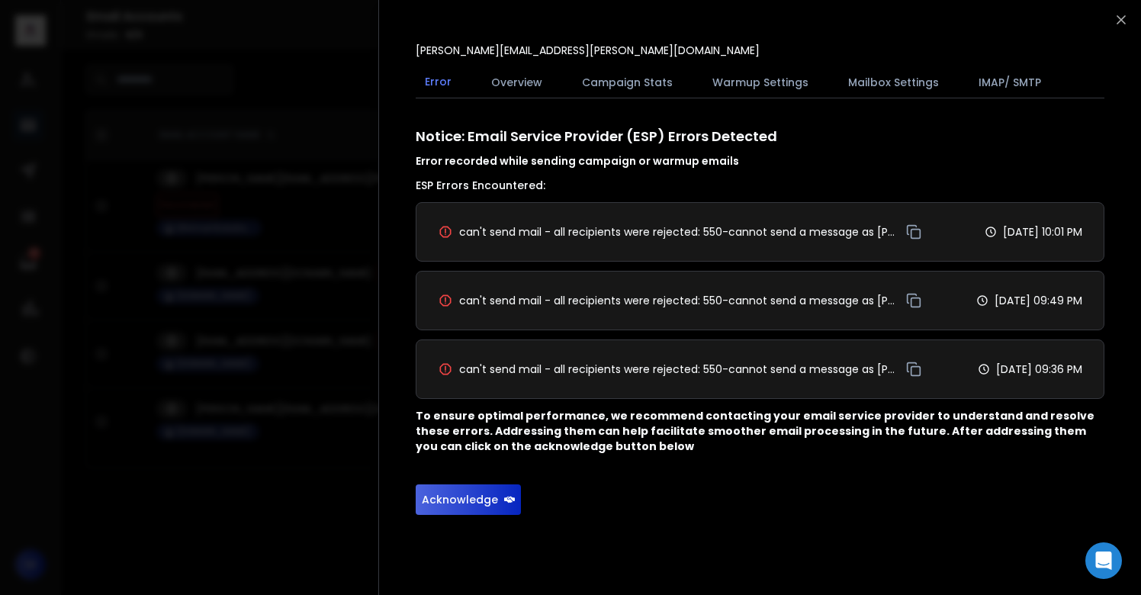
click at [450, 488] on button "Acknowledge" at bounding box center [468, 499] width 105 height 31
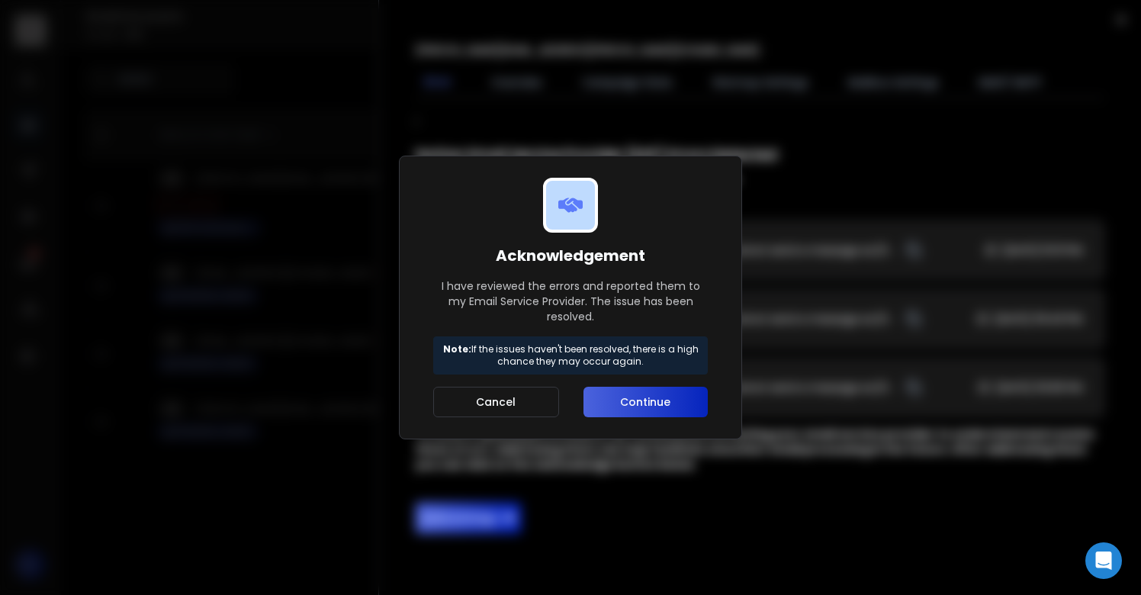
click at [605, 422] on div "Acknowledgement I have reviewed the errors and reported them to my Email Servic…" at bounding box center [570, 298] width 343 height 284
click at [609, 413] on button "Continue" at bounding box center [645, 402] width 124 height 31
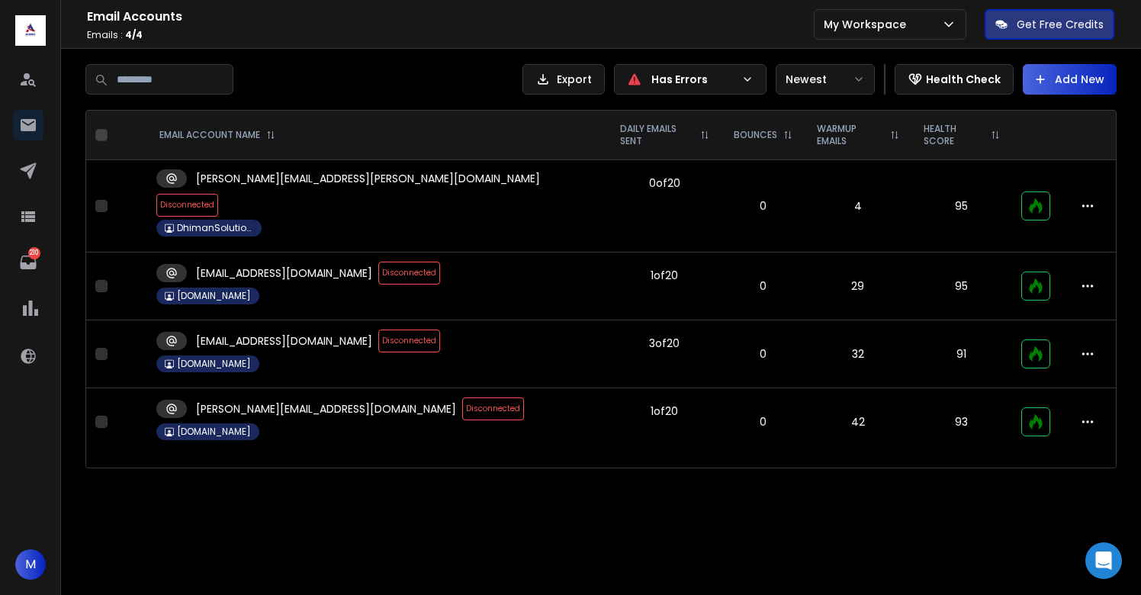
click at [378, 329] on span "Disconnected" at bounding box center [409, 340] width 62 height 23
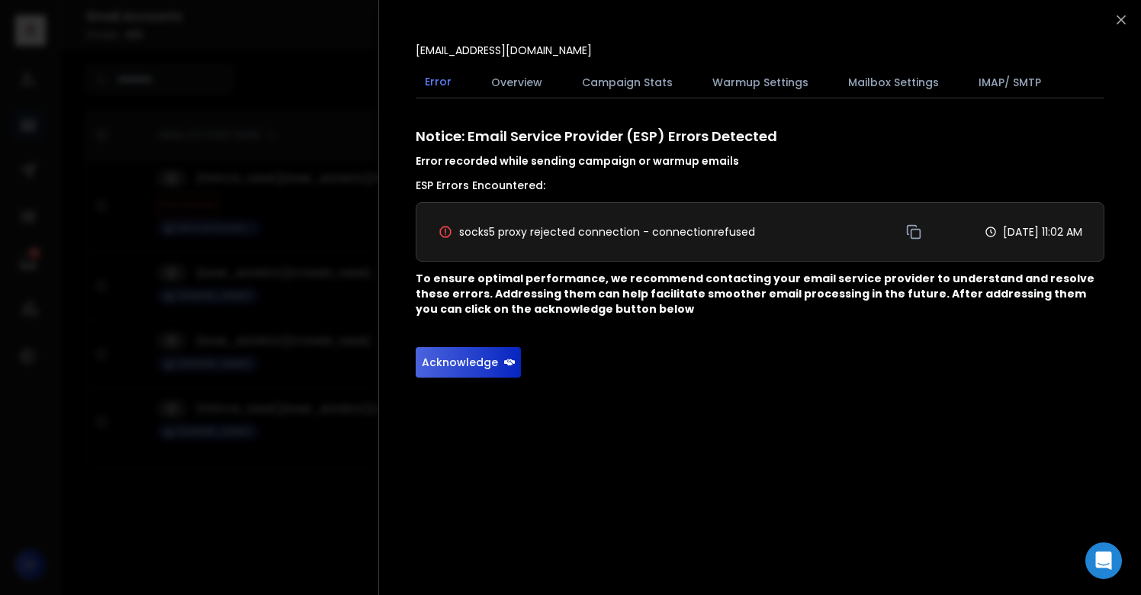
click at [476, 364] on button "Acknowledge" at bounding box center [468, 362] width 105 height 31
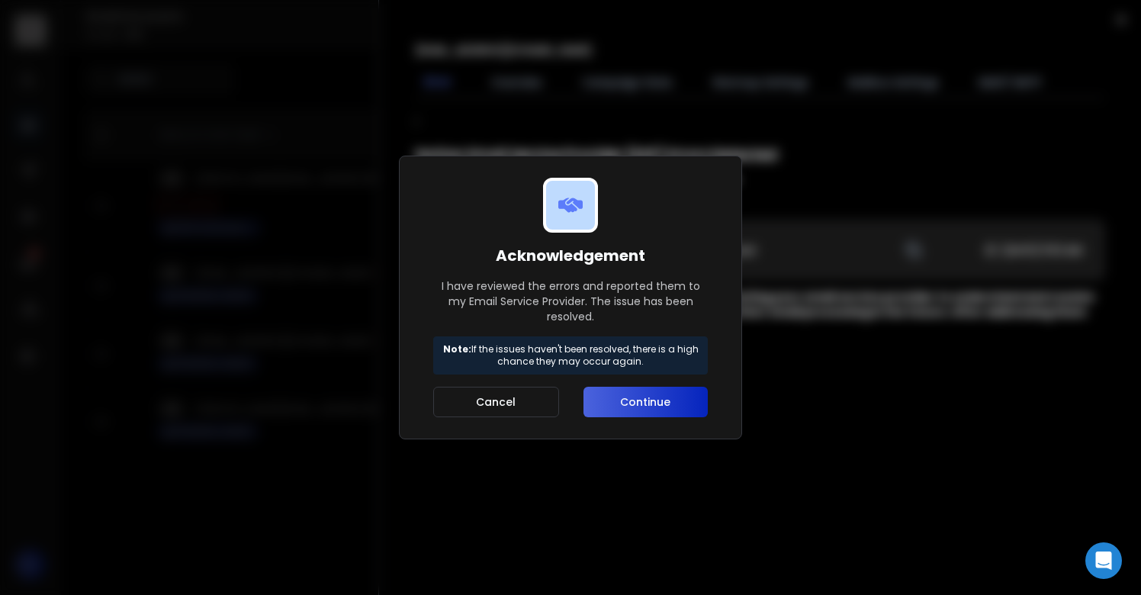
click at [618, 411] on button "Continue" at bounding box center [645, 402] width 124 height 31
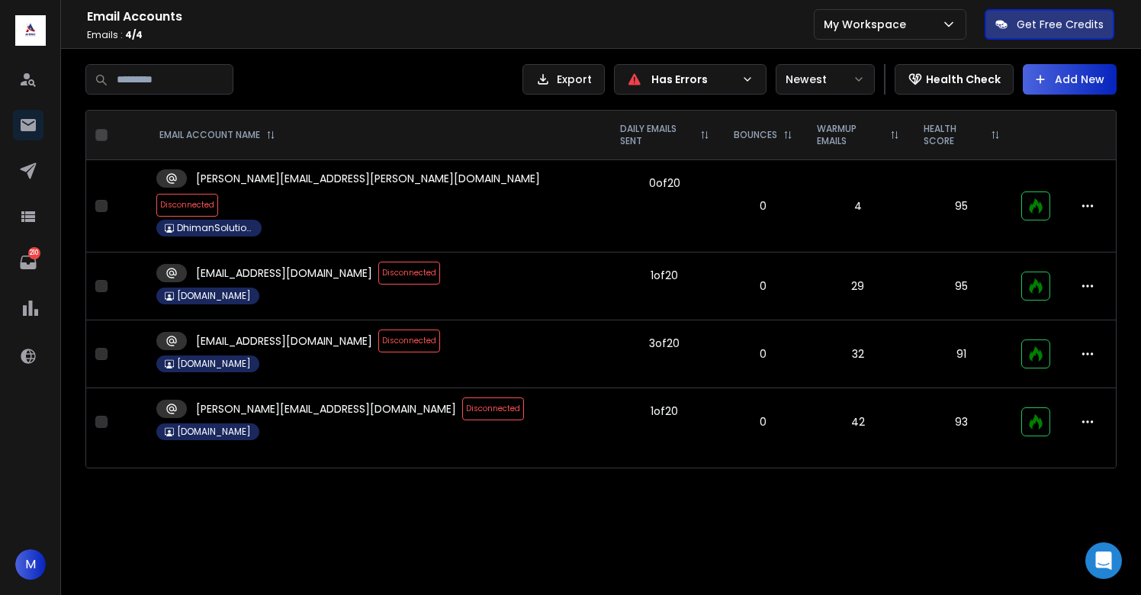
click at [462, 397] on span "Disconnected" at bounding box center [493, 408] width 62 height 23
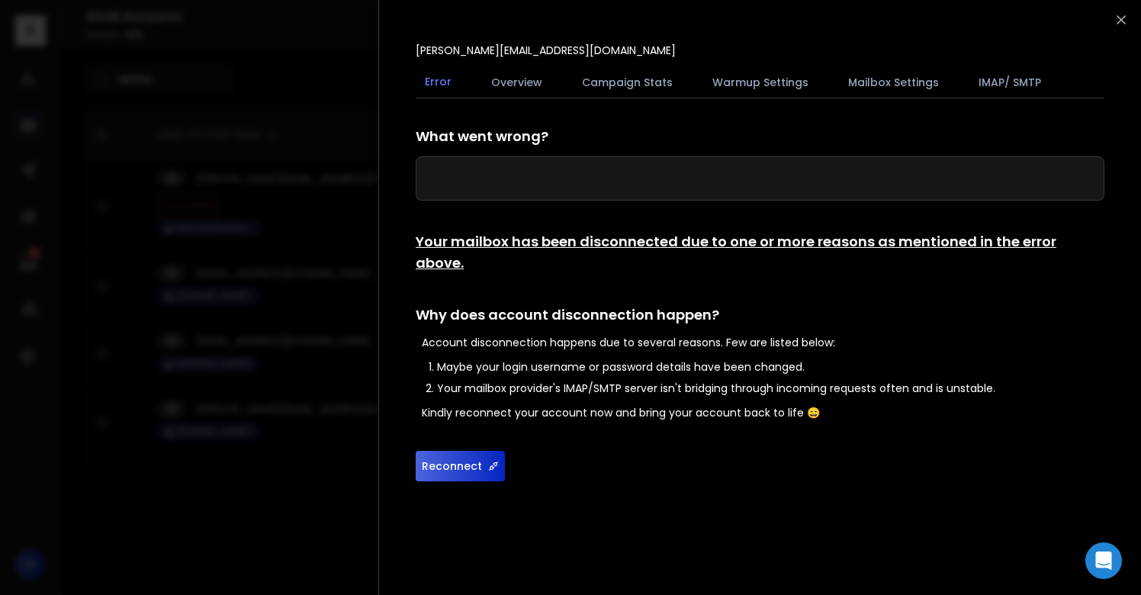
click at [471, 454] on button "Reconnect" at bounding box center [460, 466] width 89 height 31
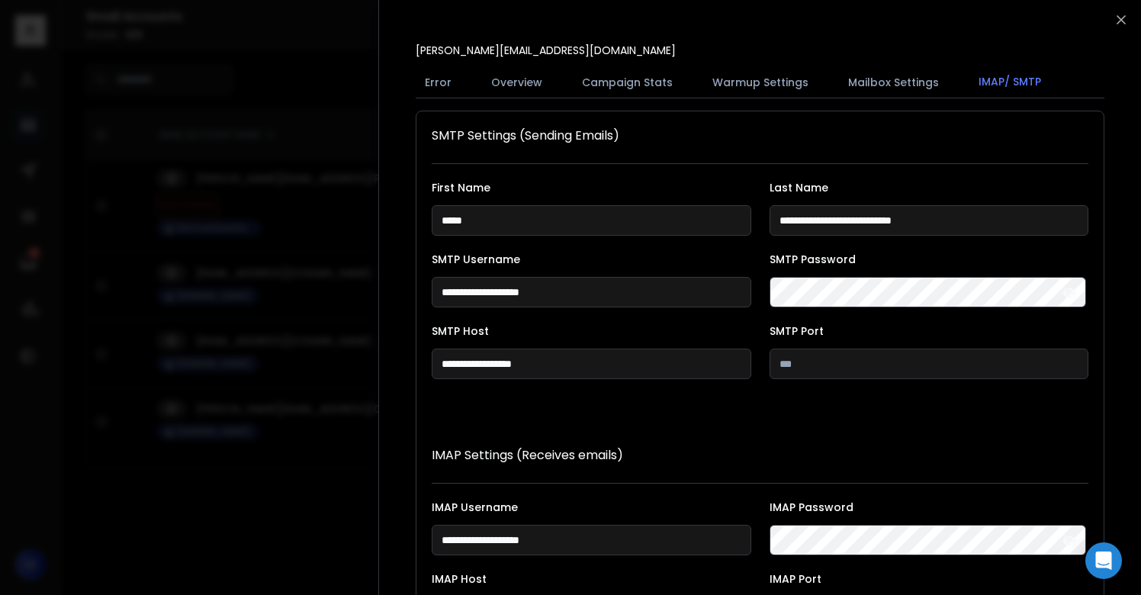
scroll to position [280, 0]
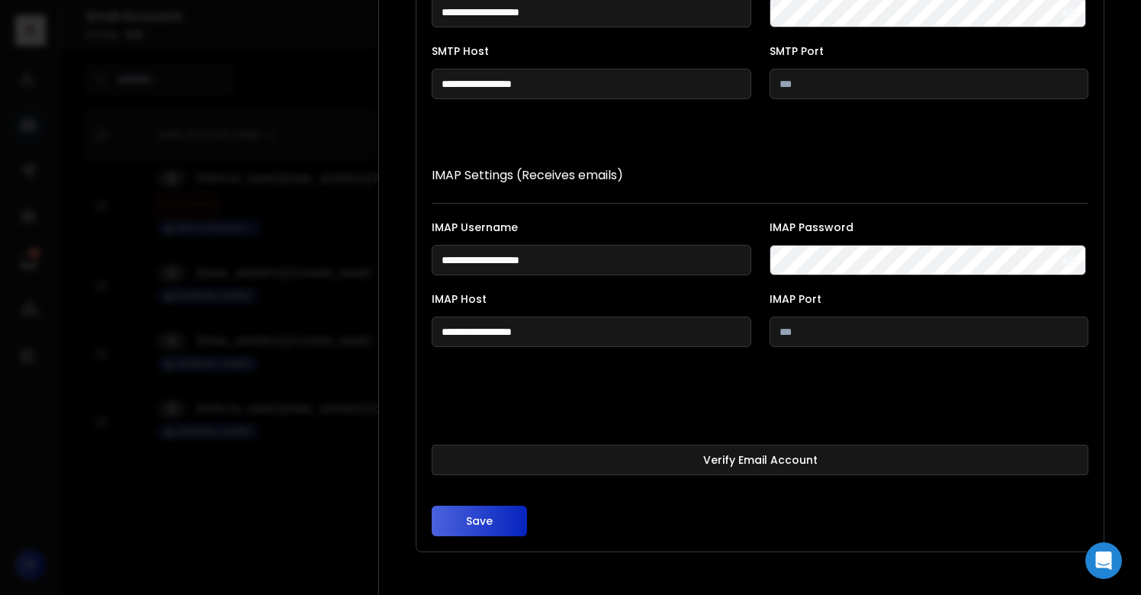
click at [471, 454] on button "Verify Email Account" at bounding box center [760, 460] width 657 height 31
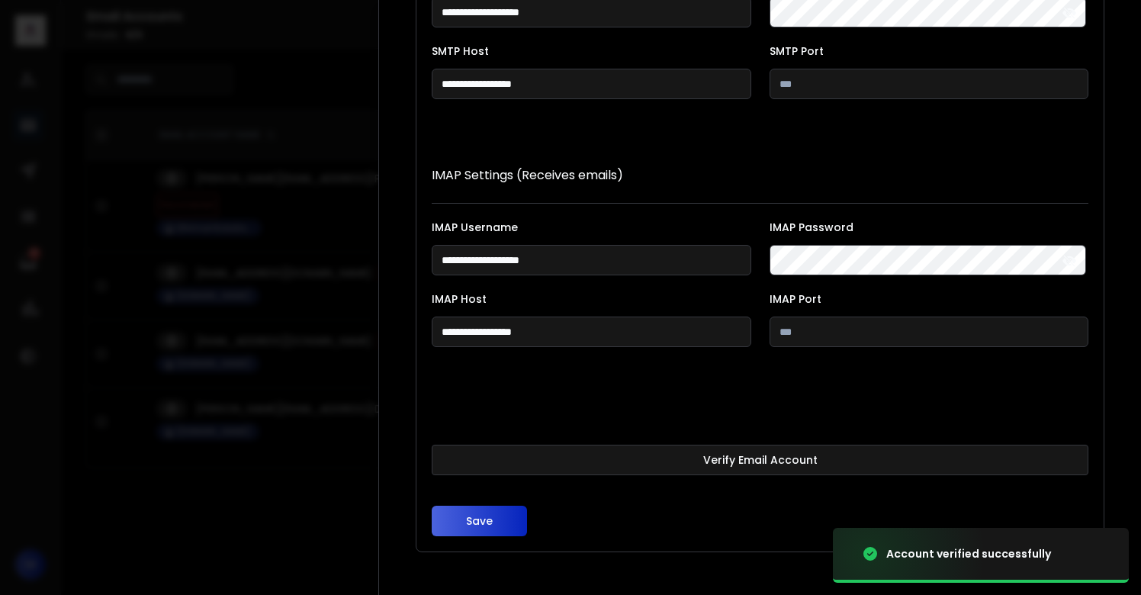
click at [473, 528] on button "Save" at bounding box center [479, 521] width 95 height 31
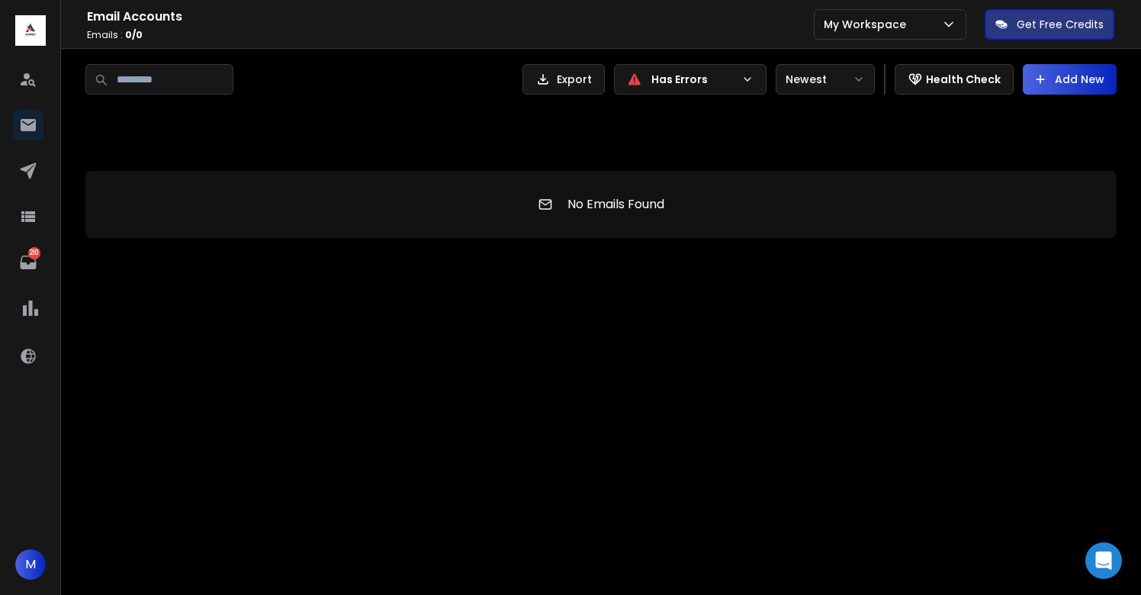
click at [652, 70] on div "Has Errors" at bounding box center [690, 79] width 153 height 31
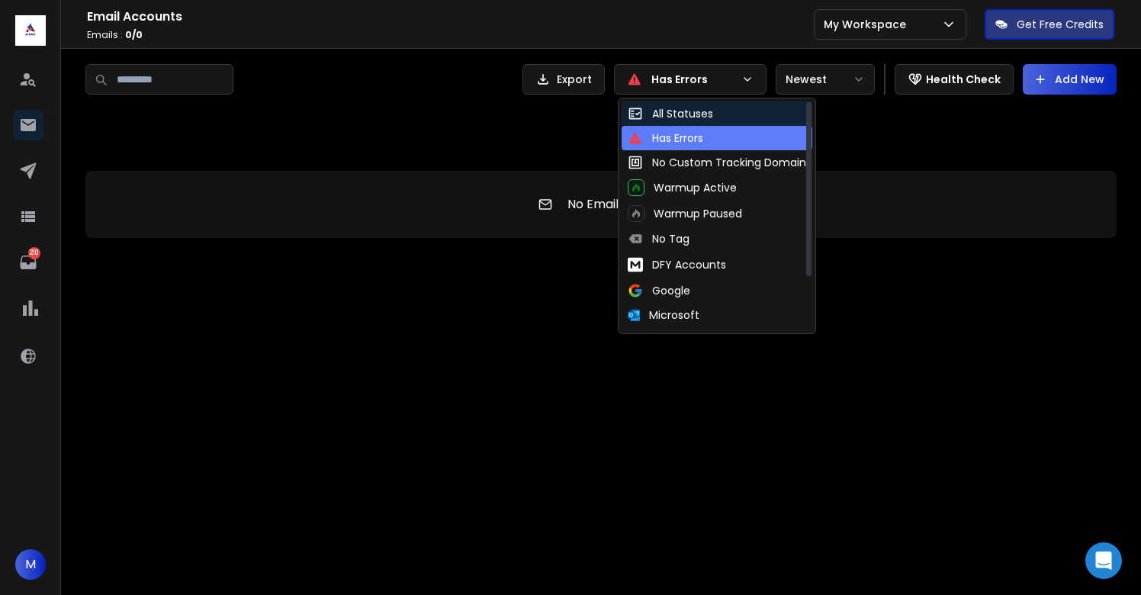
click at [678, 111] on div "All Statuses" at bounding box center [670, 113] width 85 height 15
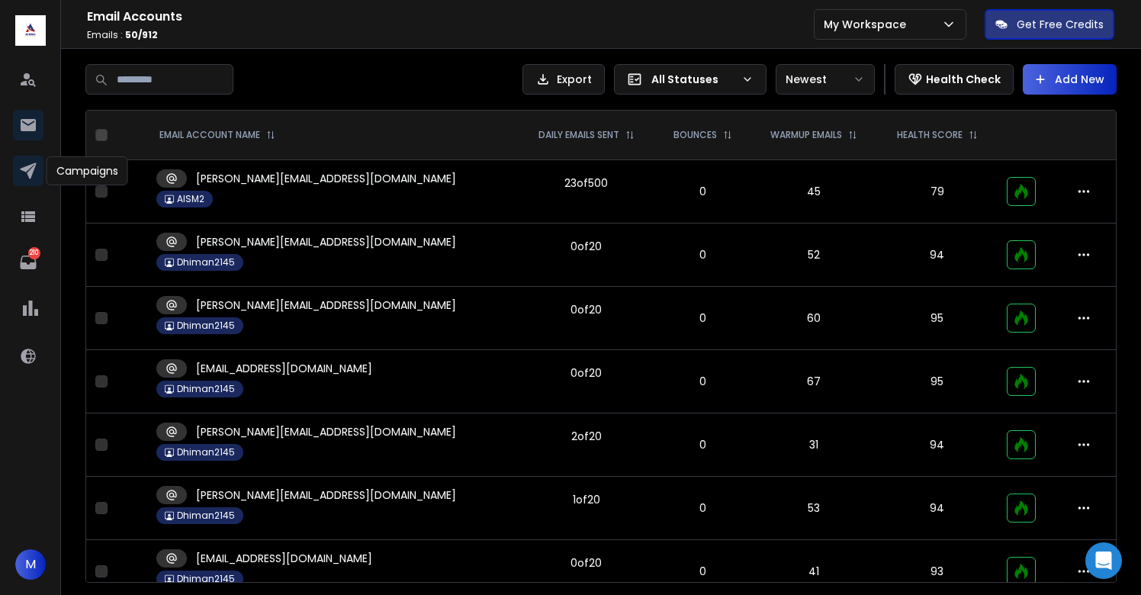
click at [25, 174] on icon at bounding box center [28, 171] width 18 height 18
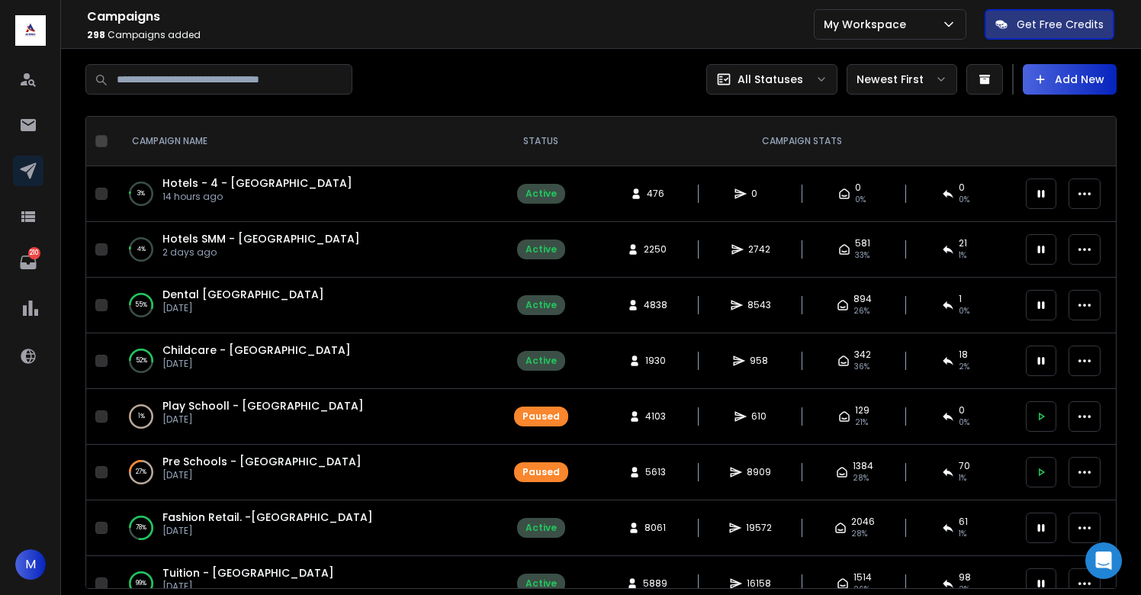
click at [580, 102] on div "Campaigns 298 Campaigns Added All Statuses Newest First Add New CAMPAIGN NAME S…" at bounding box center [600, 326] width 1031 height 525
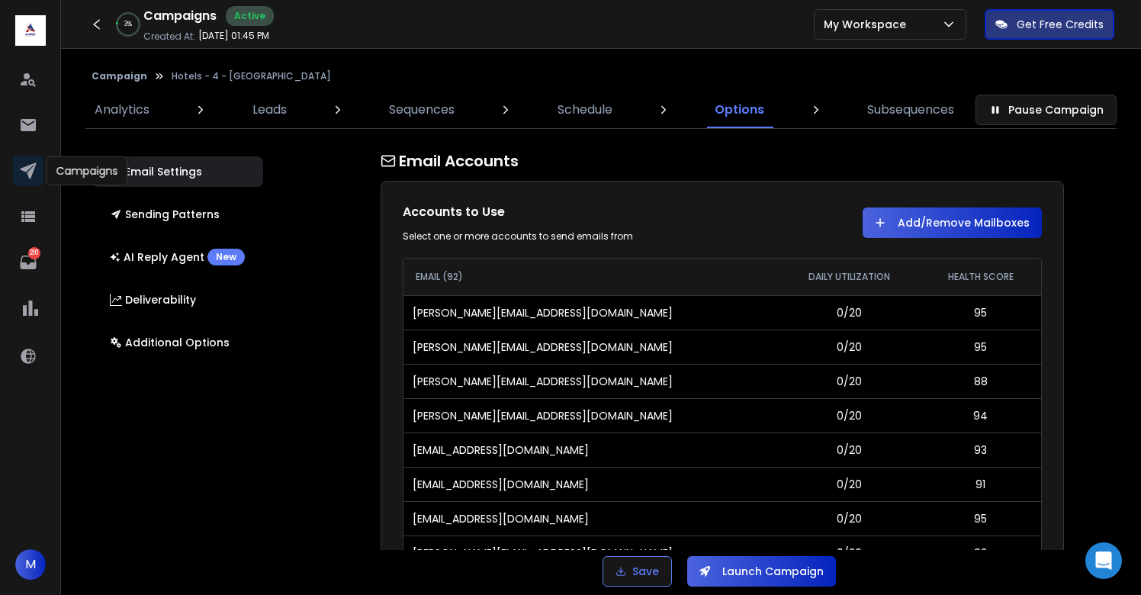
click at [25, 168] on icon at bounding box center [28, 171] width 16 height 16
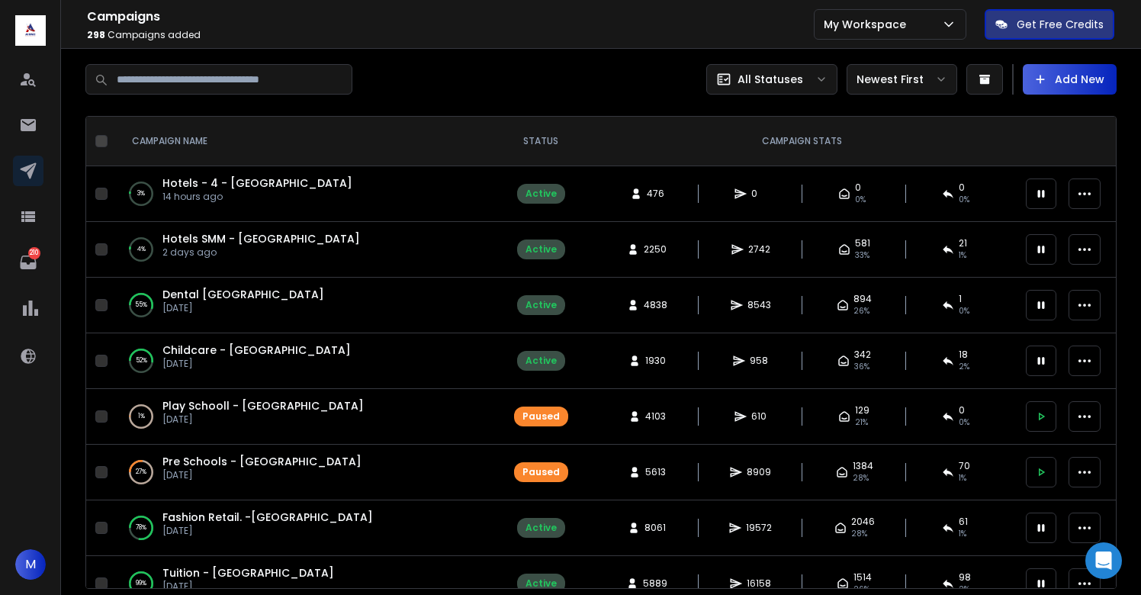
click at [522, 89] on div at bounding box center [342, 79] width 515 height 31
click at [28, 165] on icon at bounding box center [28, 171] width 16 height 16
click at [635, 75] on div "Campaigns 298 Campaigns Added All Statuses Newest First Add New" at bounding box center [858, 79] width 515 height 31
